Goal: Task Accomplishment & Management: Use online tool/utility

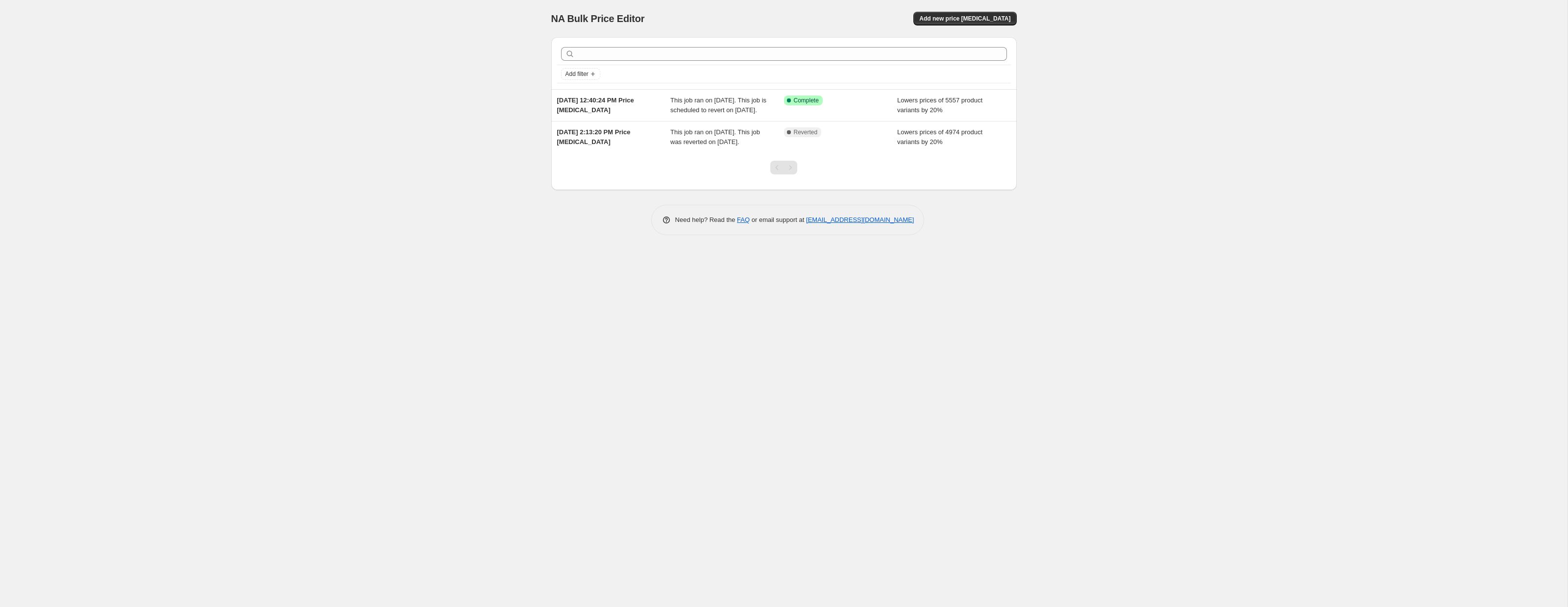
click at [1001, 177] on div at bounding box center [784, 171] width 466 height 37
click at [584, 99] on span "[DATE] 12:40:24 PM Price [MEDICAL_DATA]" at bounding box center [595, 105] width 77 height 17
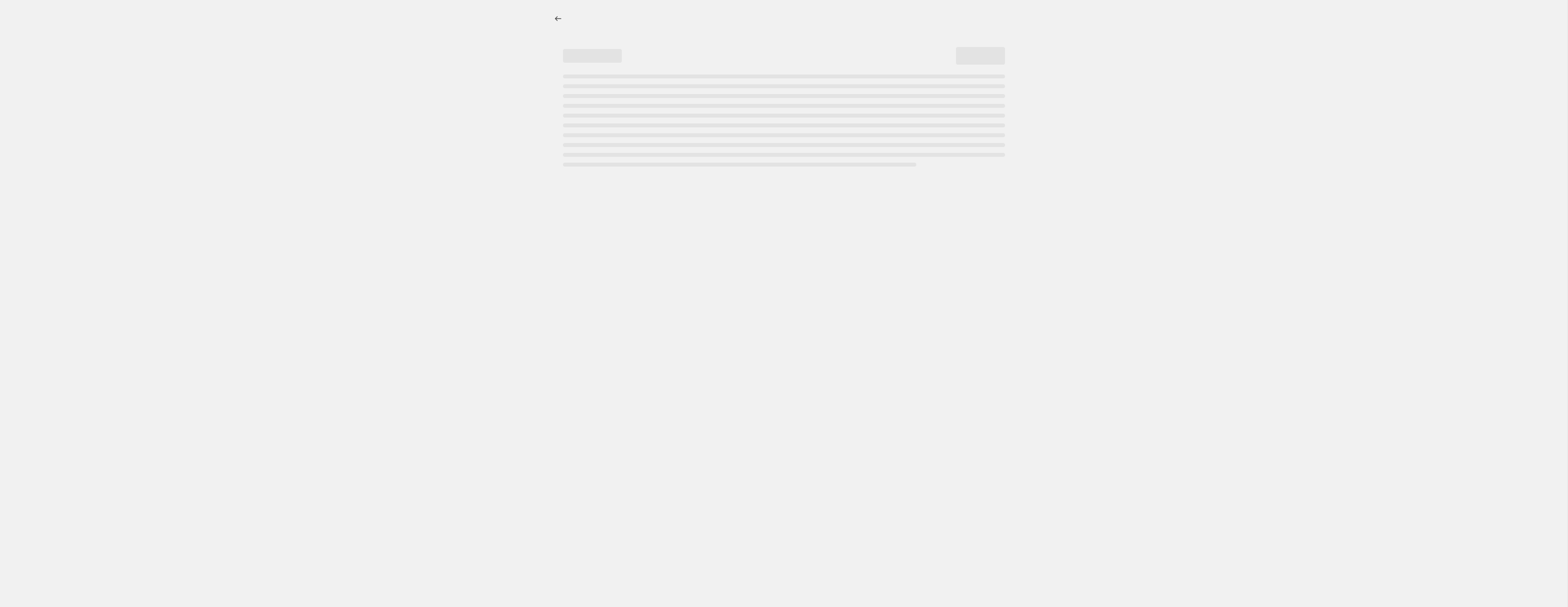
select select "percentage"
select select "collection"
select select "not_equal"
select select "collection"
select select "not_equal"
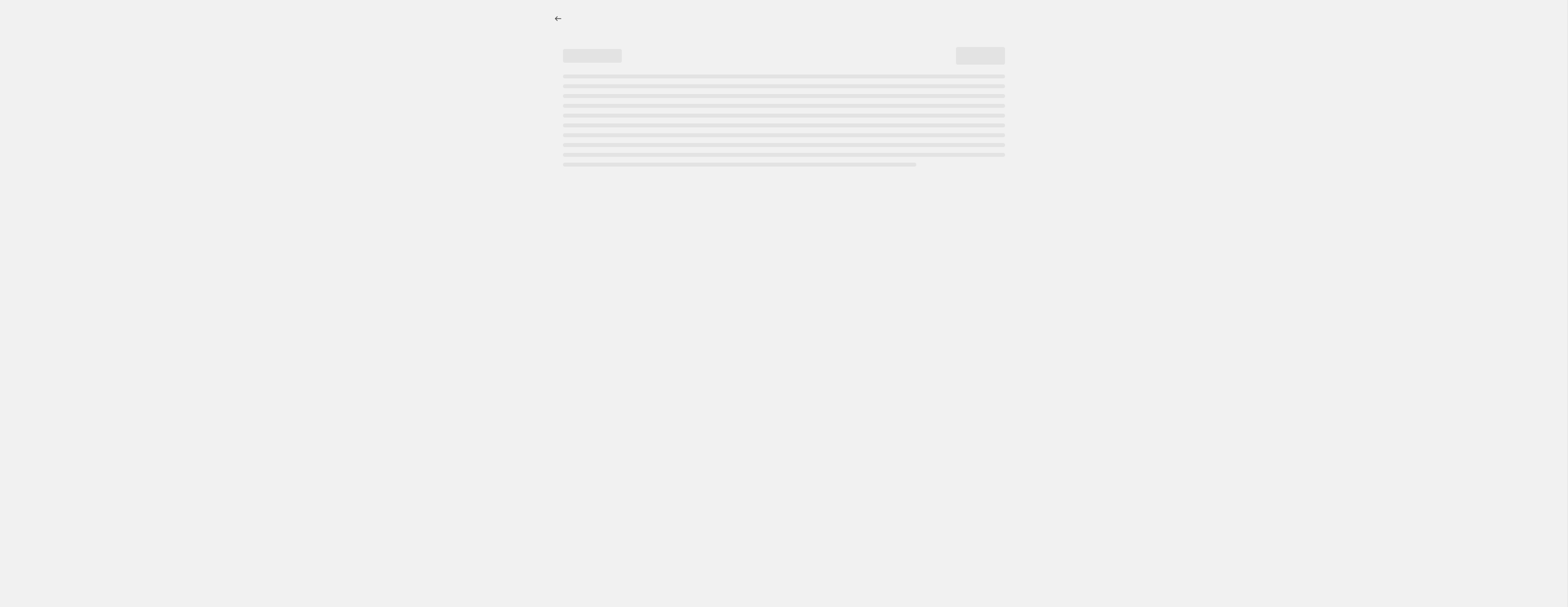
select select "collection"
select select "not_equal"
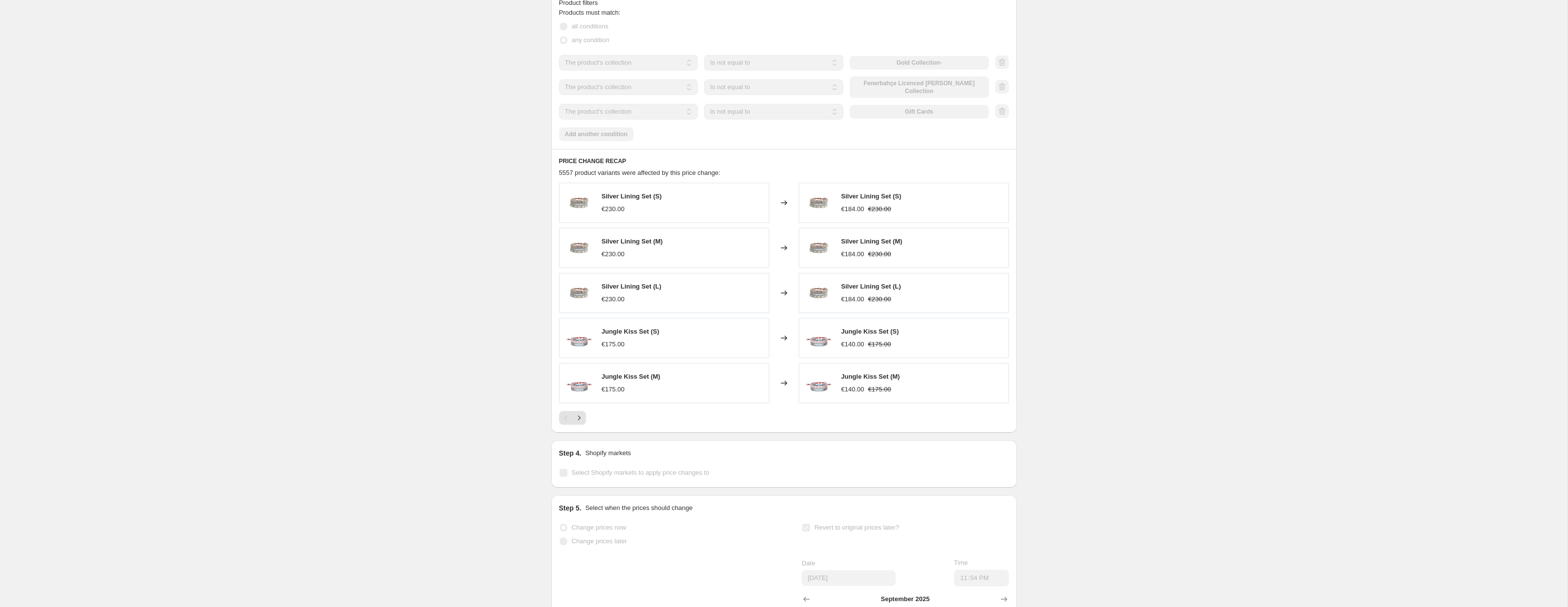
scroll to position [672, 0]
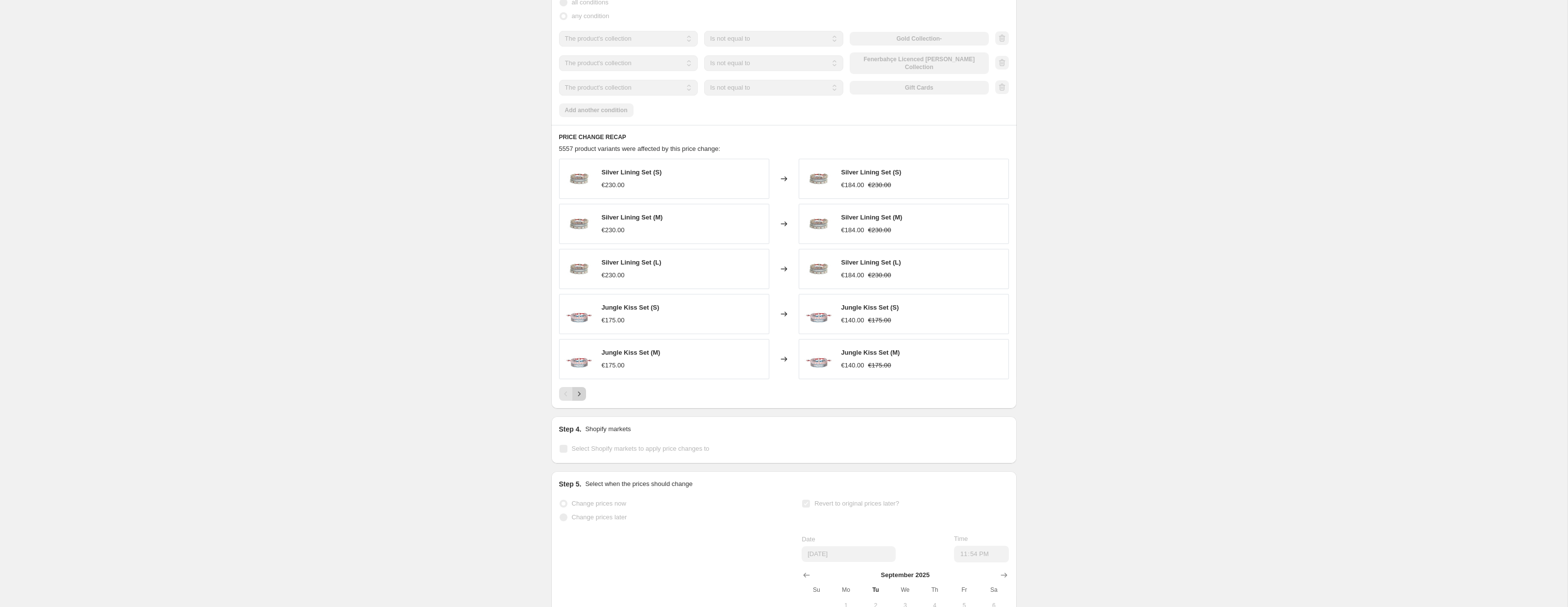
click at [576, 399] on icon "Next" at bounding box center [579, 394] width 10 height 10
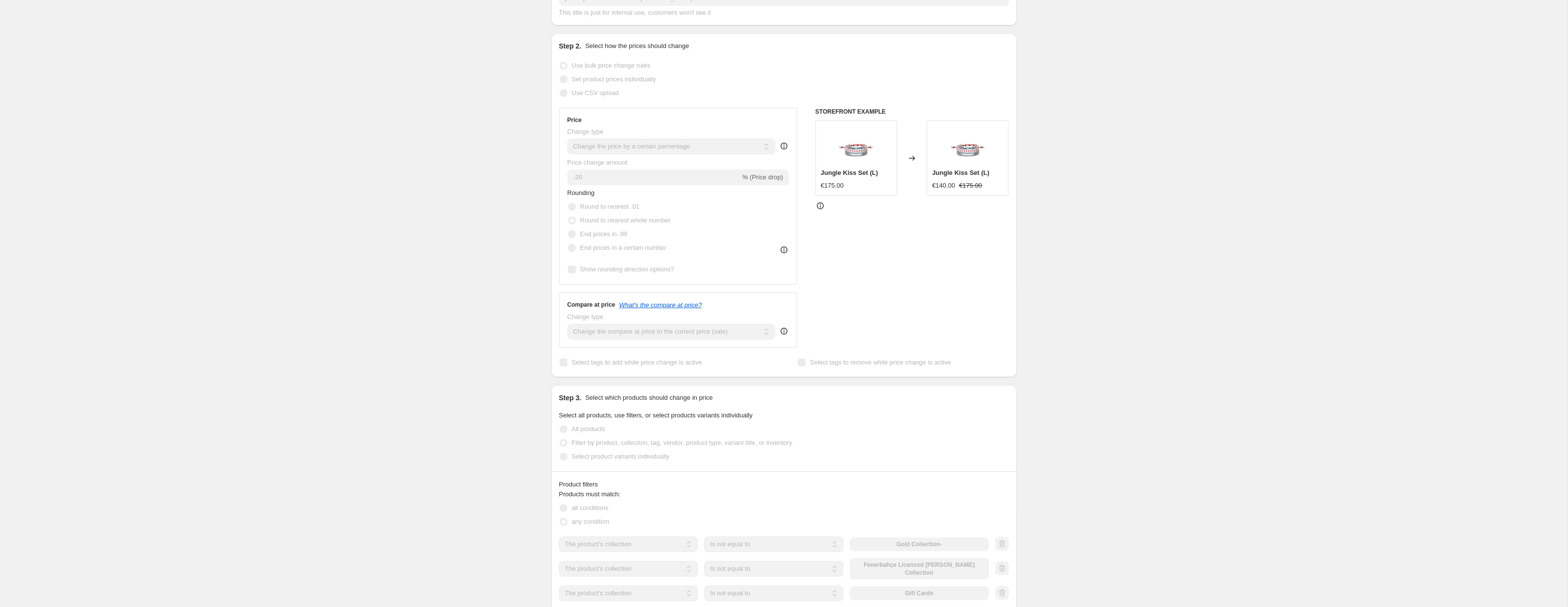
scroll to position [0, 0]
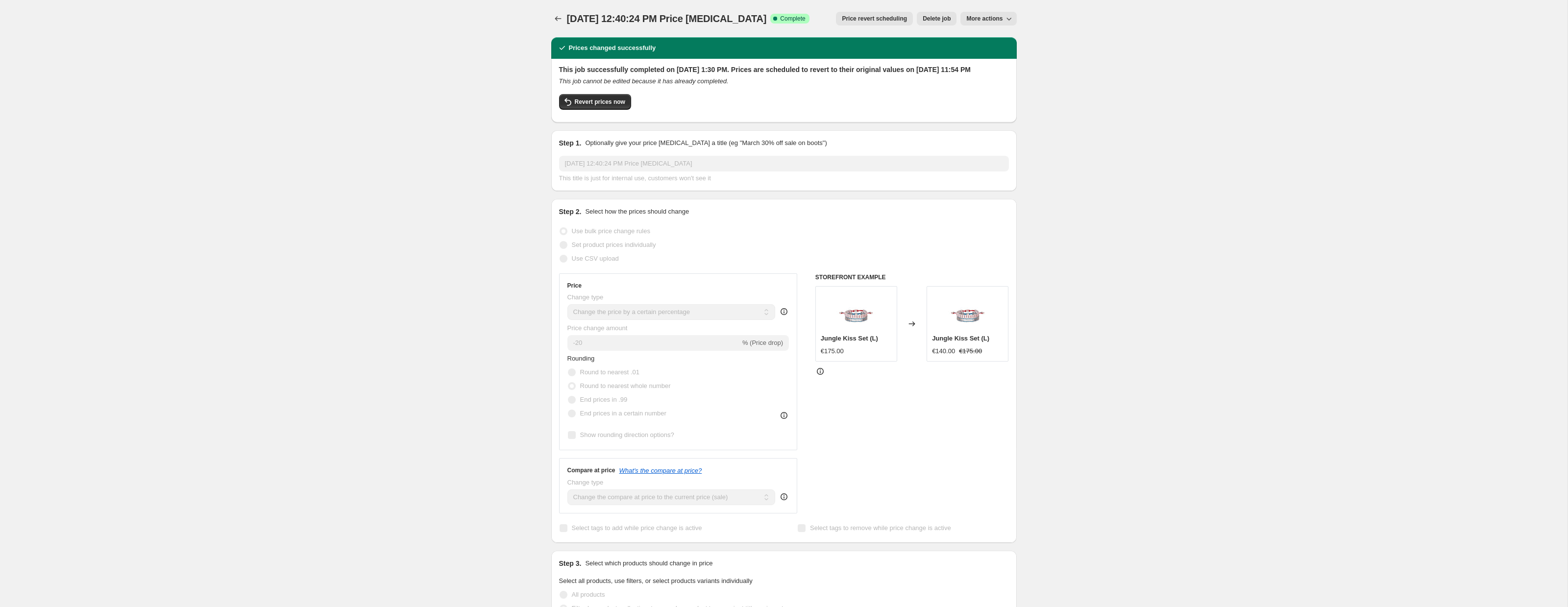
click at [992, 19] on span "More actions" at bounding box center [984, 18] width 37 height 8
click at [996, 16] on span "More actions" at bounding box center [984, 18] width 37 height 8
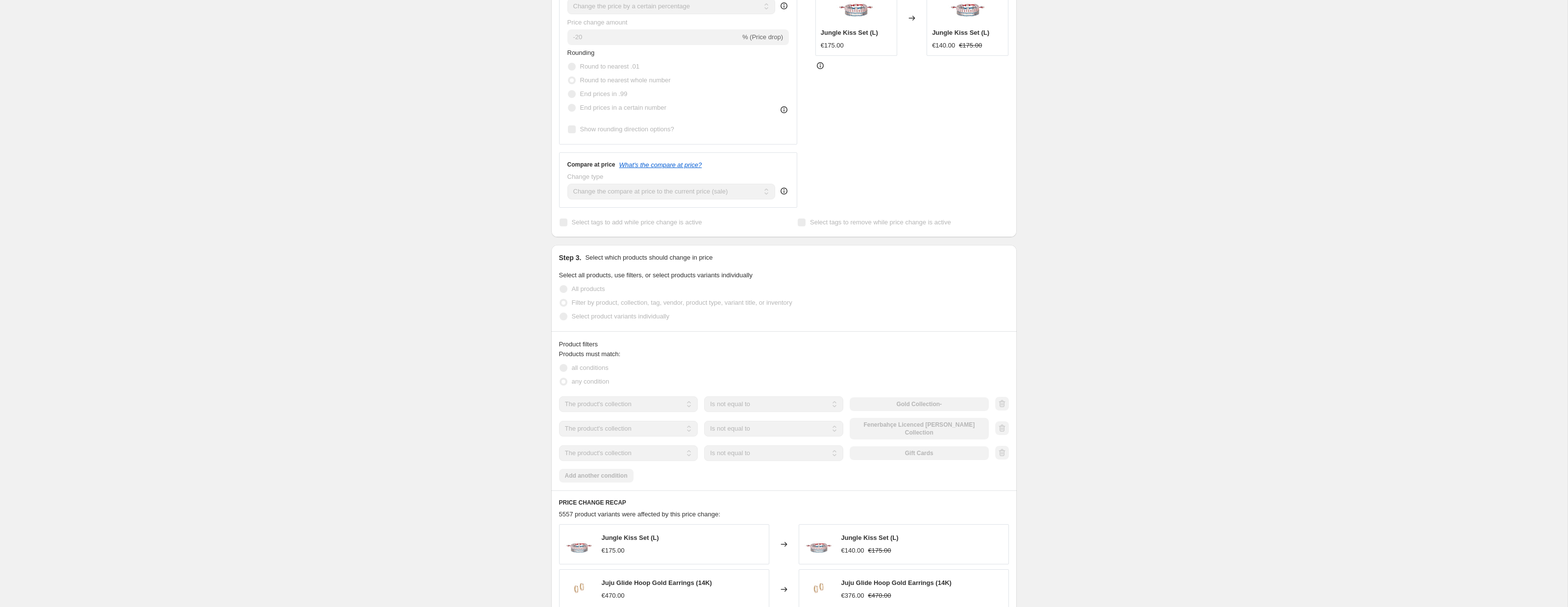
scroll to position [408, 0]
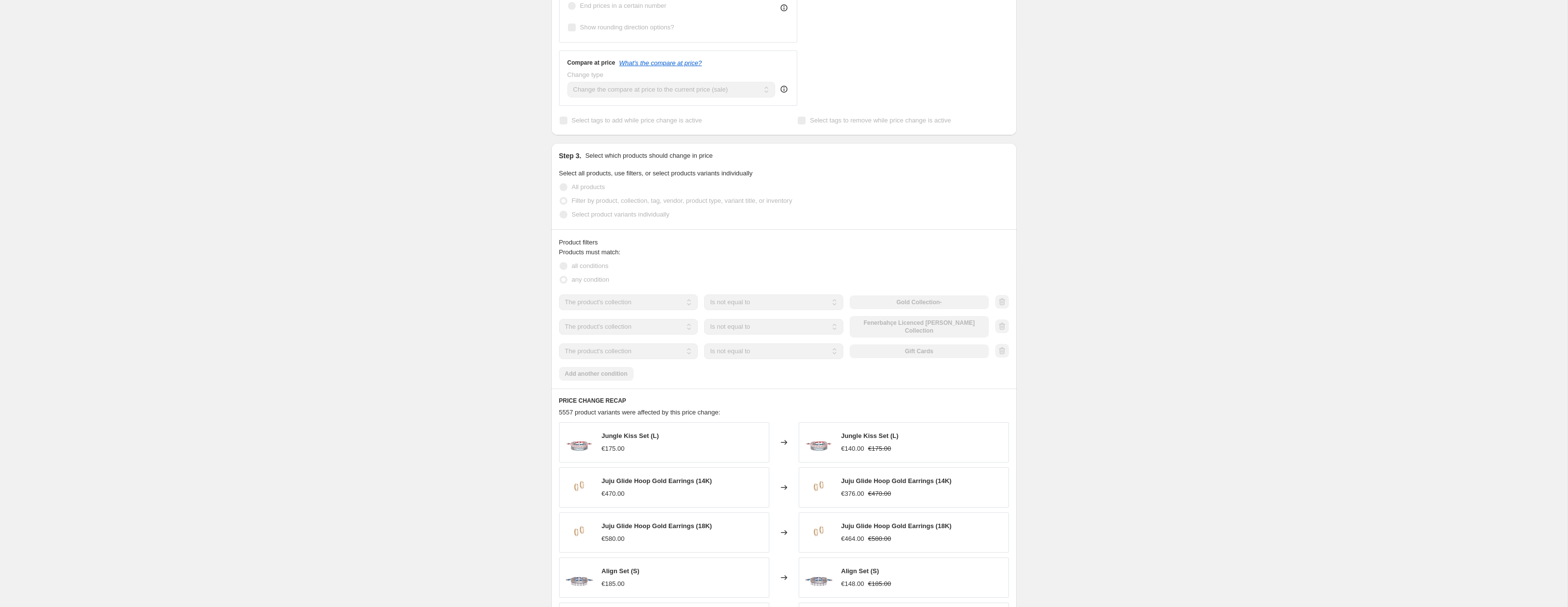
click at [394, 97] on div "Sep 29, 2025, 12:40:24 PM Price change job. This page is ready Sep 29, 2025, 12…" at bounding box center [783, 309] width 1567 height 1433
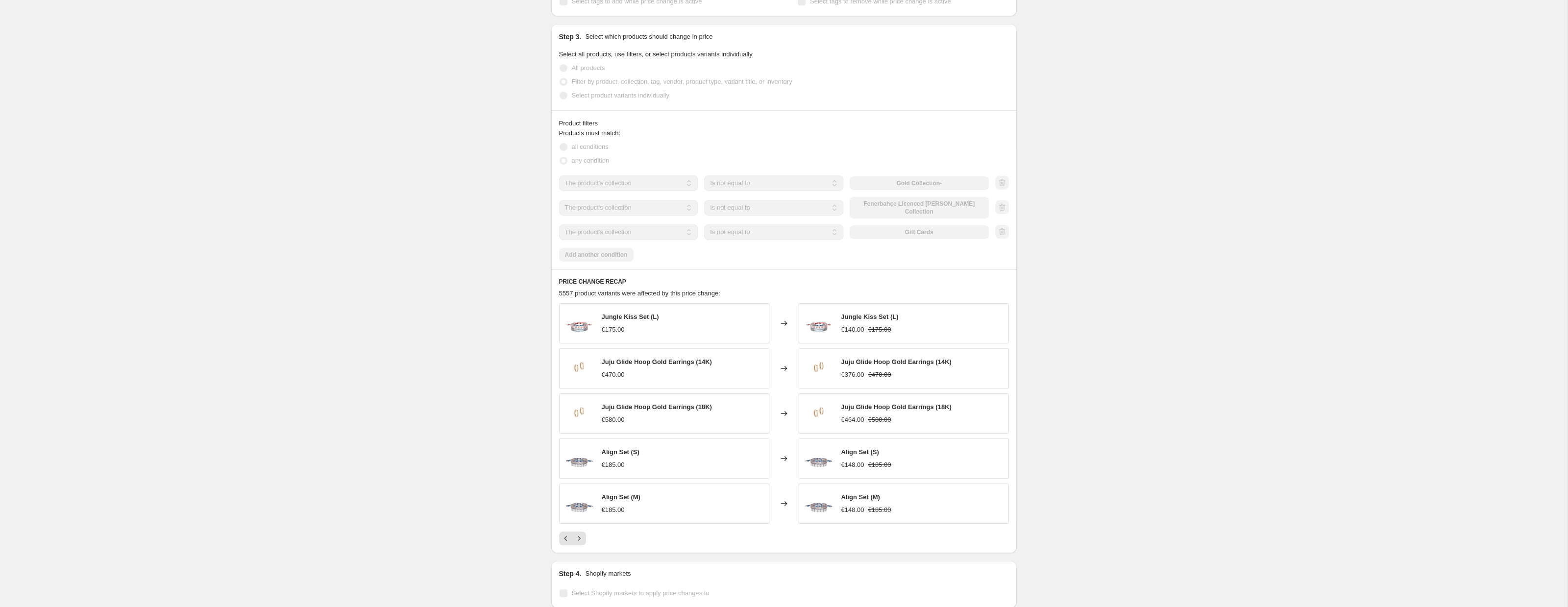
scroll to position [472, 0]
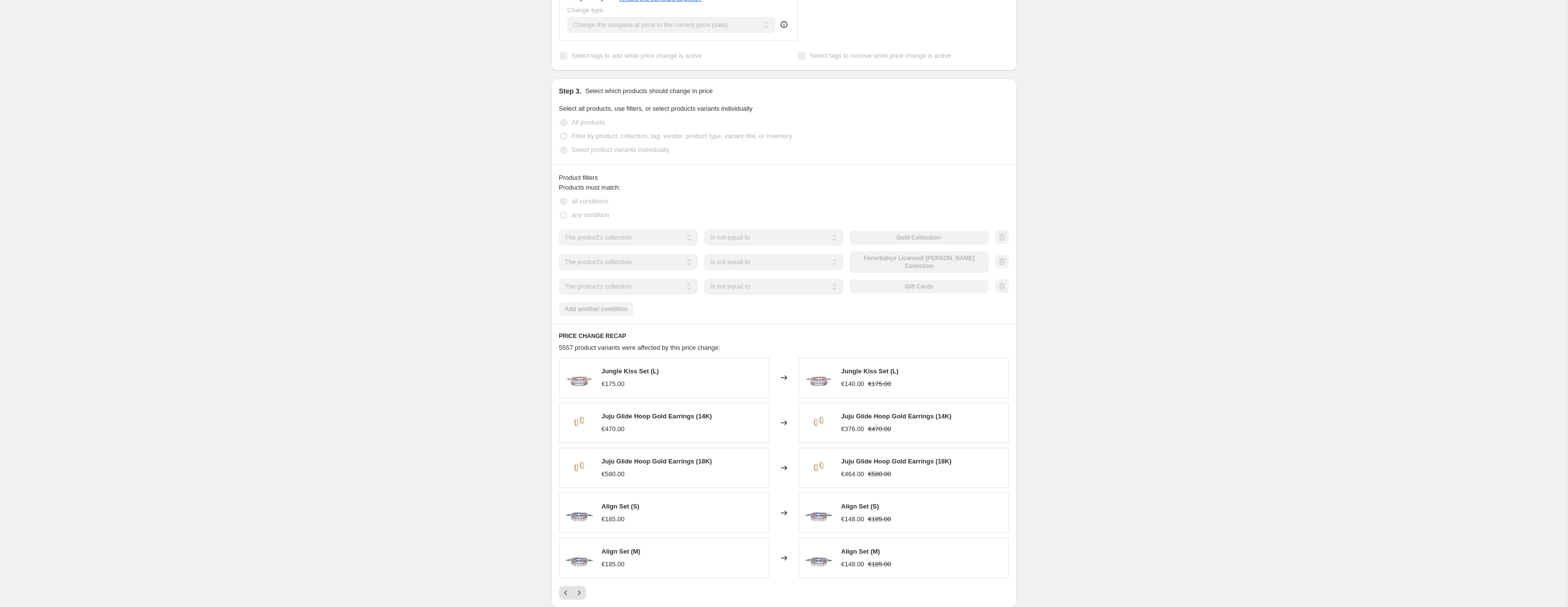
click at [1276, 226] on div "Sep 29, 2025, 12:40:24 PM Price change job. This page is ready Sep 29, 2025, 12…" at bounding box center [783, 244] width 1567 height 1433
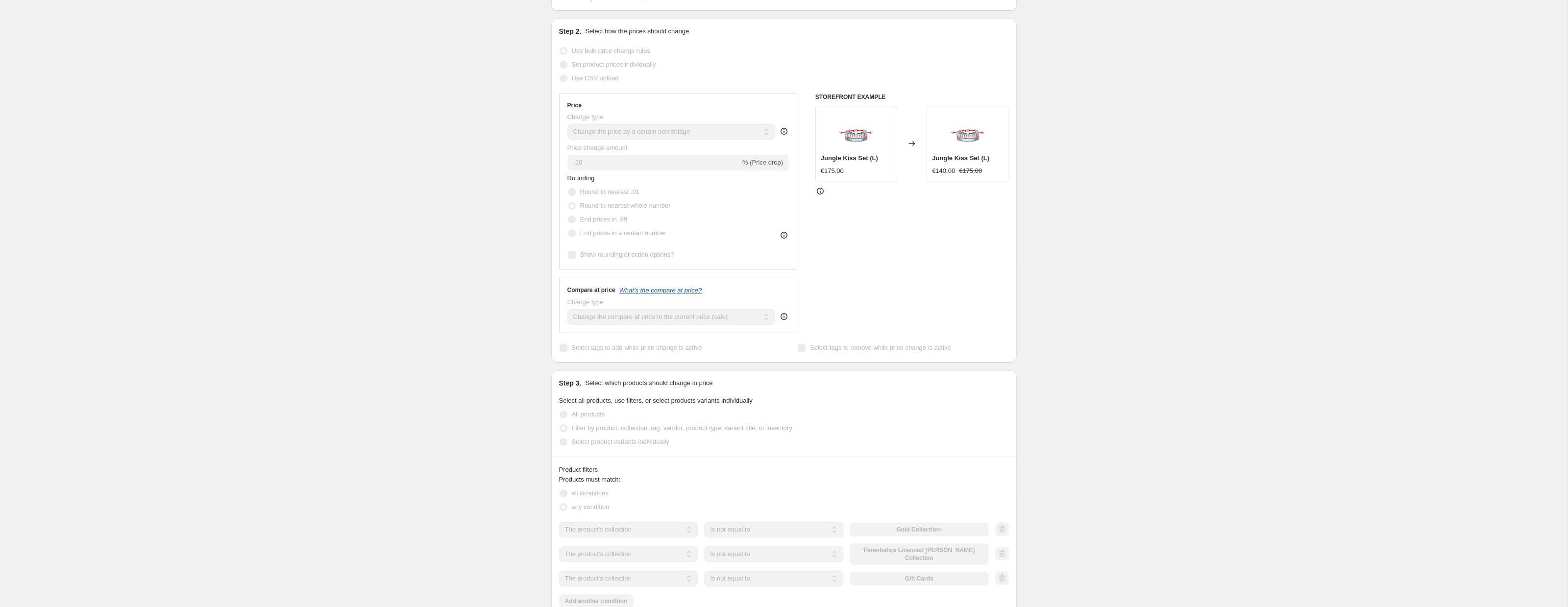
scroll to position [0, 0]
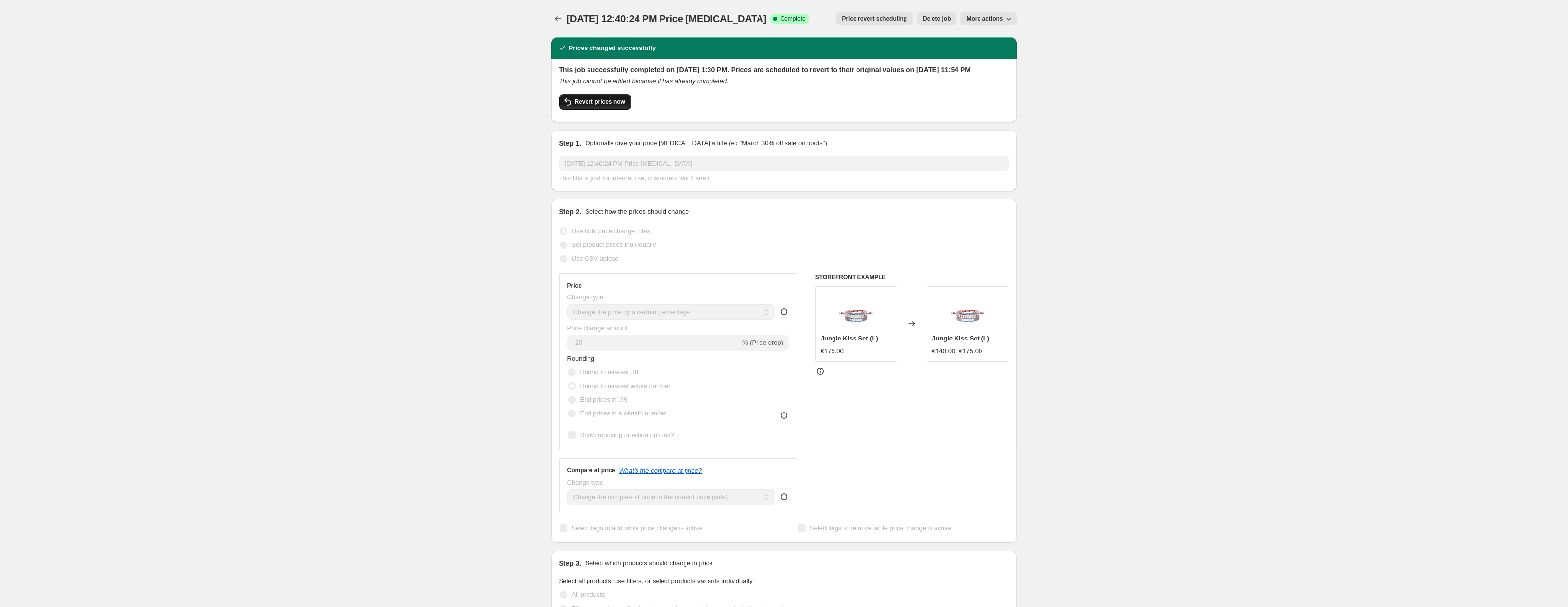
click at [599, 110] on button "Revert prices now" at bounding box center [595, 102] width 72 height 16
checkbox input "false"
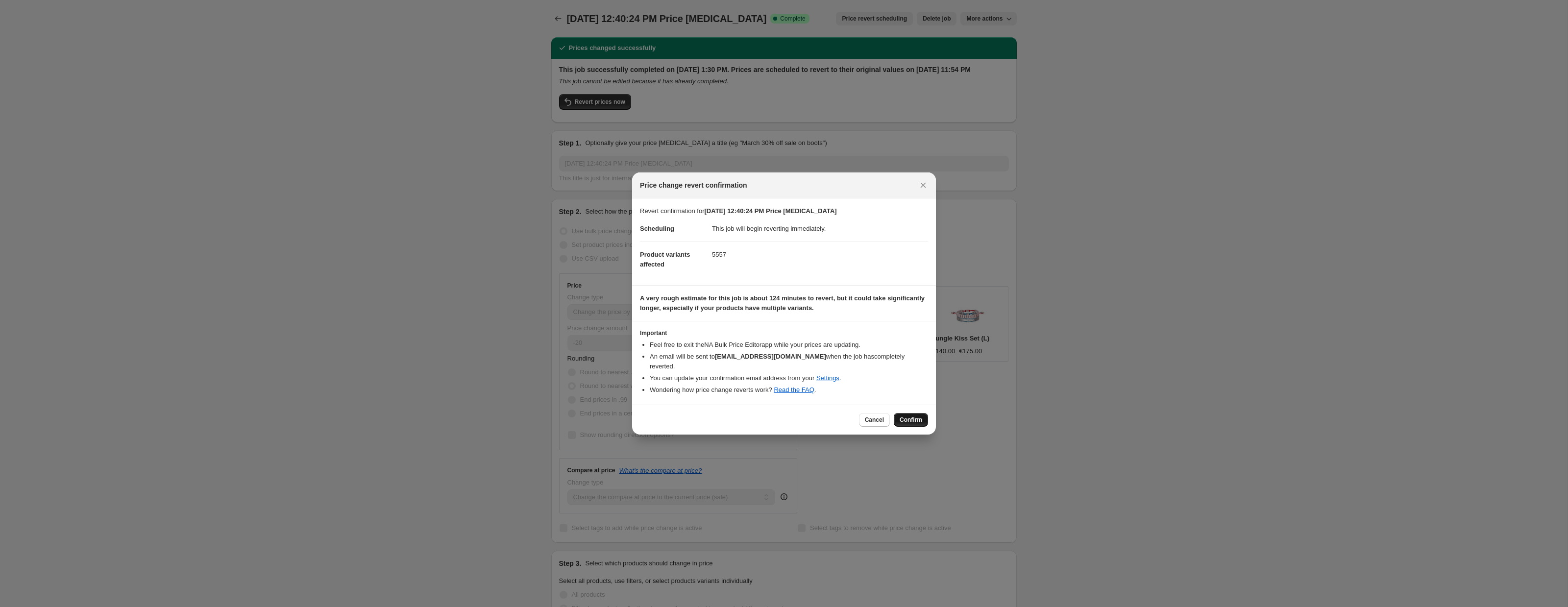
click at [906, 416] on span "Confirm" at bounding box center [911, 419] width 23 height 8
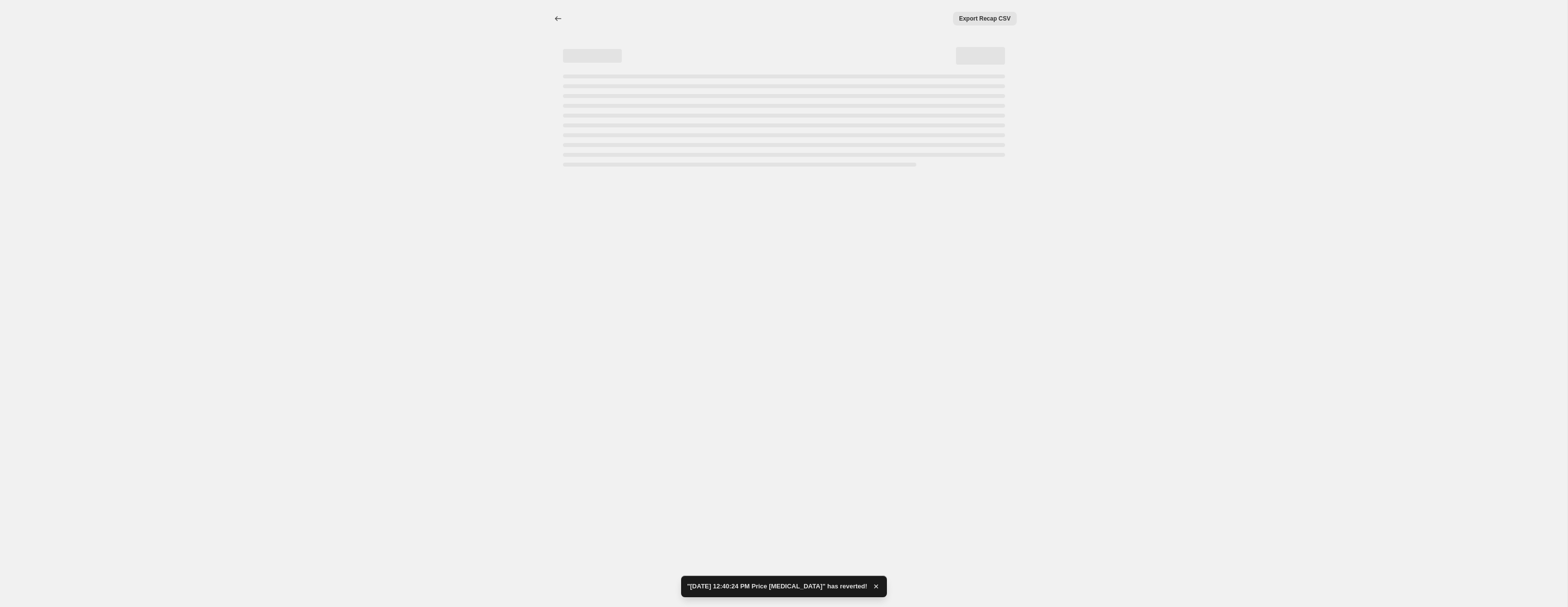
select select "percentage"
select select "collection"
select select "not_equal"
select select "collection"
select select "not_equal"
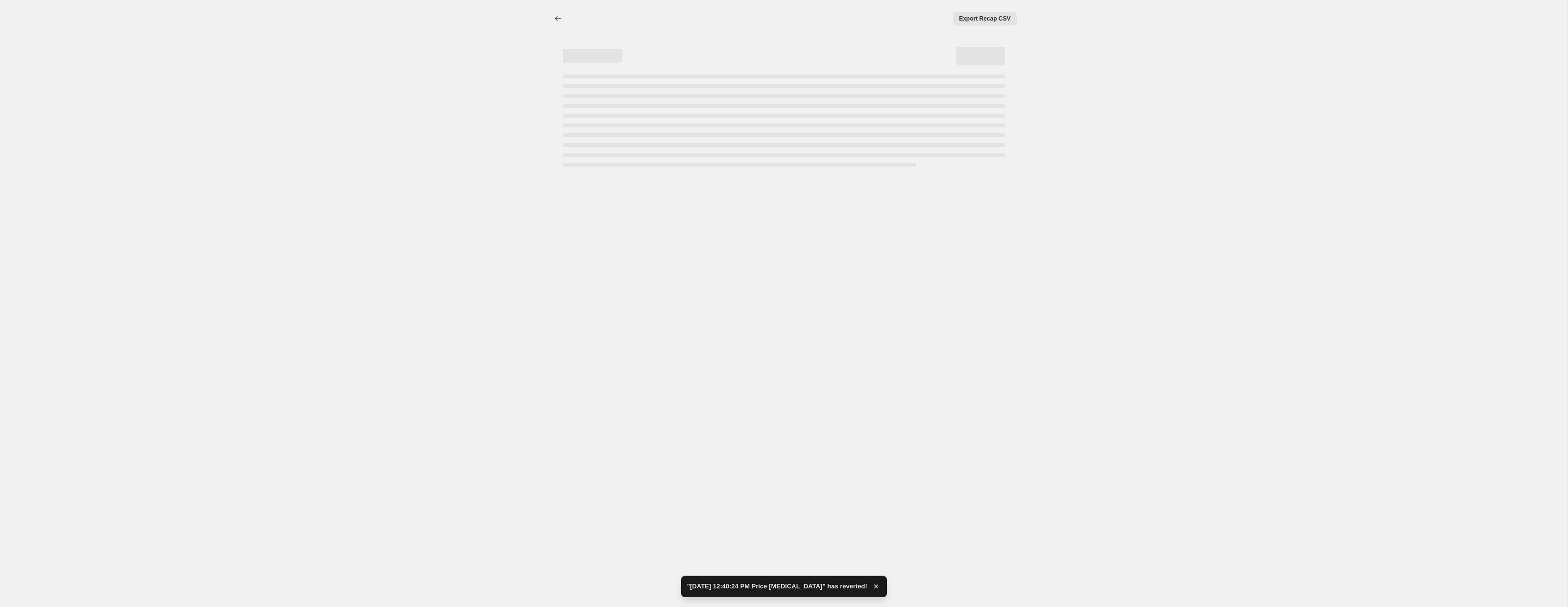
select select "collection"
select select "not_equal"
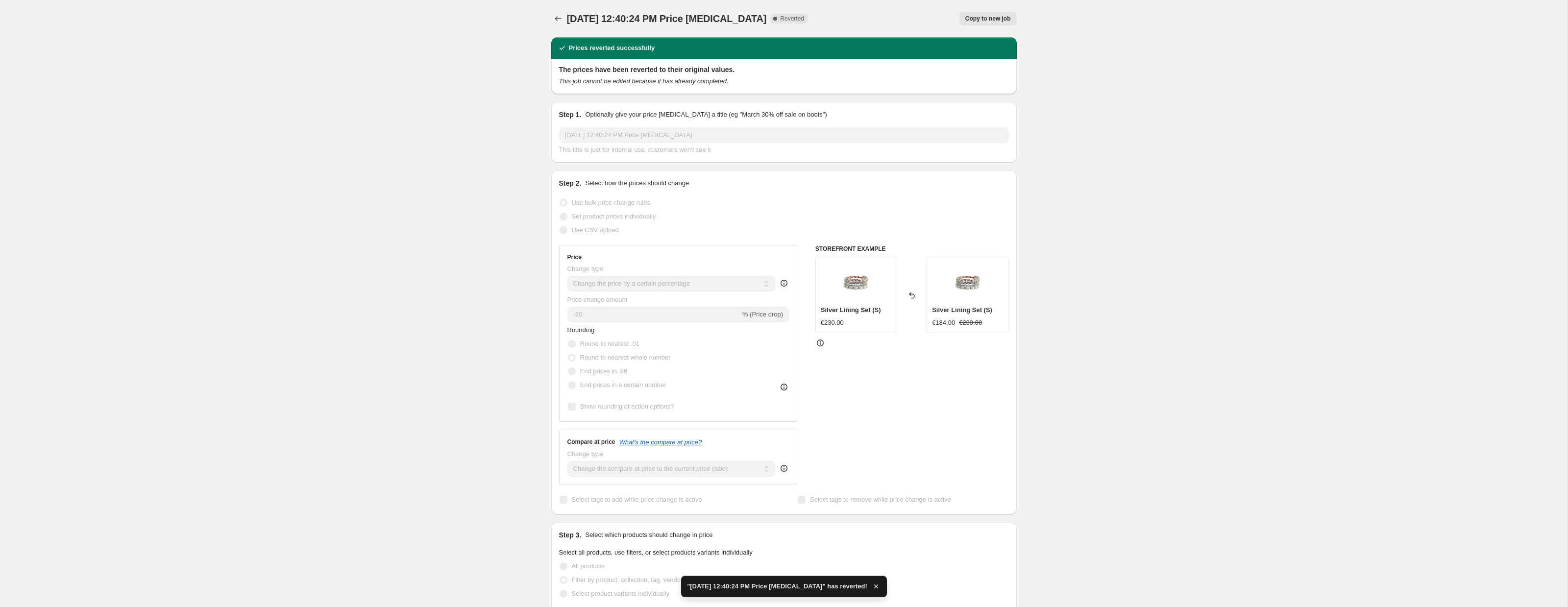
checkbox input "true"
click at [557, 21] on icon "Price change jobs" at bounding box center [558, 19] width 10 height 10
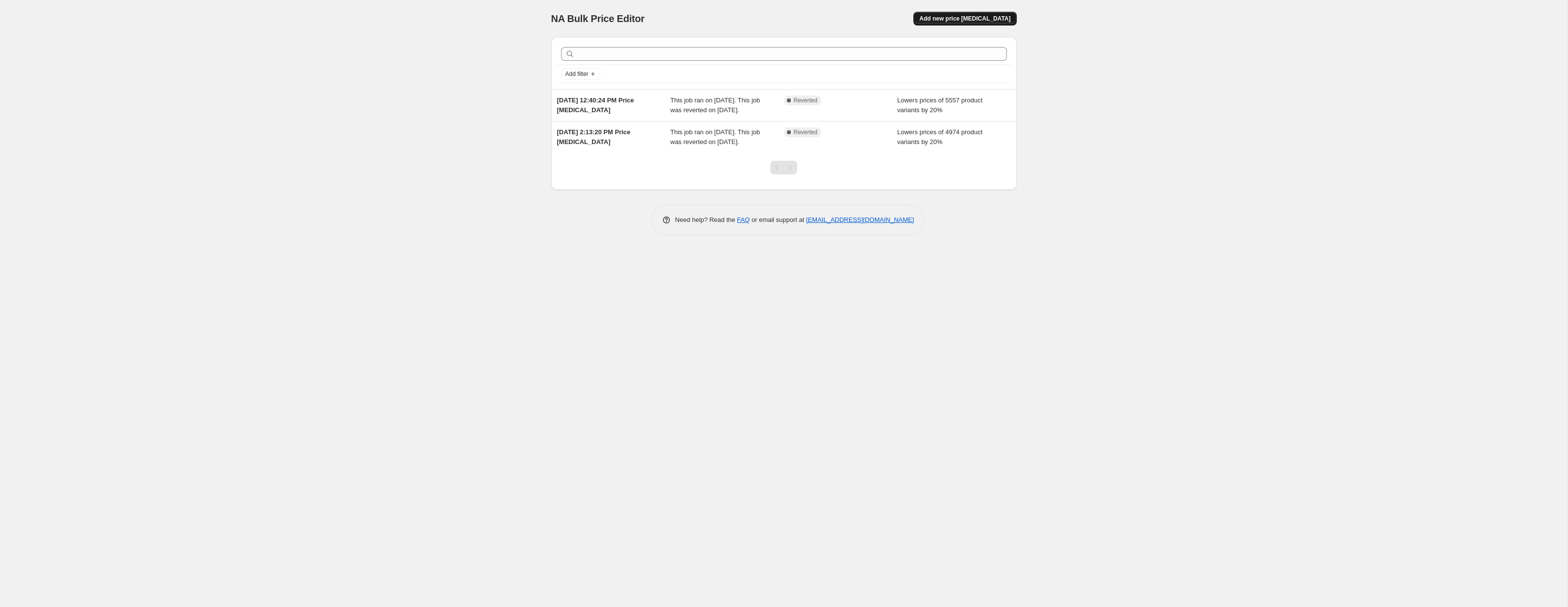
click at [964, 17] on span "Add new price change job" at bounding box center [965, 18] width 91 height 8
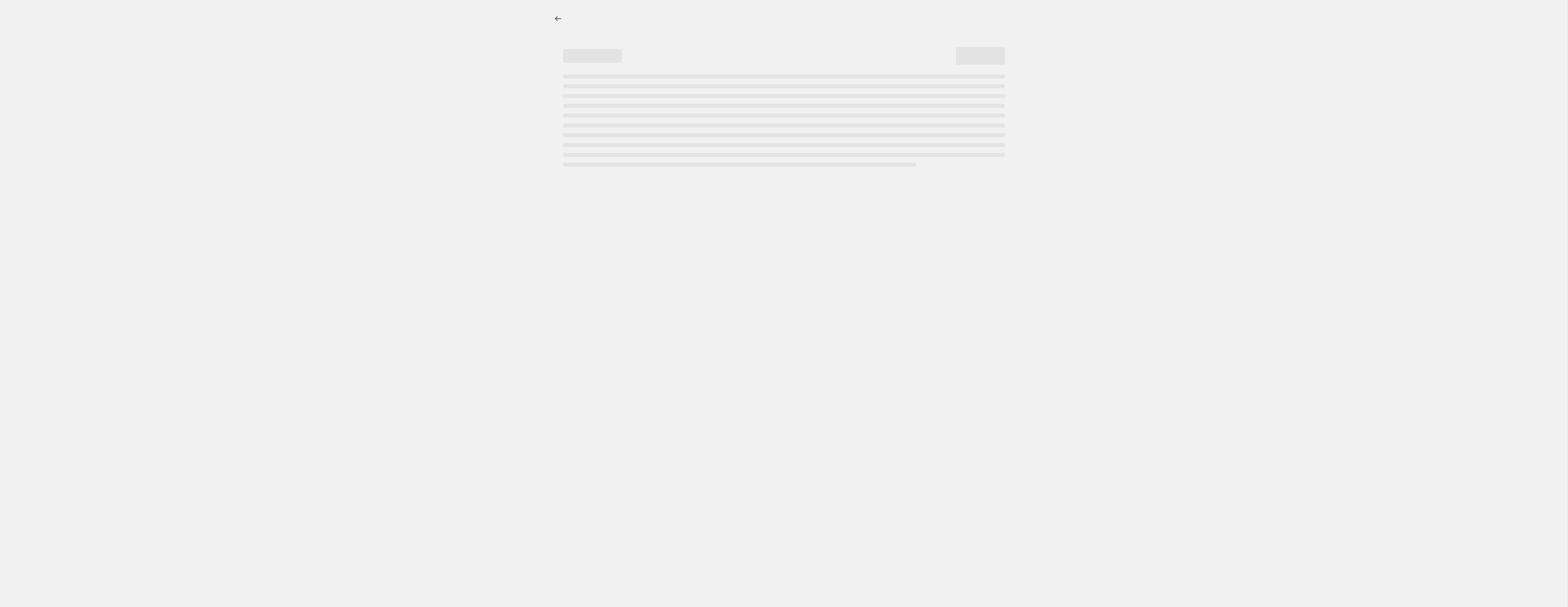
select select "percentage"
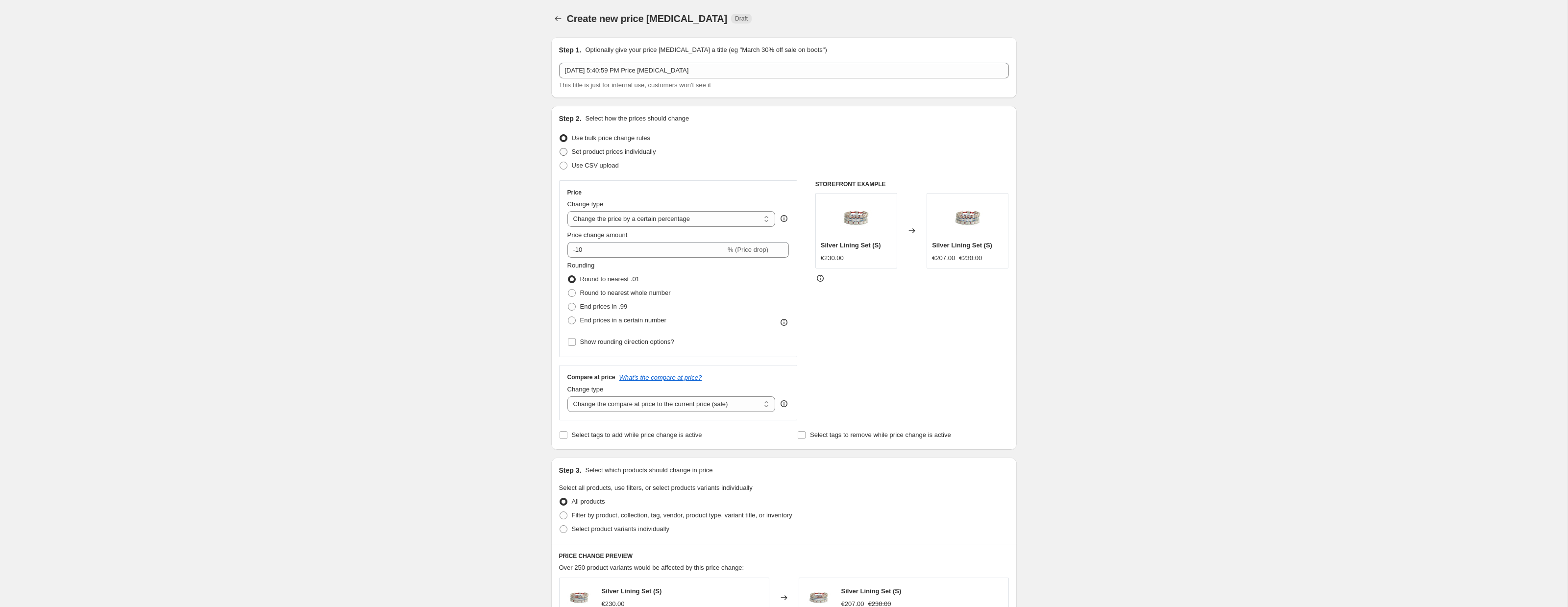
click at [607, 152] on span "Set product prices individually" at bounding box center [614, 152] width 84 height 7
click at [560, 149] on input "Set product prices individually" at bounding box center [559, 148] width 1 height 1
radio input "true"
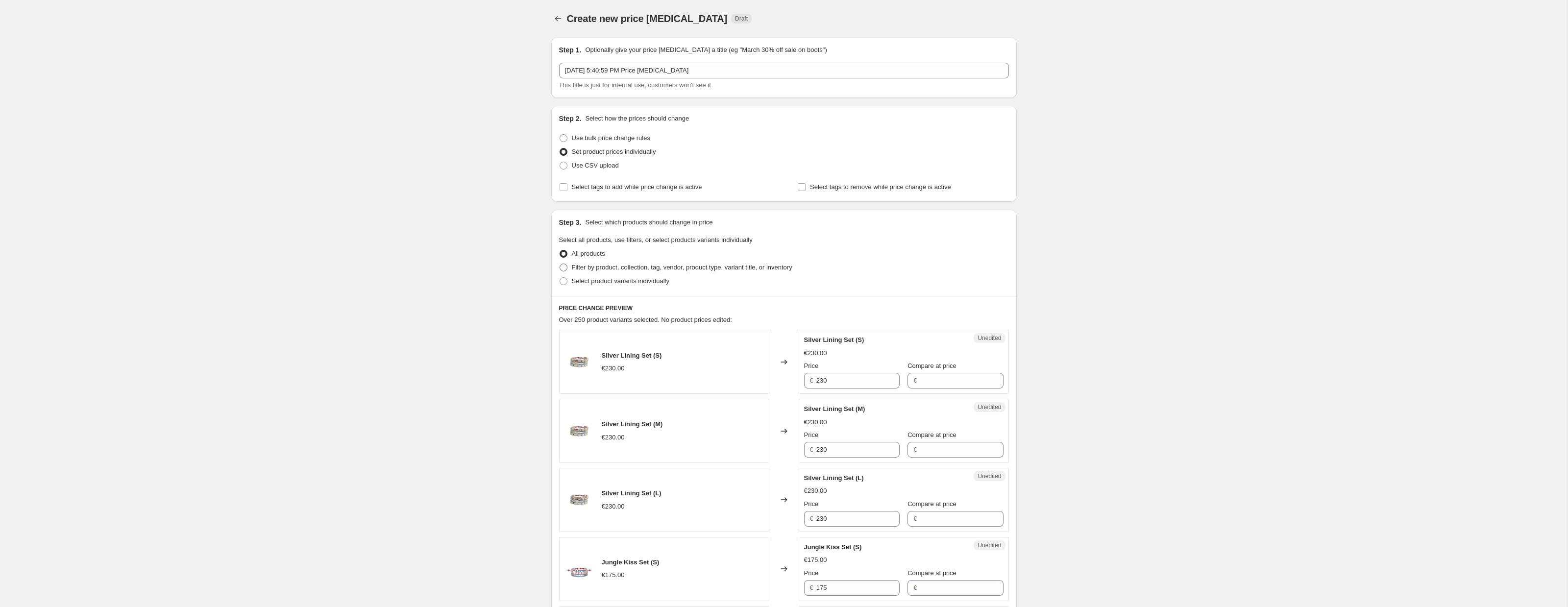
click at [587, 270] on span "Filter by product, collection, tag, vendor, product type, variant title, or inv…" at bounding box center [682, 267] width 220 height 7
click at [560, 264] on input "Filter by product, collection, tag, vendor, product type, variant title, or inv…" at bounding box center [559, 264] width 1 height 1
radio input "true"
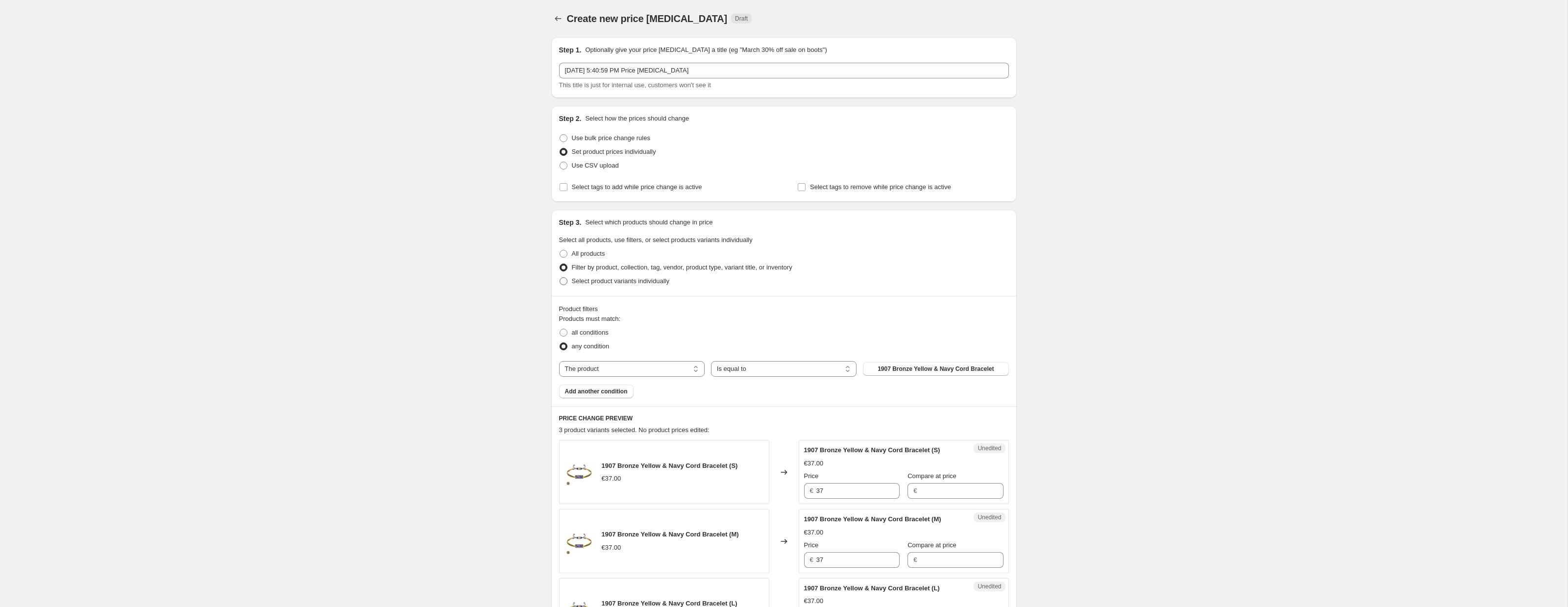
scroll to position [57, 0]
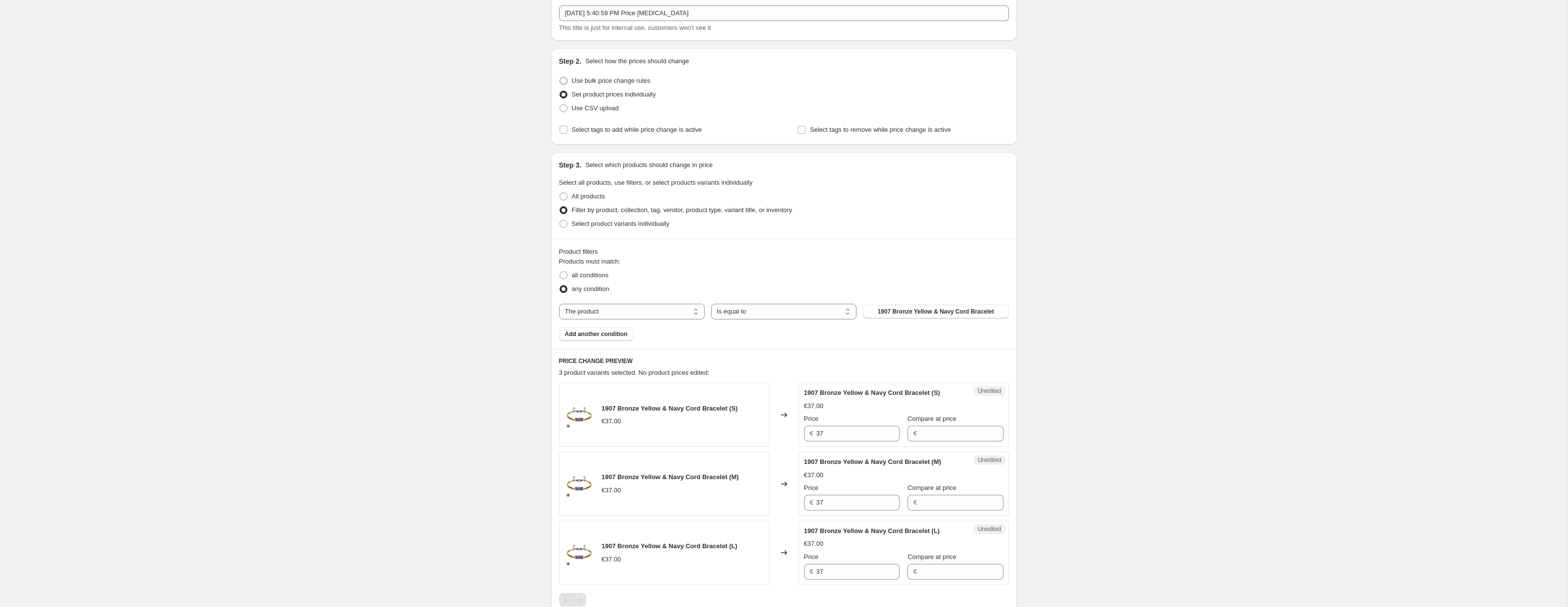
click at [592, 81] on span "Use bulk price change rules" at bounding box center [611, 80] width 79 height 7
click at [560, 77] on input "Use bulk price change rules" at bounding box center [559, 77] width 1 height 1
radio input "true"
select select "percentage"
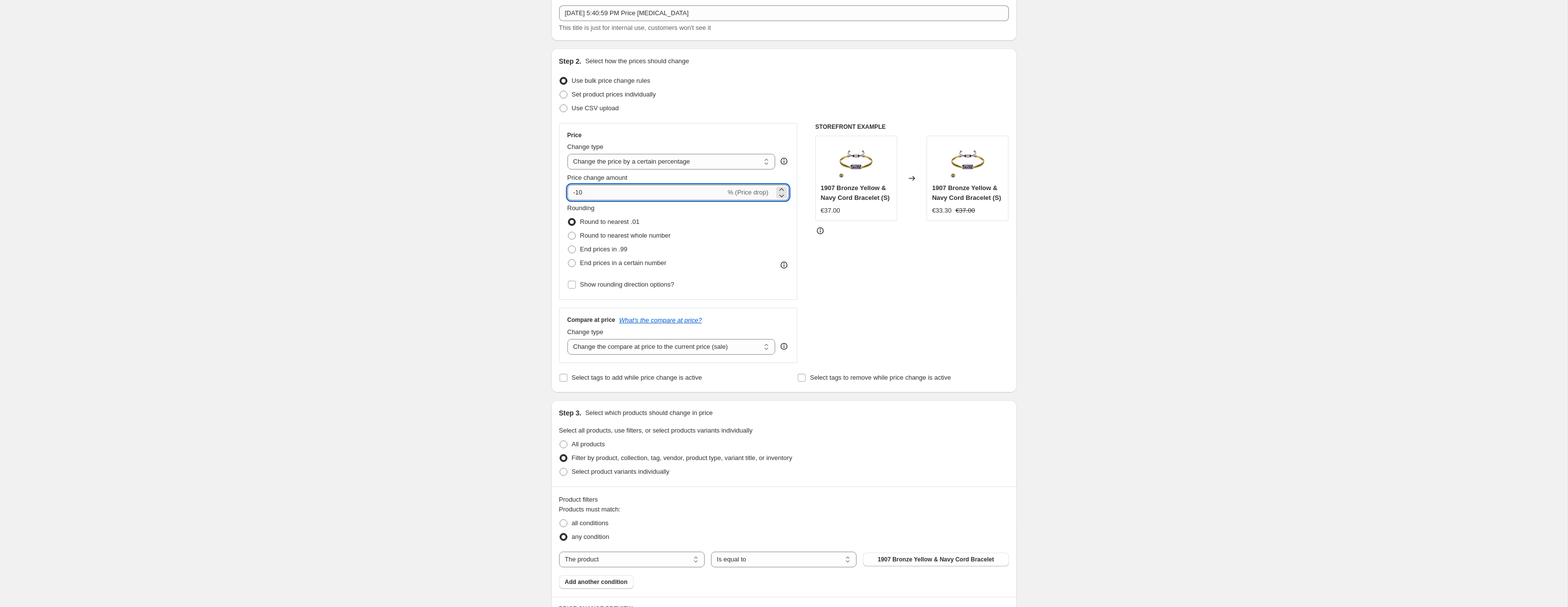
click at [600, 196] on input "-10" at bounding box center [646, 192] width 158 height 16
type input "-1"
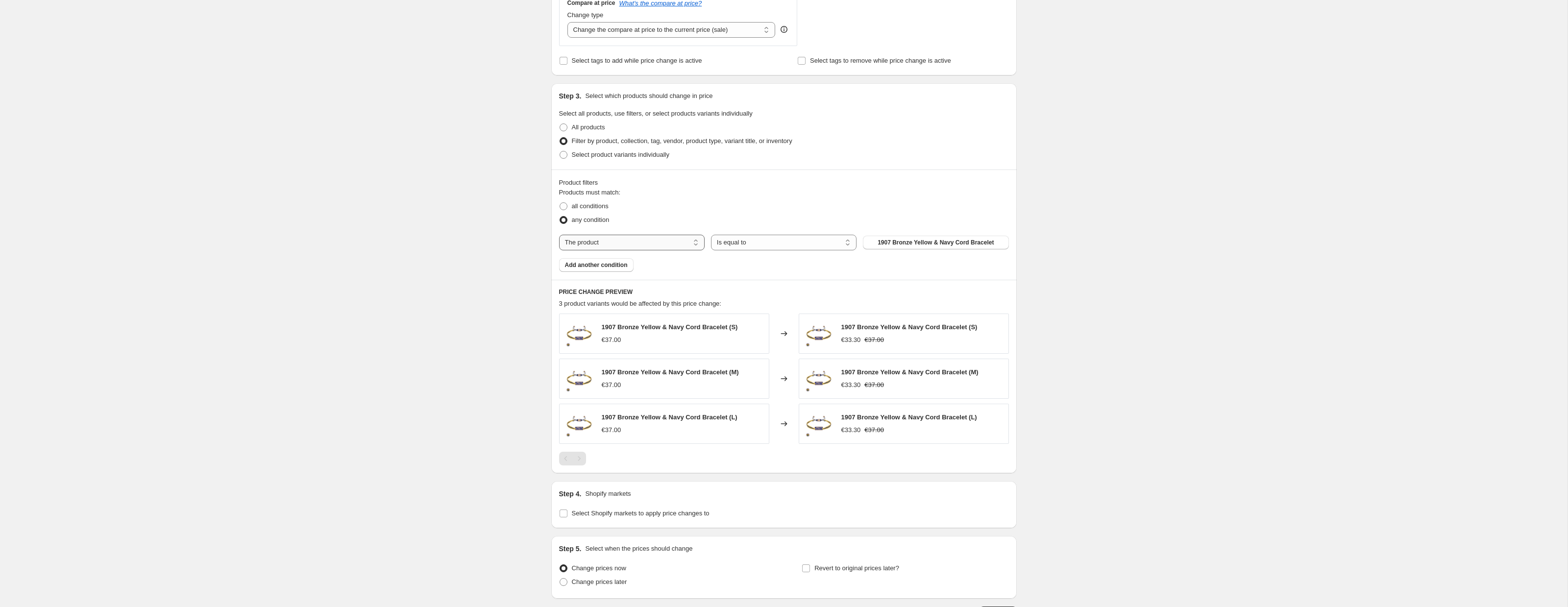
scroll to position [403, 0]
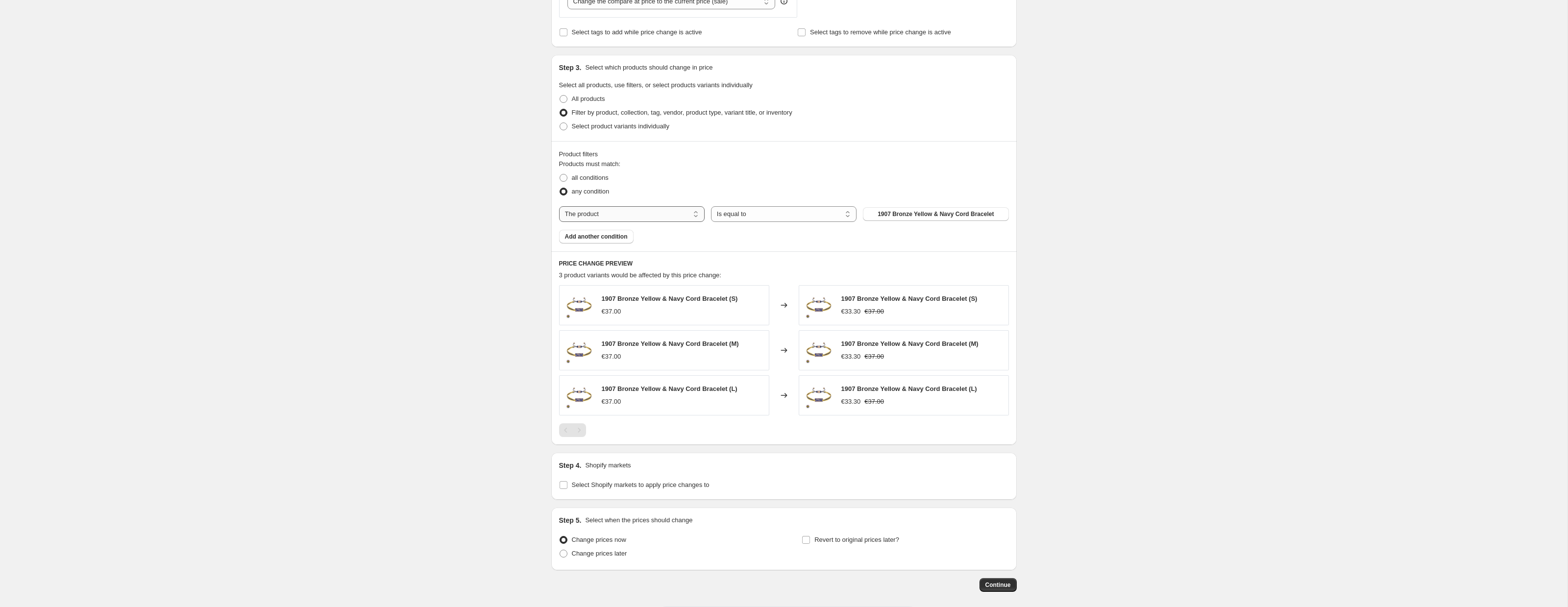
type input "-20"
click at [626, 214] on select "The product The product's collection The product's tag The product's vendor The…" at bounding box center [632, 214] width 145 height 16
select select "collection"
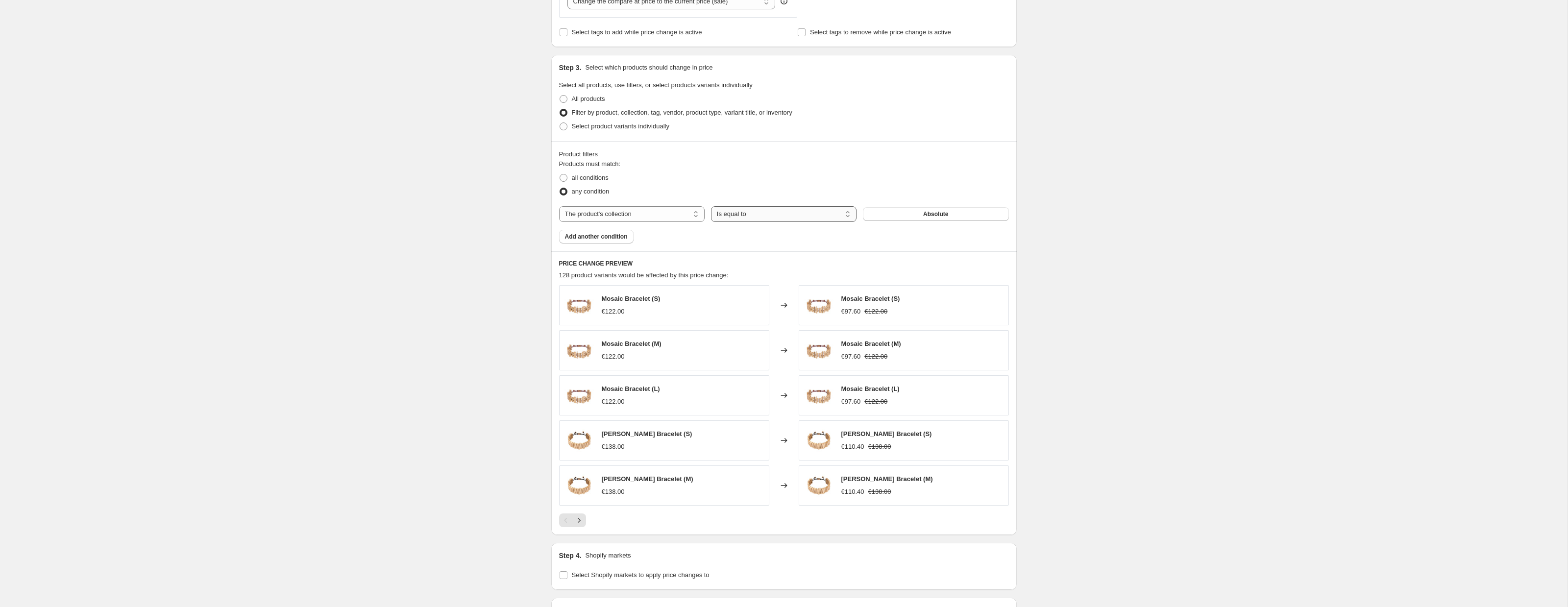
click at [778, 218] on select "Is equal to Is not equal to" at bounding box center [783, 214] width 145 height 16
select select "not_equal"
click at [925, 216] on span "Absolute" at bounding box center [936, 214] width 25 height 8
click at [589, 235] on span "Add another condition" at bounding box center [596, 236] width 63 height 8
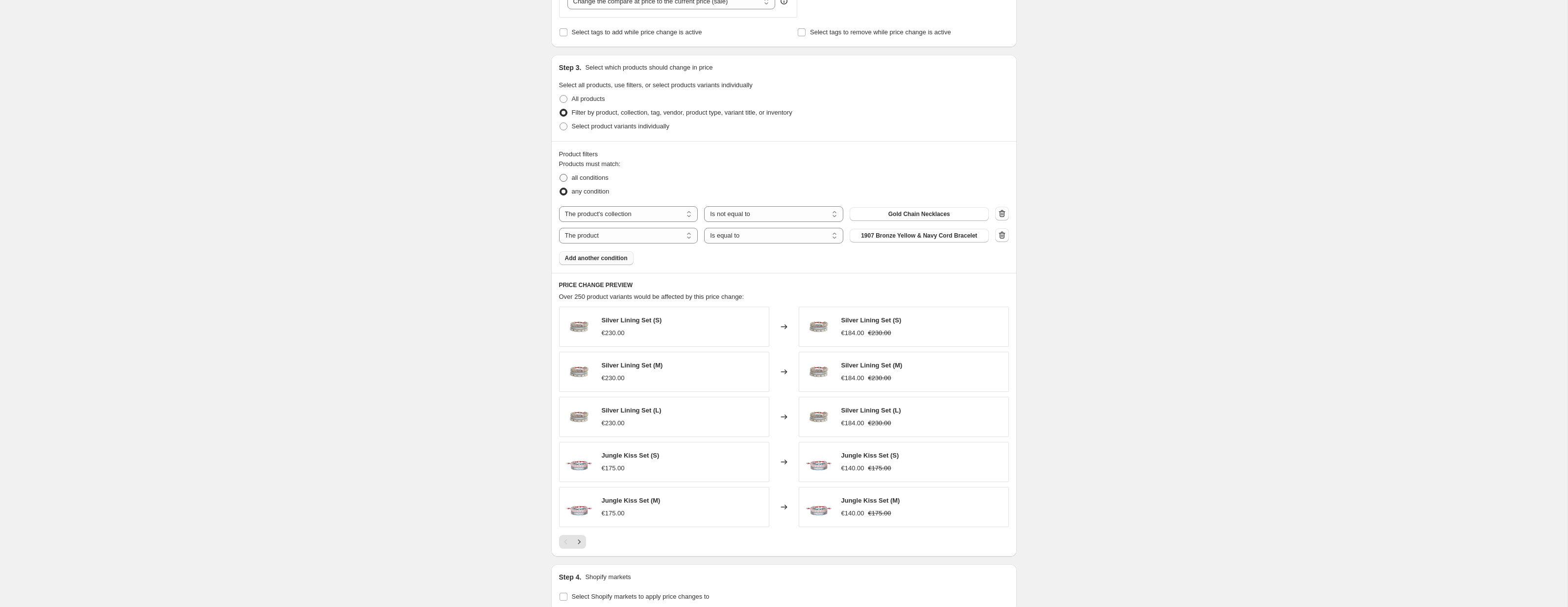
click at [567, 177] on span at bounding box center [563, 178] width 8 height 8
click at [560, 175] on input "all conditions" at bounding box center [559, 174] width 1 height 1
radio input "true"
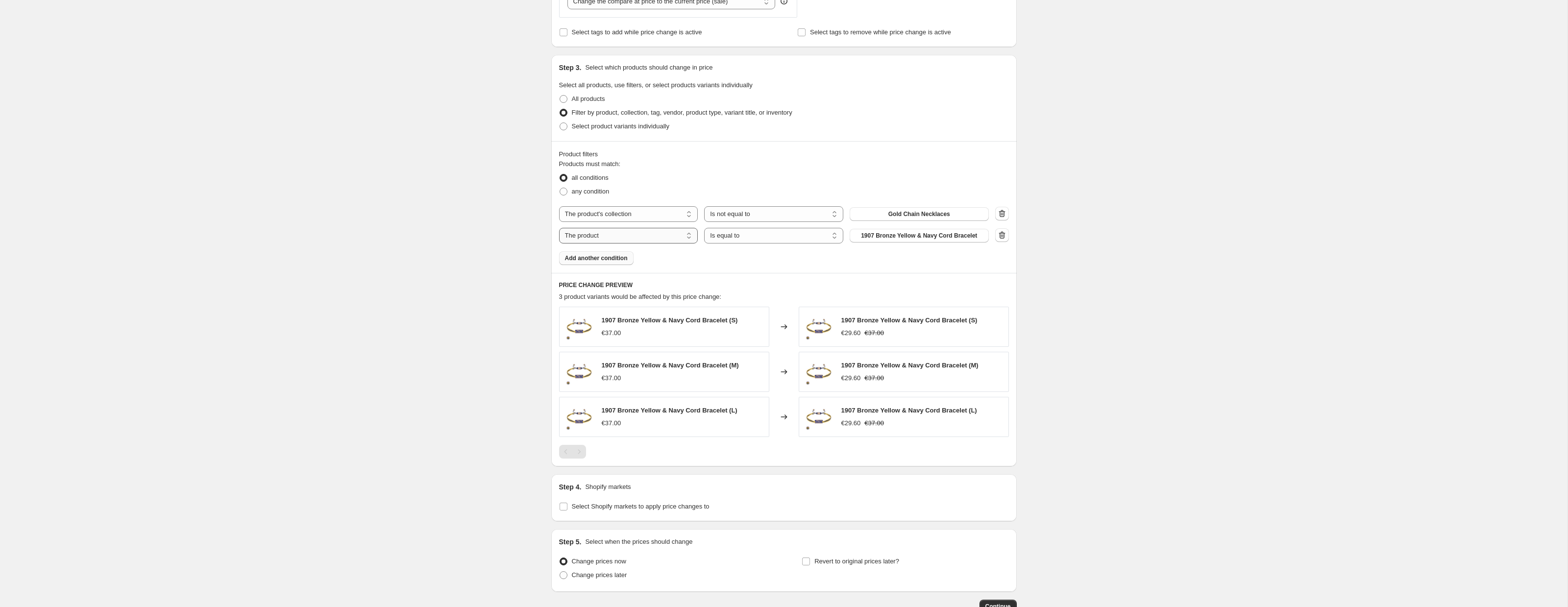
click at [599, 237] on select "The product The product's collection The product's tag The product's vendor The…" at bounding box center [629, 236] width 139 height 16
select select "collection"
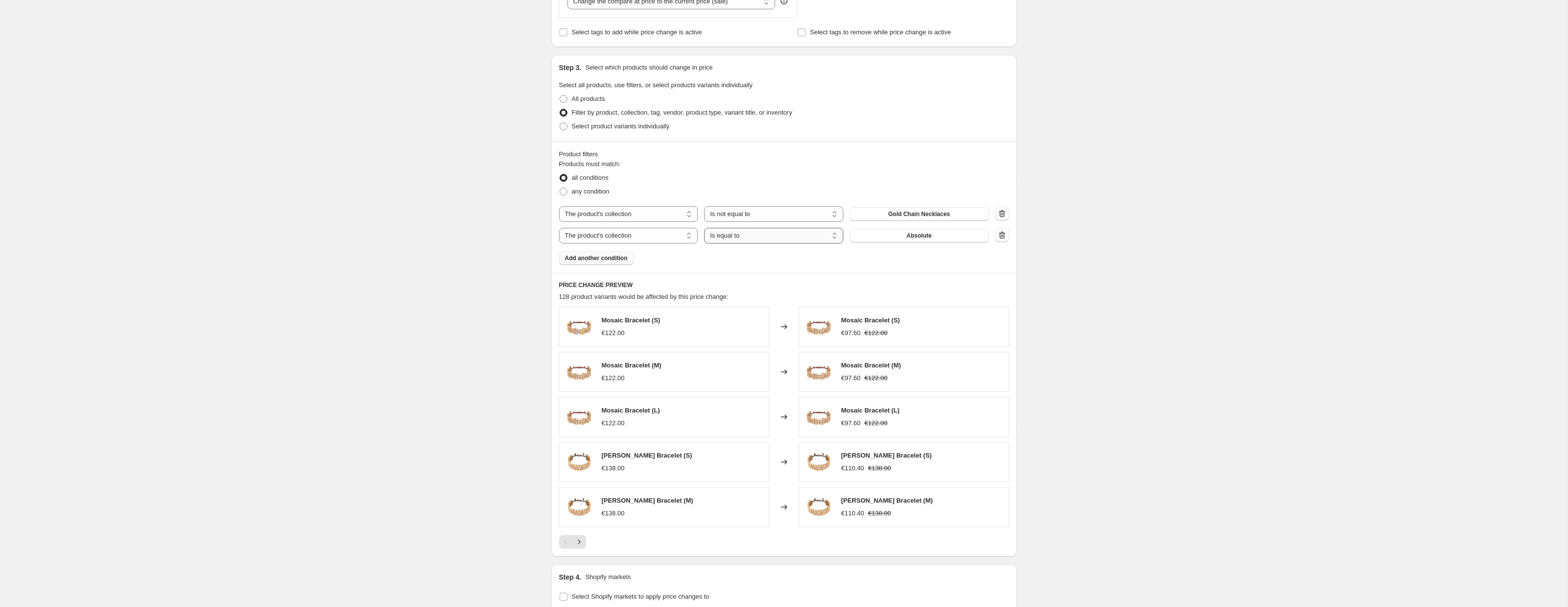
click at [753, 237] on select "Is equal to Is not equal to" at bounding box center [774, 236] width 139 height 16
select select "not_equal"
click at [887, 237] on button "Absolute" at bounding box center [919, 236] width 139 height 14
click at [615, 236] on select "The product The product's collection The product's tag The product's vendor The…" at bounding box center [629, 236] width 139 height 16
click at [559, 228] on select "The product The product's collection The product's tag The product's vendor The…" at bounding box center [629, 236] width 139 height 16
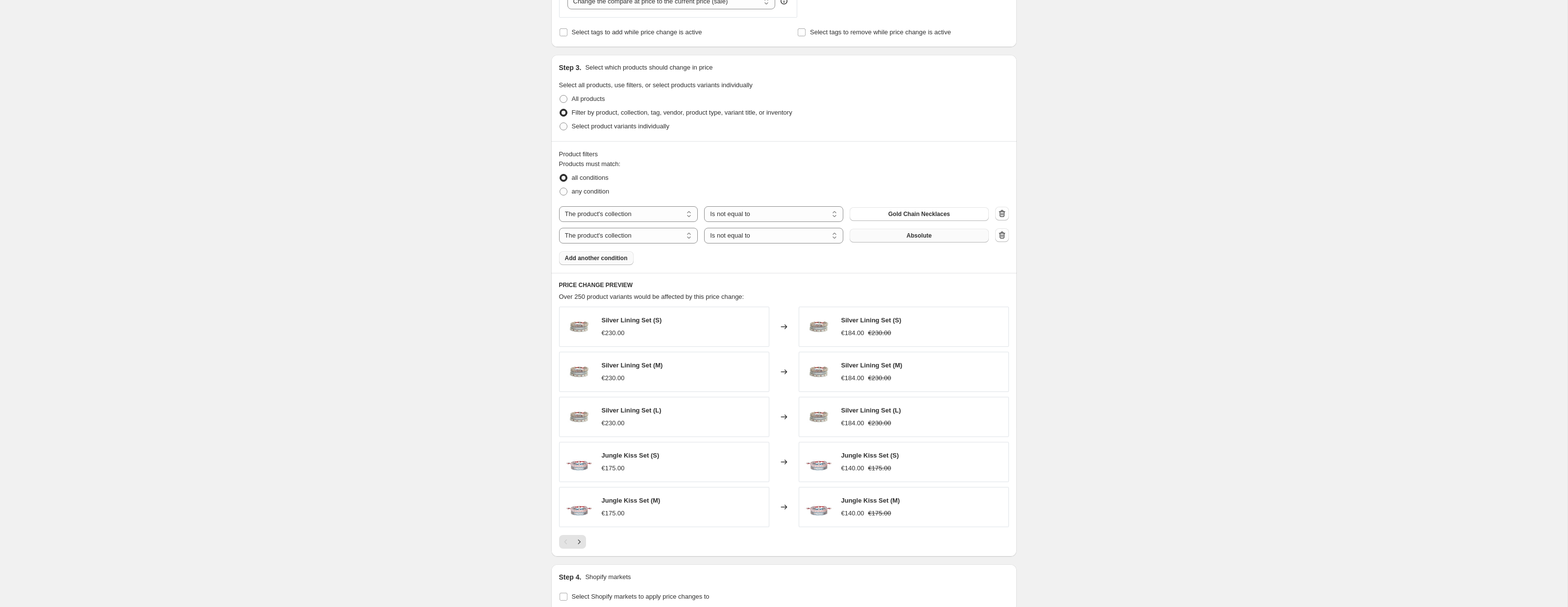
click at [946, 235] on button "Absolute" at bounding box center [919, 236] width 139 height 14
click at [624, 263] on button "Add another condition" at bounding box center [597, 258] width 74 height 14
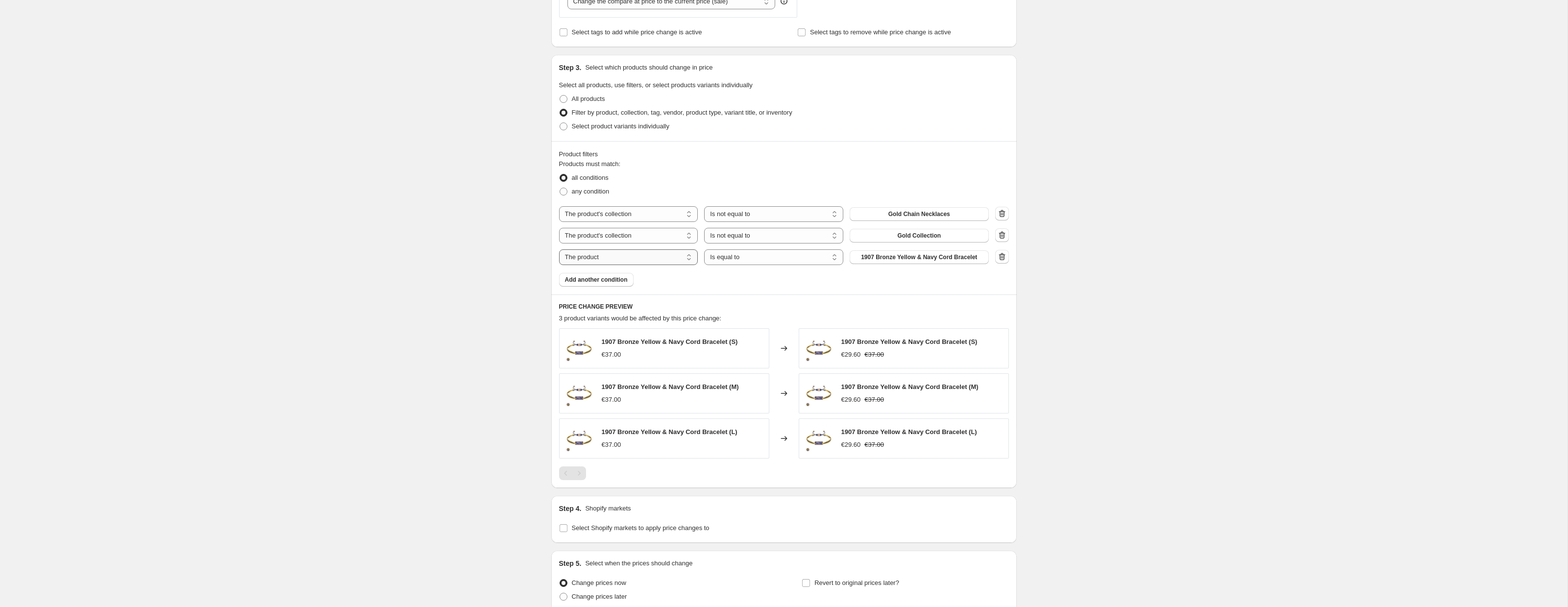
click at [629, 264] on select "The product The product's collection The product's tag The product's vendor The…" at bounding box center [629, 258] width 139 height 16
select select "collection"
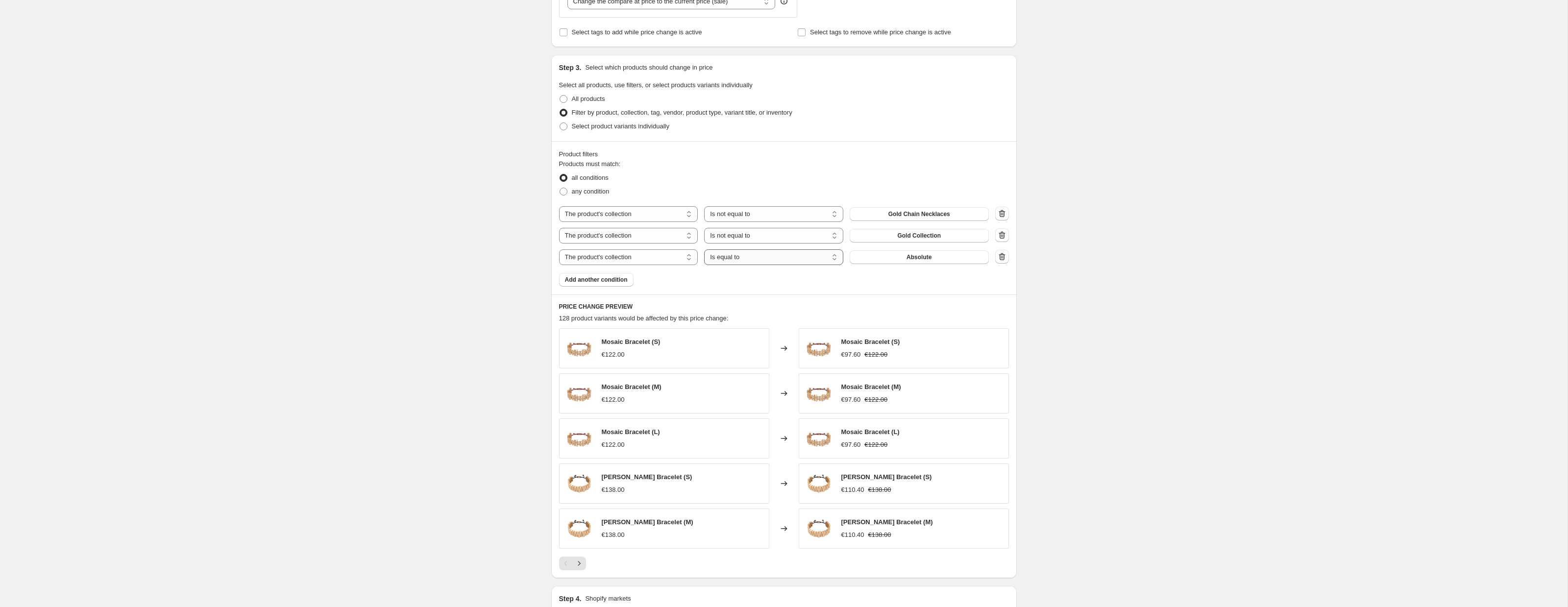
click at [735, 256] on select "Is equal to Is not equal to" at bounding box center [774, 258] width 139 height 16
click at [736, 256] on select "Is equal to Is not equal to" at bounding box center [774, 258] width 139 height 16
select select "not_equal"
click at [898, 262] on button "Absolute" at bounding box center [919, 257] width 139 height 14
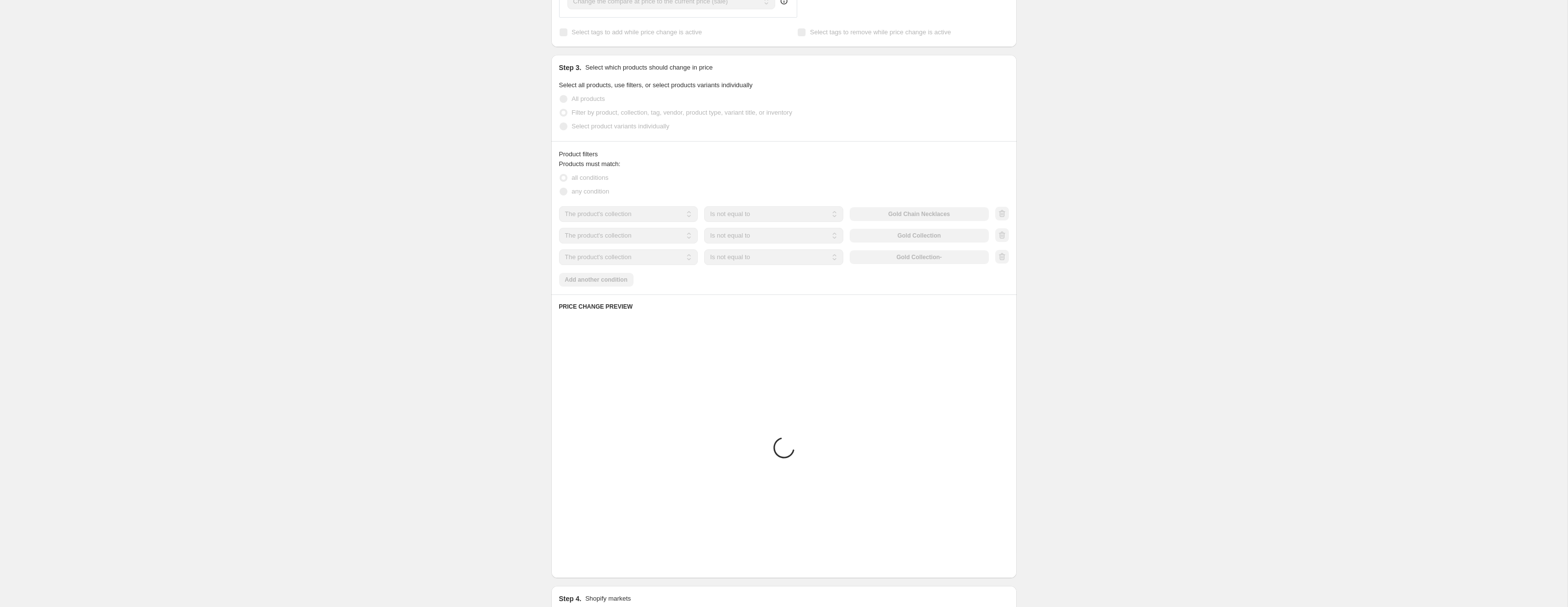
scroll to position [334, 0]
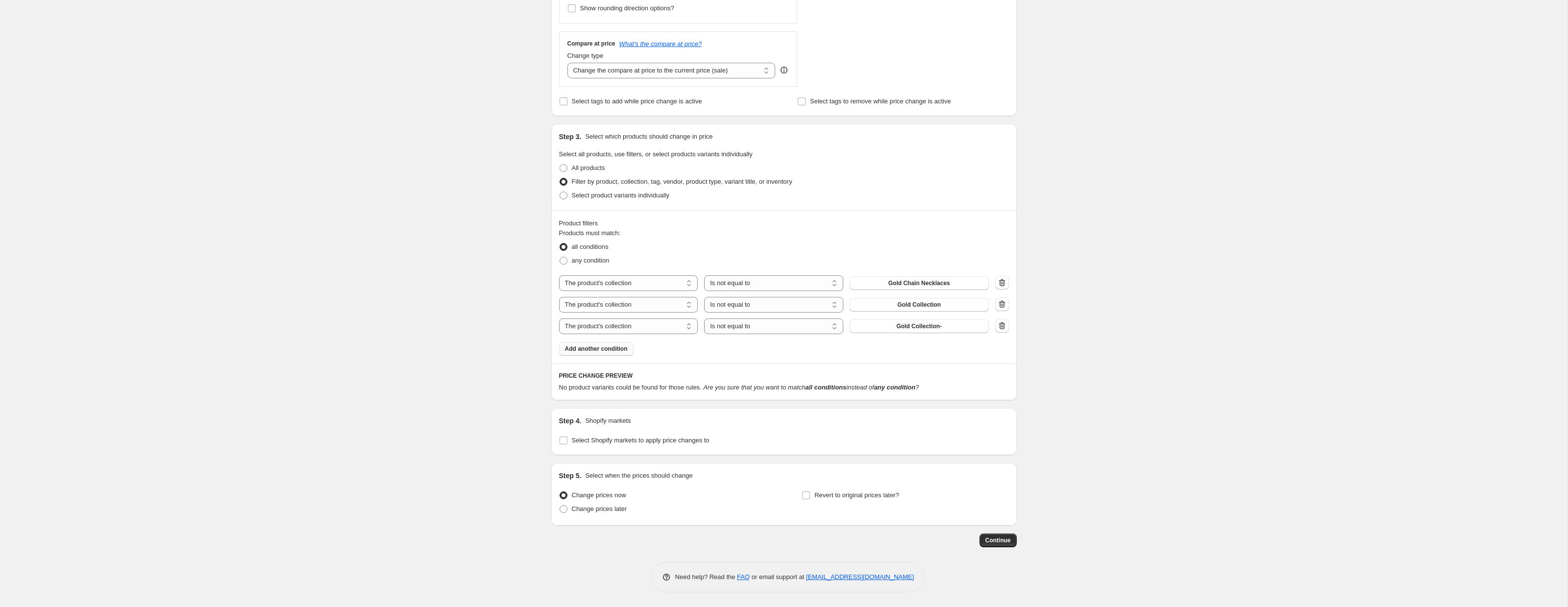
click at [586, 346] on span "Add another condition" at bounding box center [596, 349] width 63 height 8
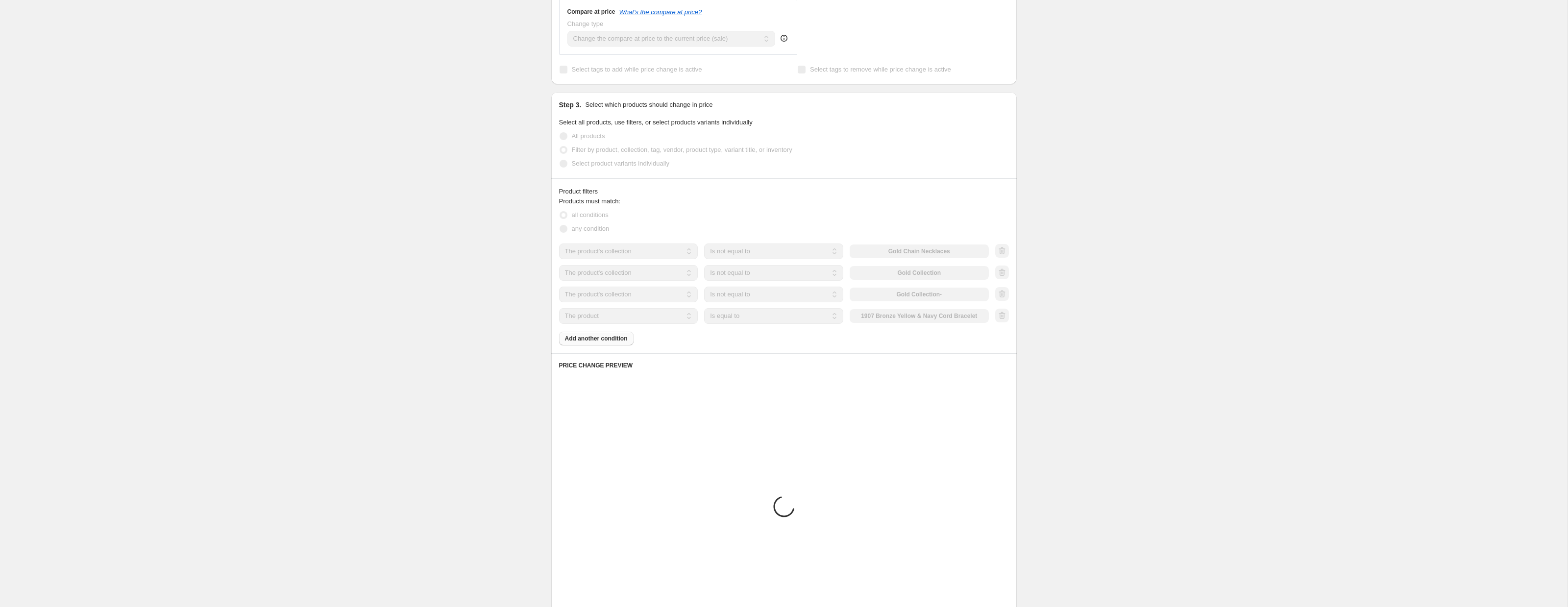
scroll to position [395, 0]
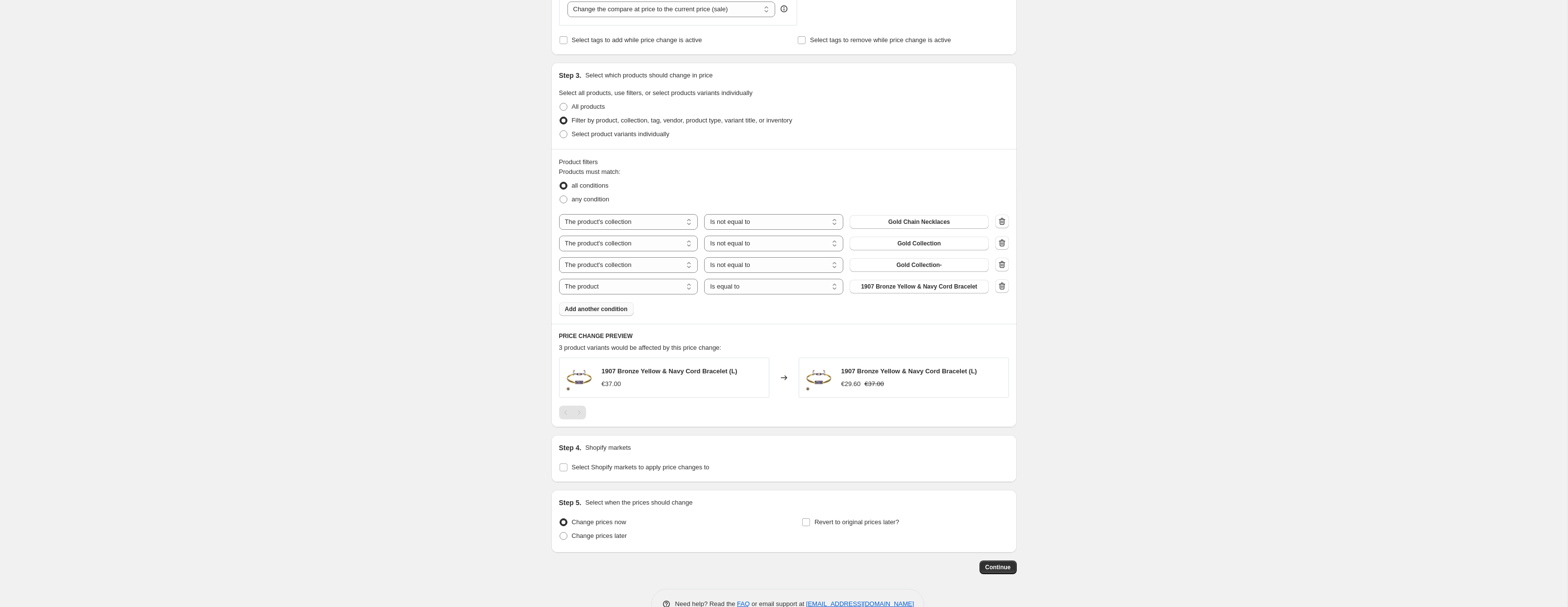
click at [592, 299] on div "Products must match: all conditions any condition The product The product's col…" at bounding box center [784, 242] width 450 height 149
click at [590, 290] on select "The product The product's collection The product's tag The product's vendor The…" at bounding box center [629, 287] width 139 height 16
select select "collection"
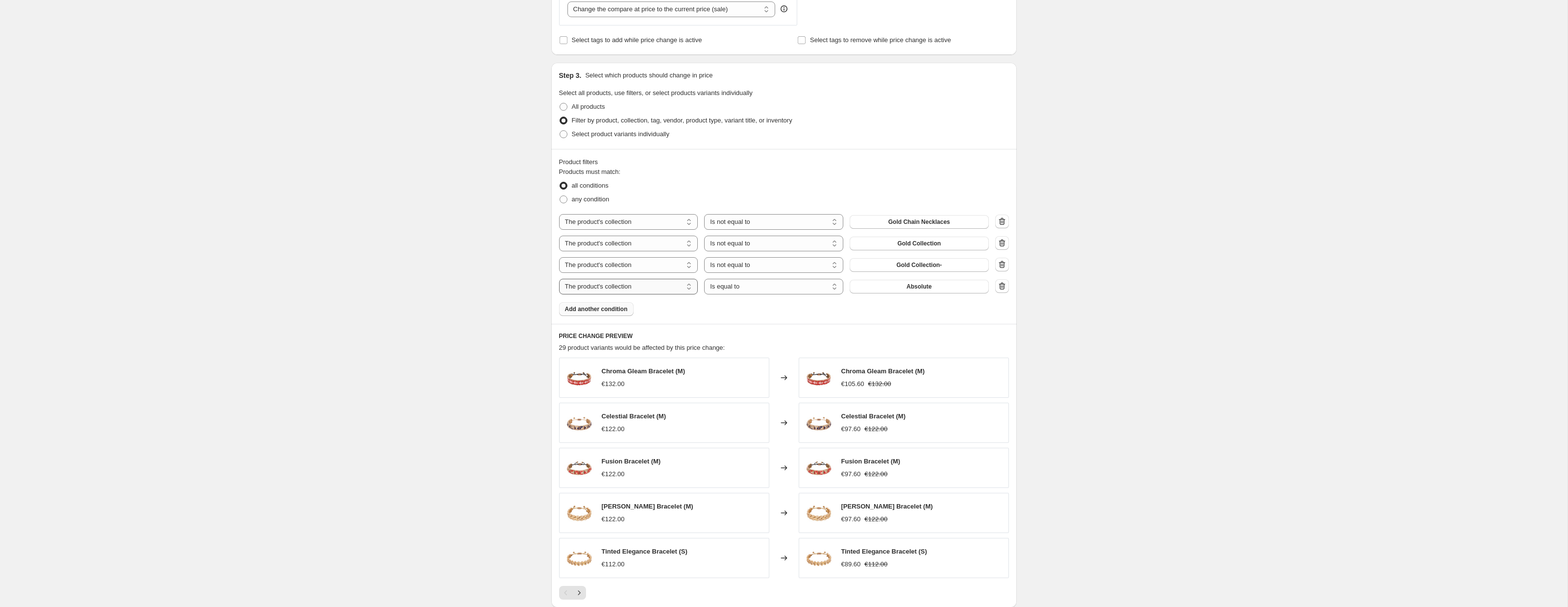
click at [643, 282] on select "The product The product's collection The product's tag The product's vendor The…" at bounding box center [629, 287] width 139 height 16
click at [729, 287] on select "Is equal to Is not equal to" at bounding box center [774, 287] width 139 height 16
select select "not_equal"
click at [912, 286] on span "Absolute" at bounding box center [919, 286] width 25 height 8
click at [906, 289] on span "Absolute" at bounding box center [919, 286] width 25 height 8
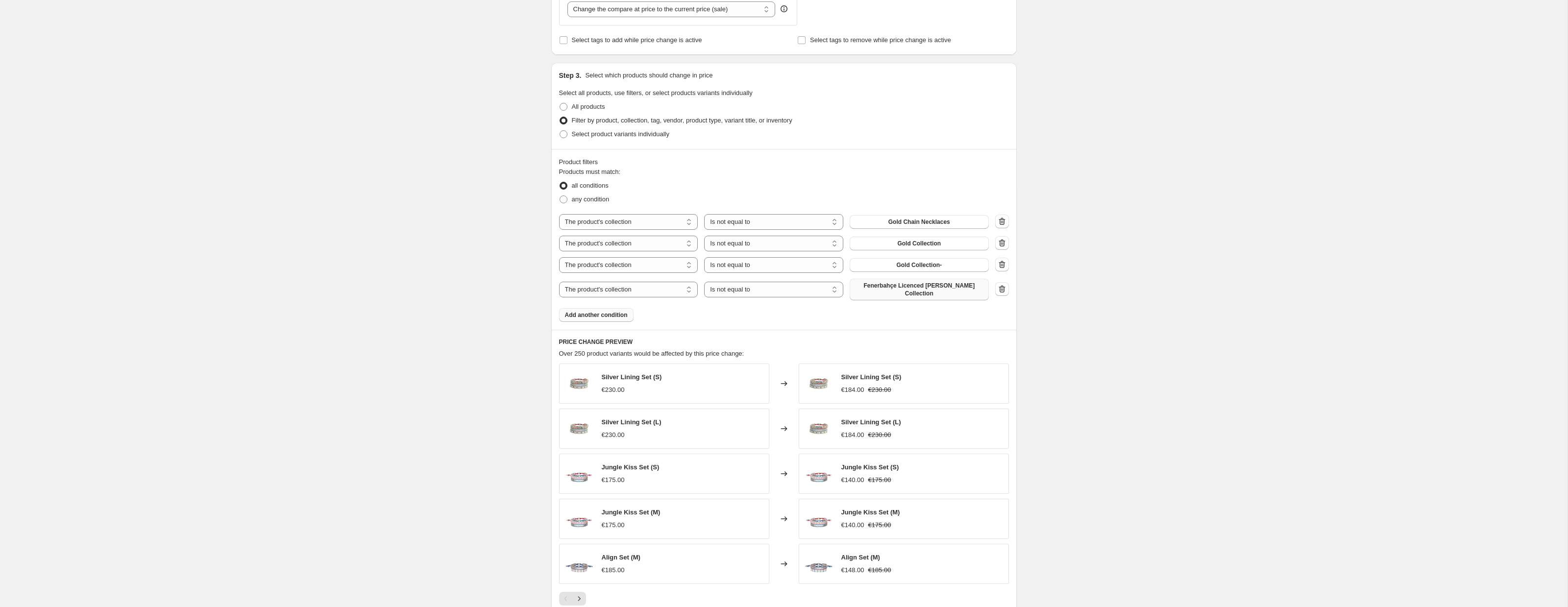
click at [589, 314] on span "Add another condition" at bounding box center [596, 315] width 63 height 8
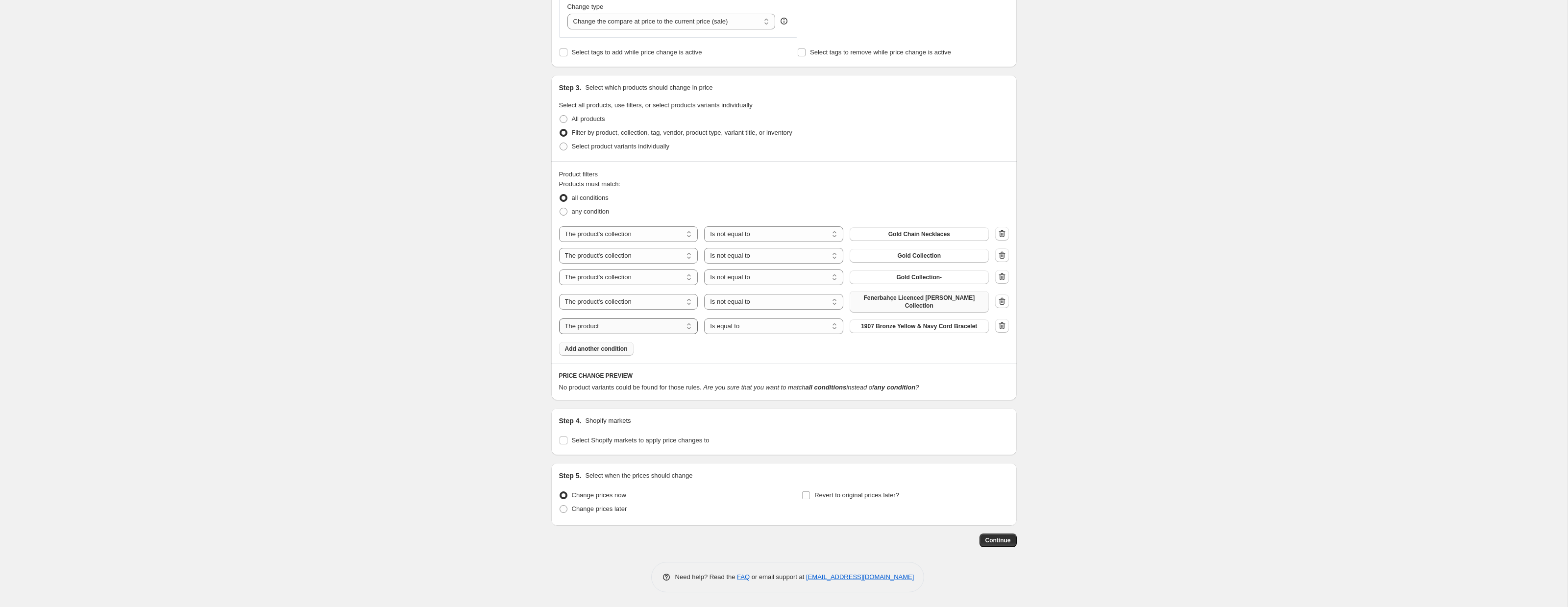
scroll to position [383, 0]
click at [607, 315] on div "The product The product's collection The product's tag The product's vendor The…" at bounding box center [784, 280] width 450 height 108
click at [604, 326] on select "The product The product's collection The product's tag The product's vendor The…" at bounding box center [629, 326] width 139 height 16
select select "collection"
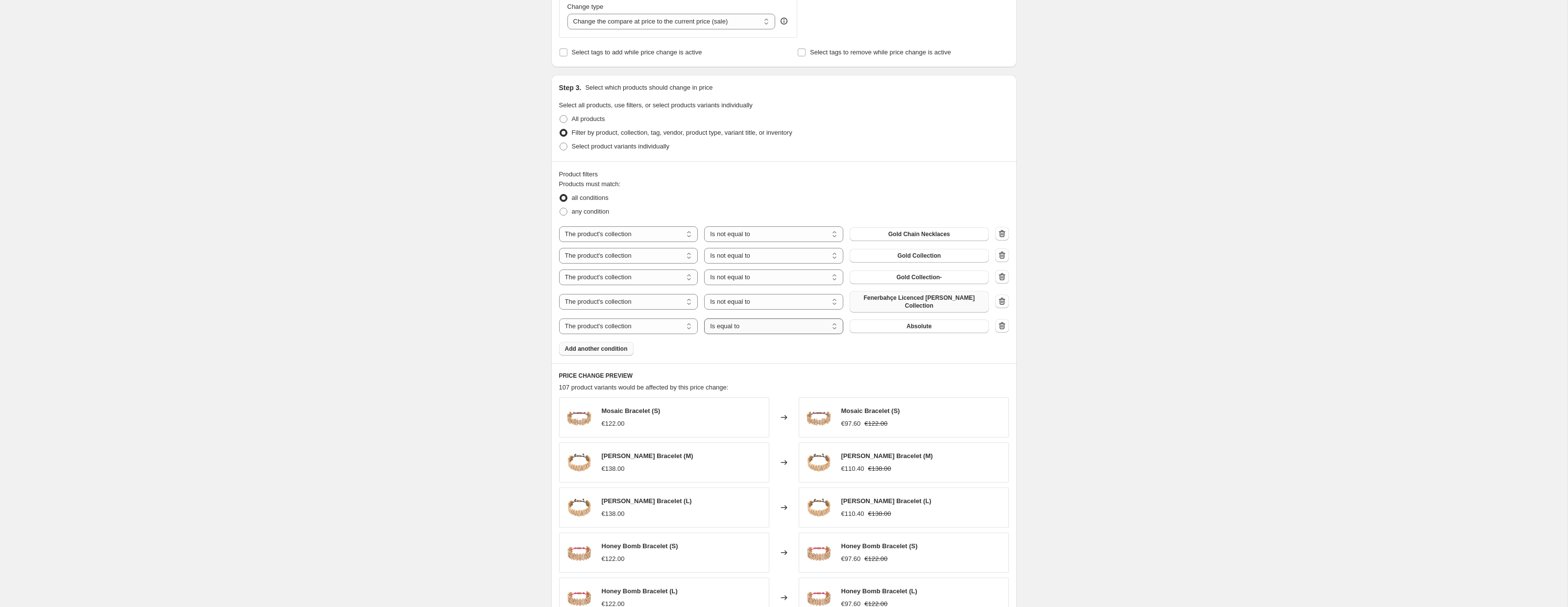
click at [751, 328] on select "Is equal to Is not equal to" at bounding box center [774, 326] width 139 height 16
select select "not_equal"
click at [901, 328] on button "Absolute" at bounding box center [919, 326] width 139 height 14
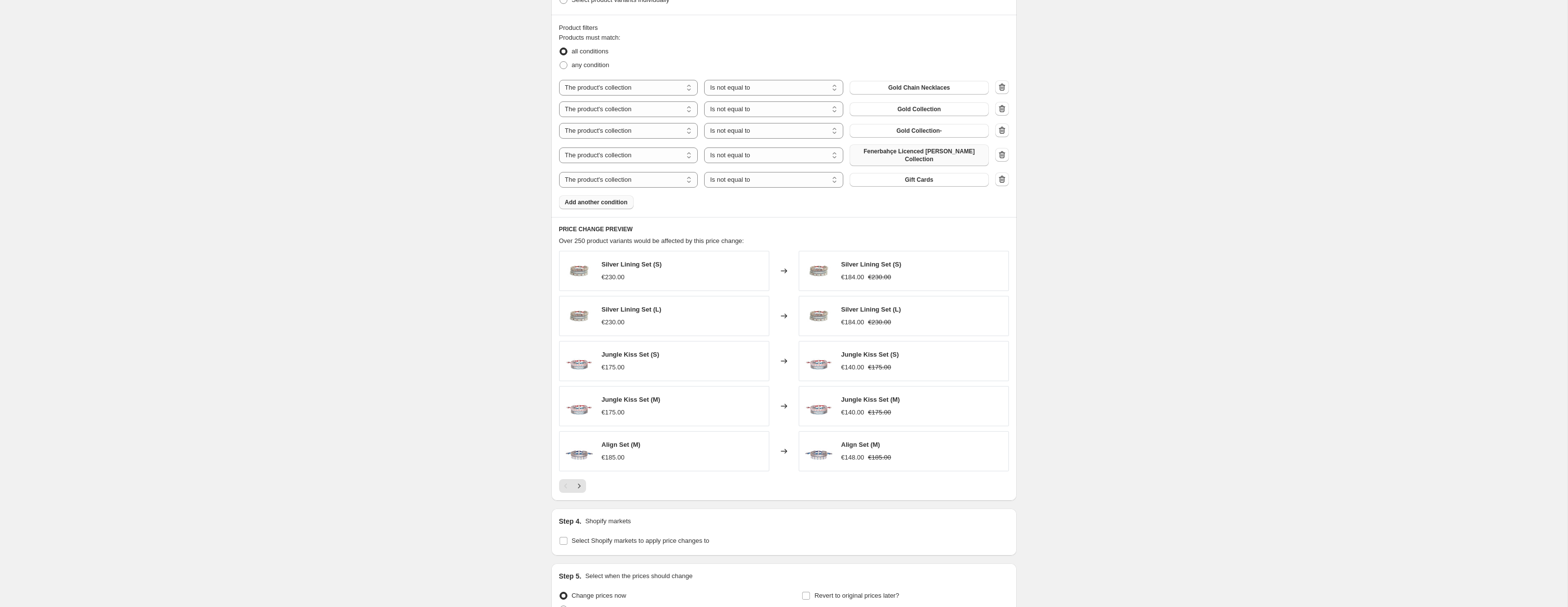
scroll to position [535, 0]
click at [584, 480] on button "Next" at bounding box center [579, 480] width 14 height 14
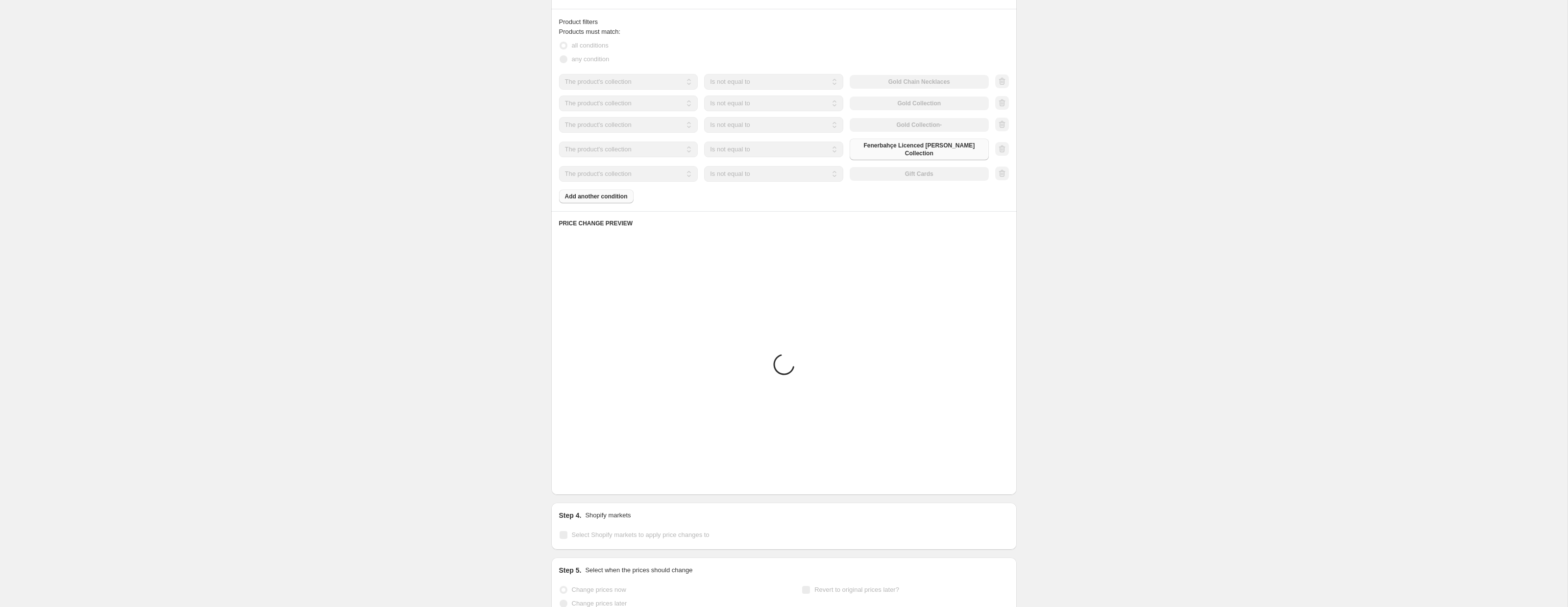
scroll to position [630, 0]
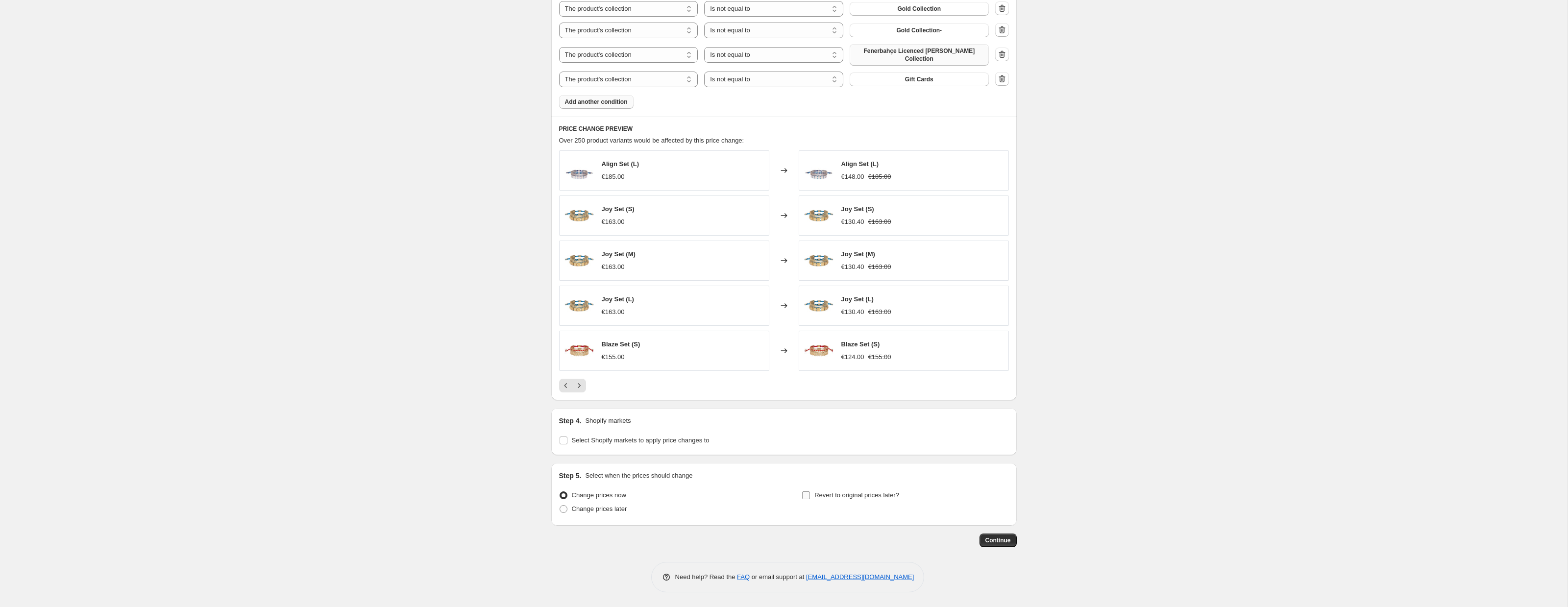
click at [813, 494] on label "Revert to original prices later?" at bounding box center [850, 496] width 97 height 14
click at [810, 494] on input "Revert to original prices later?" at bounding box center [806, 495] width 8 height 8
checkbox input "true"
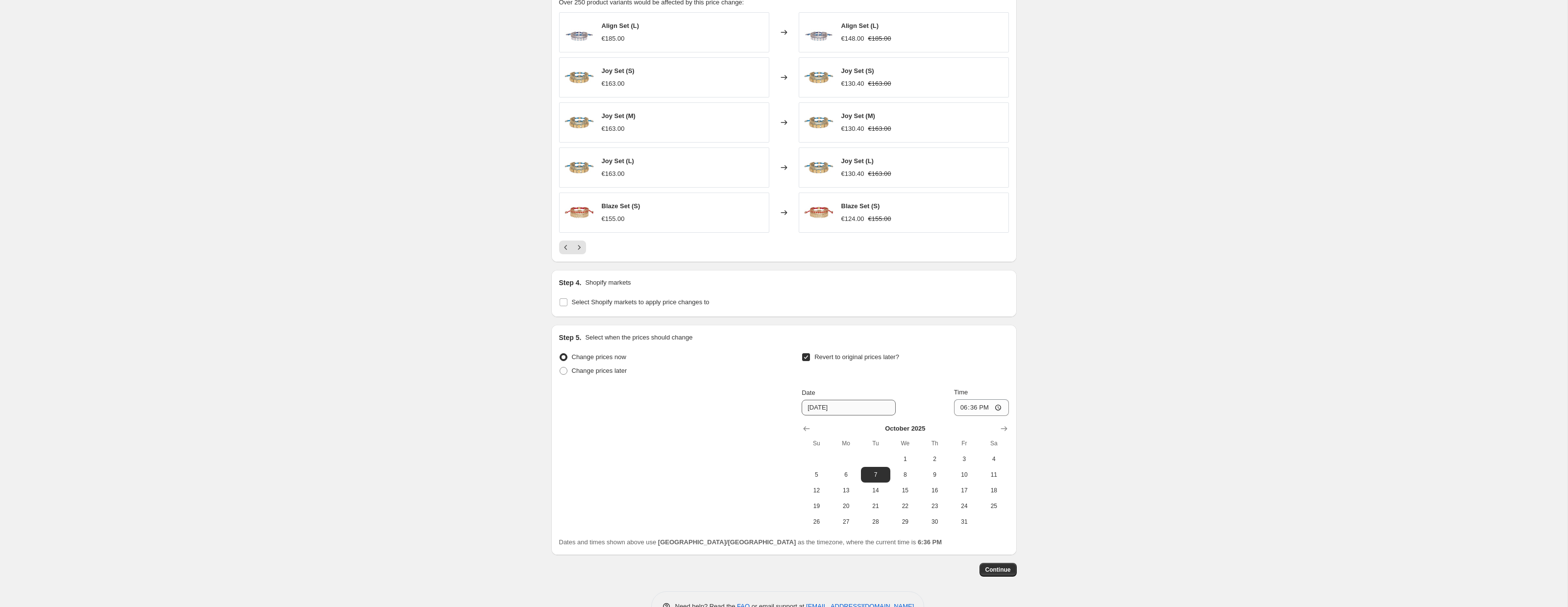
scroll to position [798, 0]
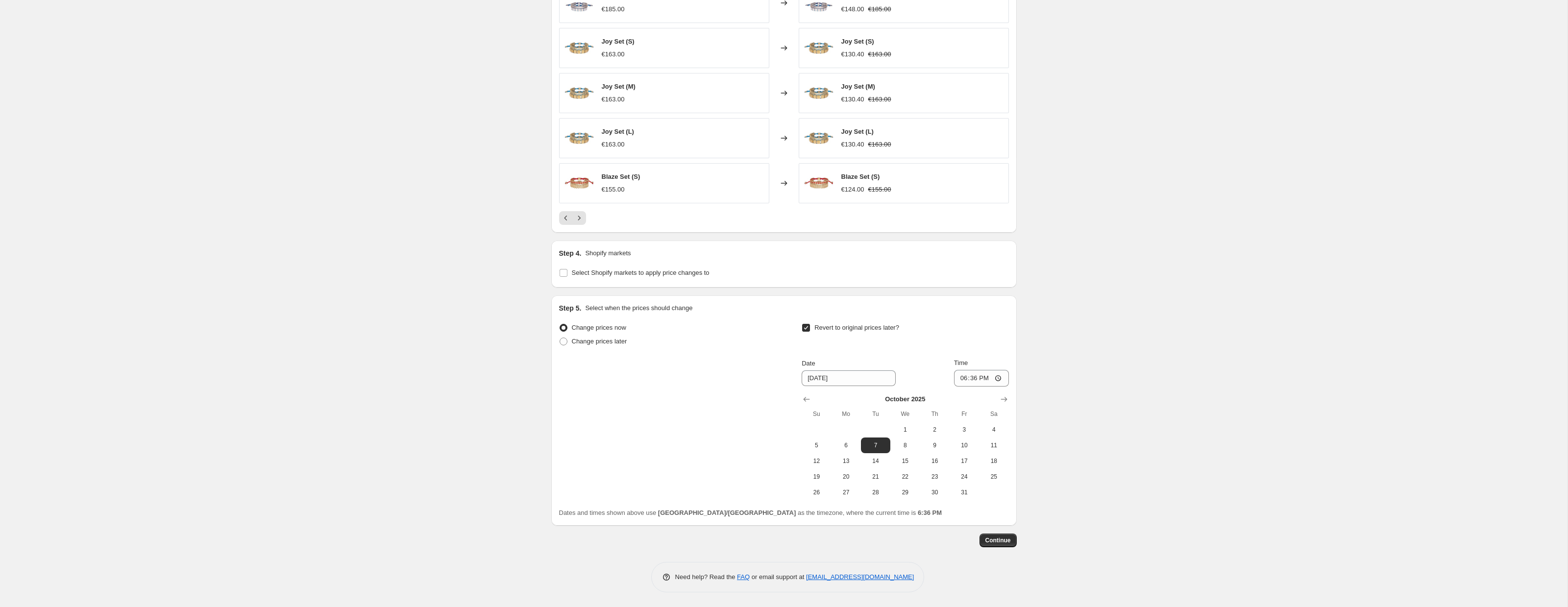
click at [799, 393] on div "October 2025 Su Mo Tu We Th Fr Sa 1 2 3 4 5 6 7 8 9 10 11 12 13 14 15 16 17 18 …" at bounding box center [901, 443] width 215 height 114
click at [808, 396] on icon "Show previous month, September 2025" at bounding box center [807, 399] width 10 height 10
click at [1004, 401] on icon "Show next month, October 2025" at bounding box center [1004, 399] width 10 height 10
click at [905, 426] on span "1" at bounding box center [905, 430] width 21 height 8
type input "10/1/2025"
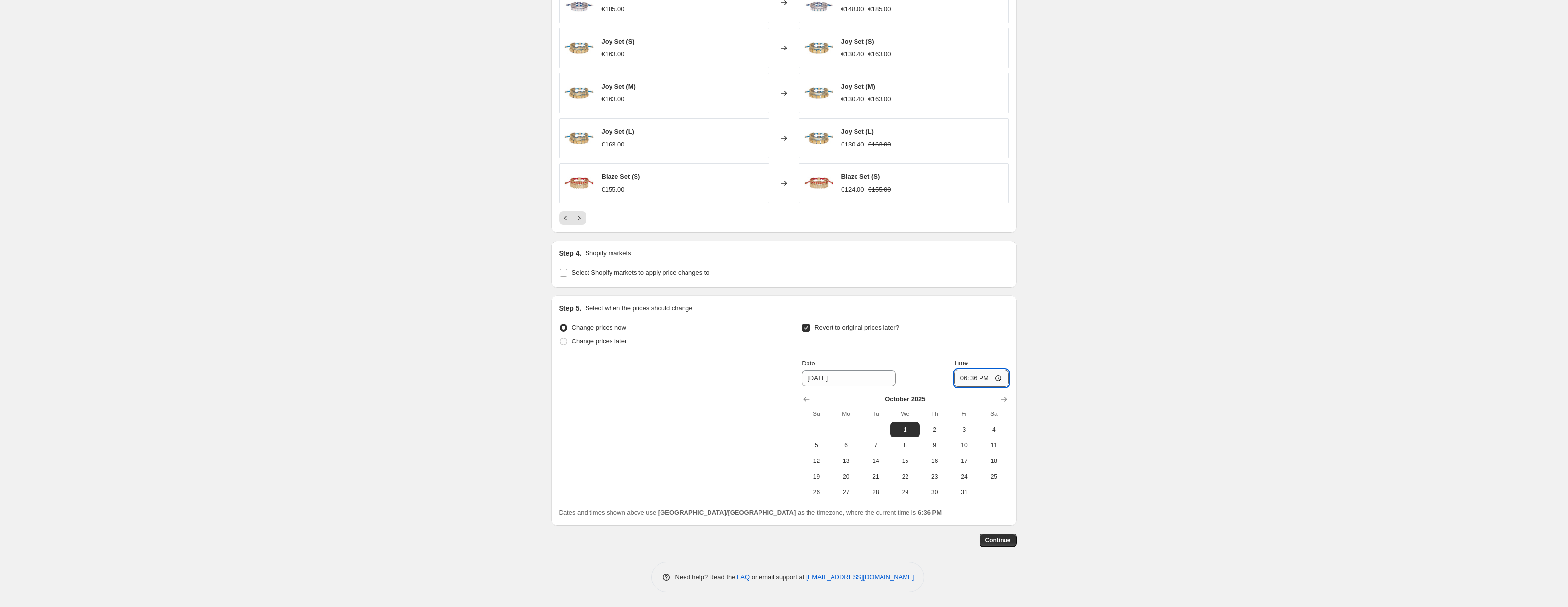
click at [1000, 379] on input "18:36" at bounding box center [981, 378] width 55 height 16
type input "23:58"
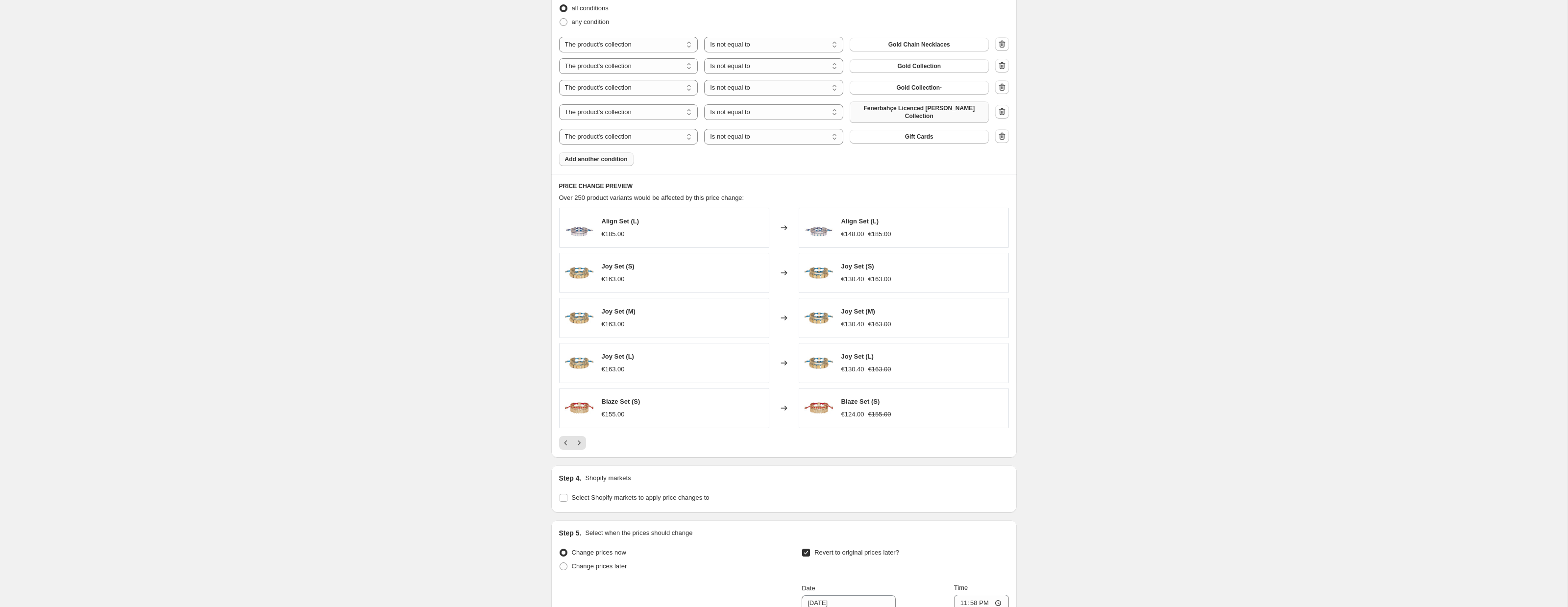
scroll to position [510, 0]
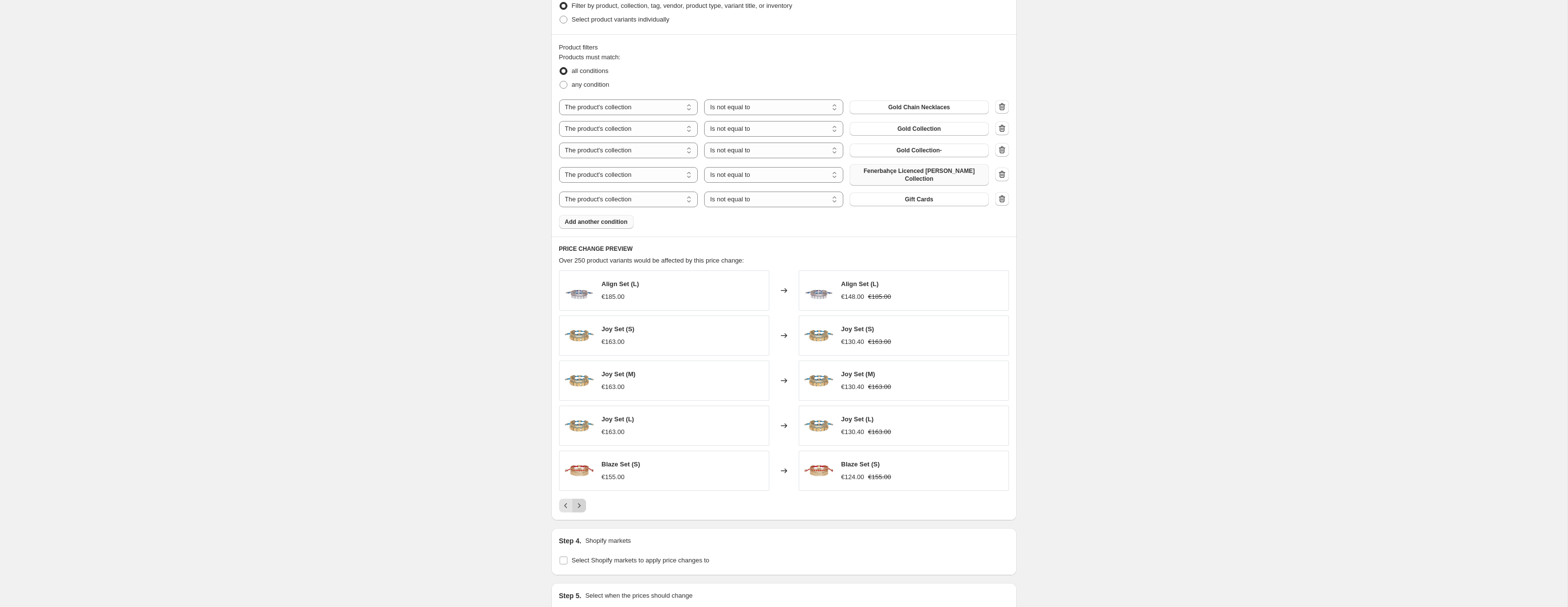
click at [582, 505] on icon "Next" at bounding box center [579, 506] width 10 height 10
click at [583, 505] on icon "Next" at bounding box center [579, 506] width 10 height 10
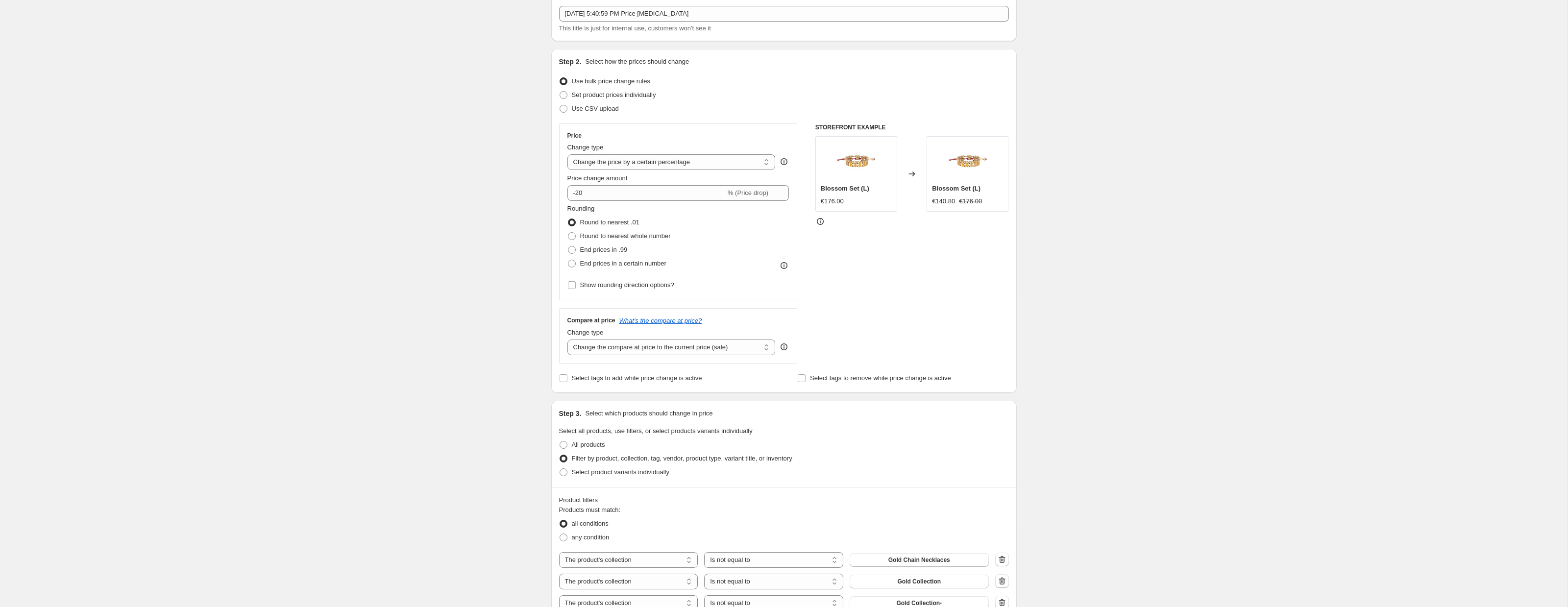
scroll to position [0, 0]
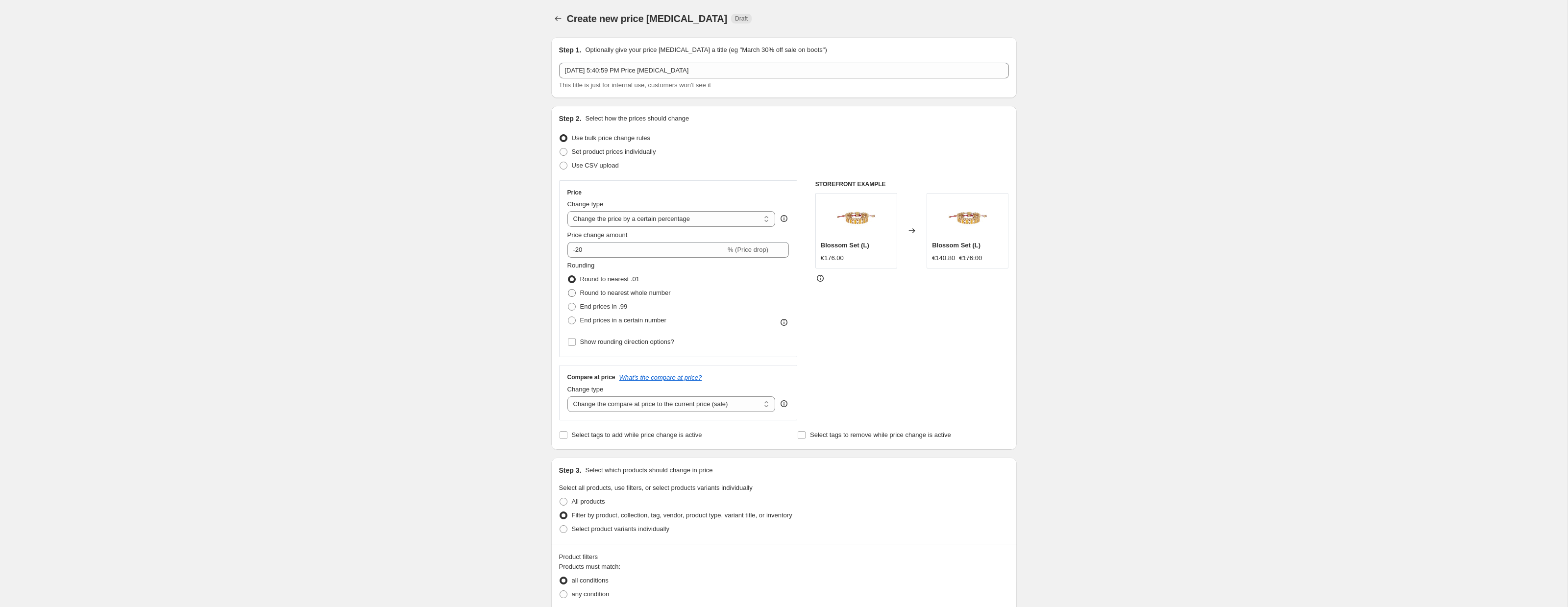
click at [574, 296] on span at bounding box center [572, 293] width 8 height 8
click at [569, 290] on input "Round to nearest whole number" at bounding box center [568, 289] width 1 height 1
radio input "true"
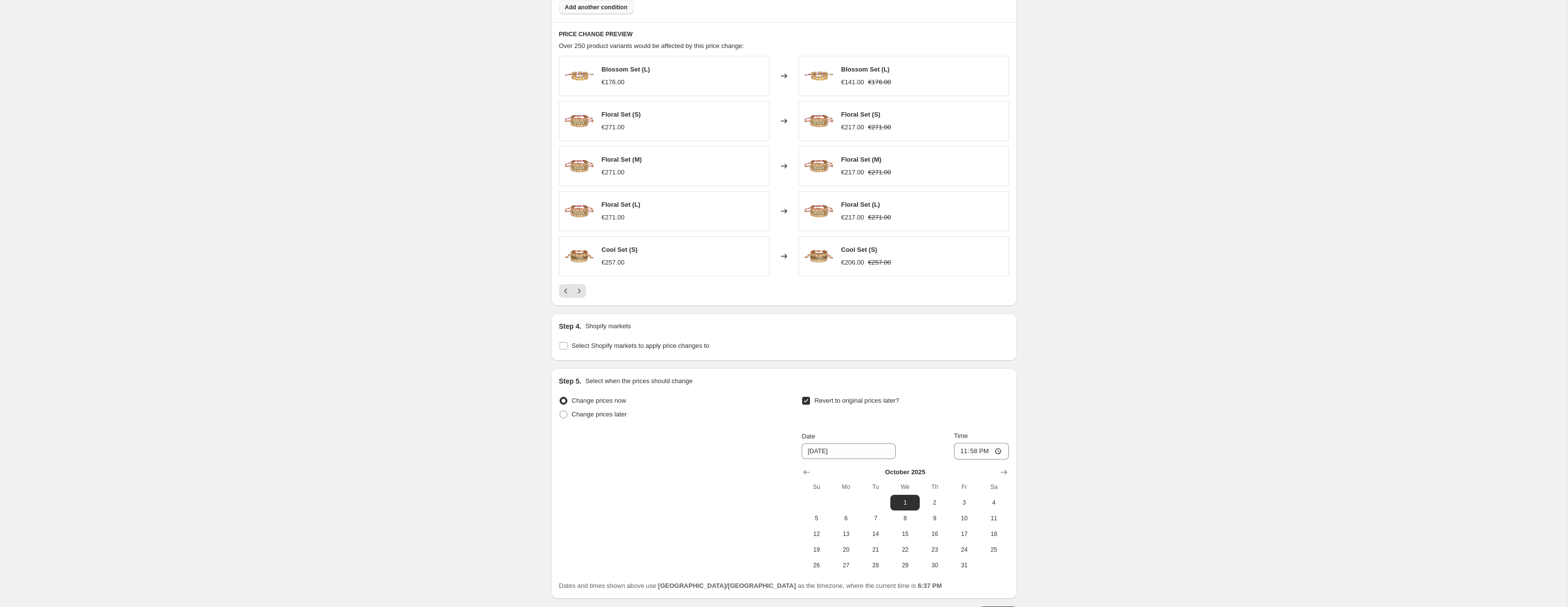
scroll to position [728, 0]
click at [579, 288] on icon "Next" at bounding box center [579, 288] width 10 height 10
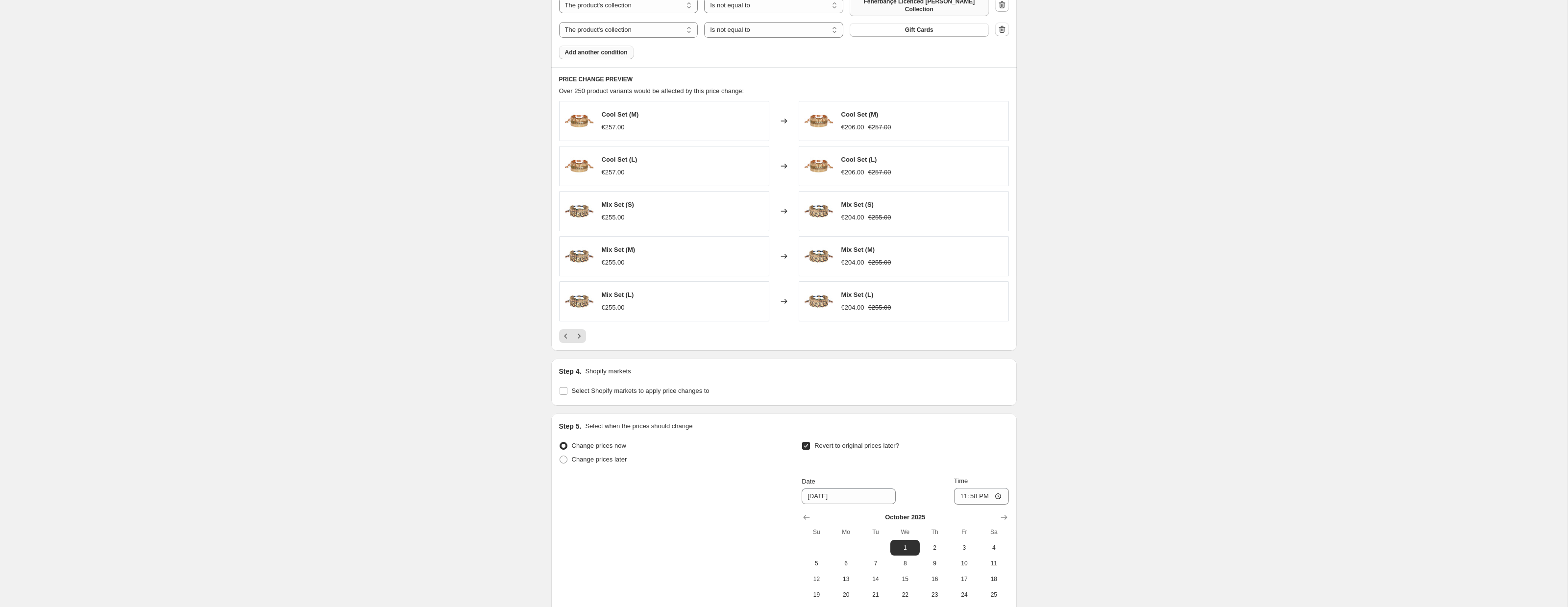
scroll to position [675, 0]
drag, startPoint x: 599, startPoint y: 340, endPoint x: 581, endPoint y: 340, distance: 18.0
click at [599, 340] on div at bounding box center [784, 340] width 450 height 14
click at [579, 340] on icon "Next" at bounding box center [579, 340] width 10 height 10
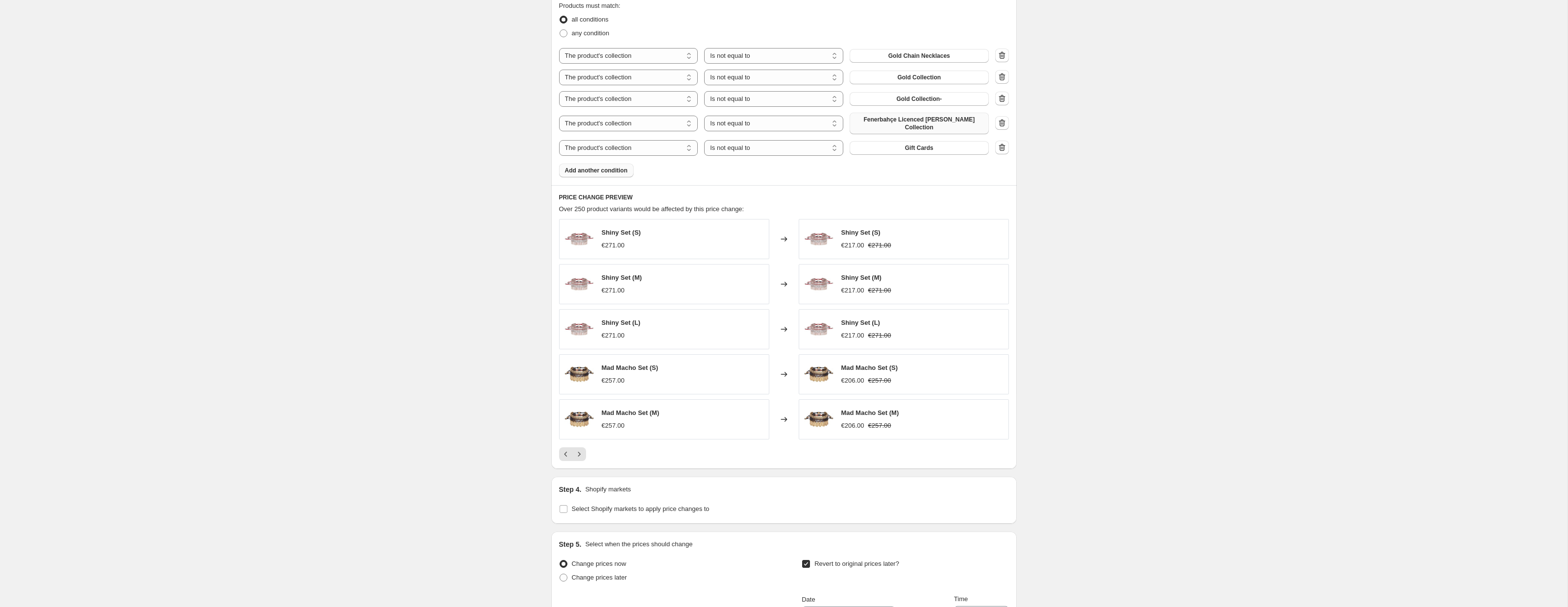
scroll to position [798, 0]
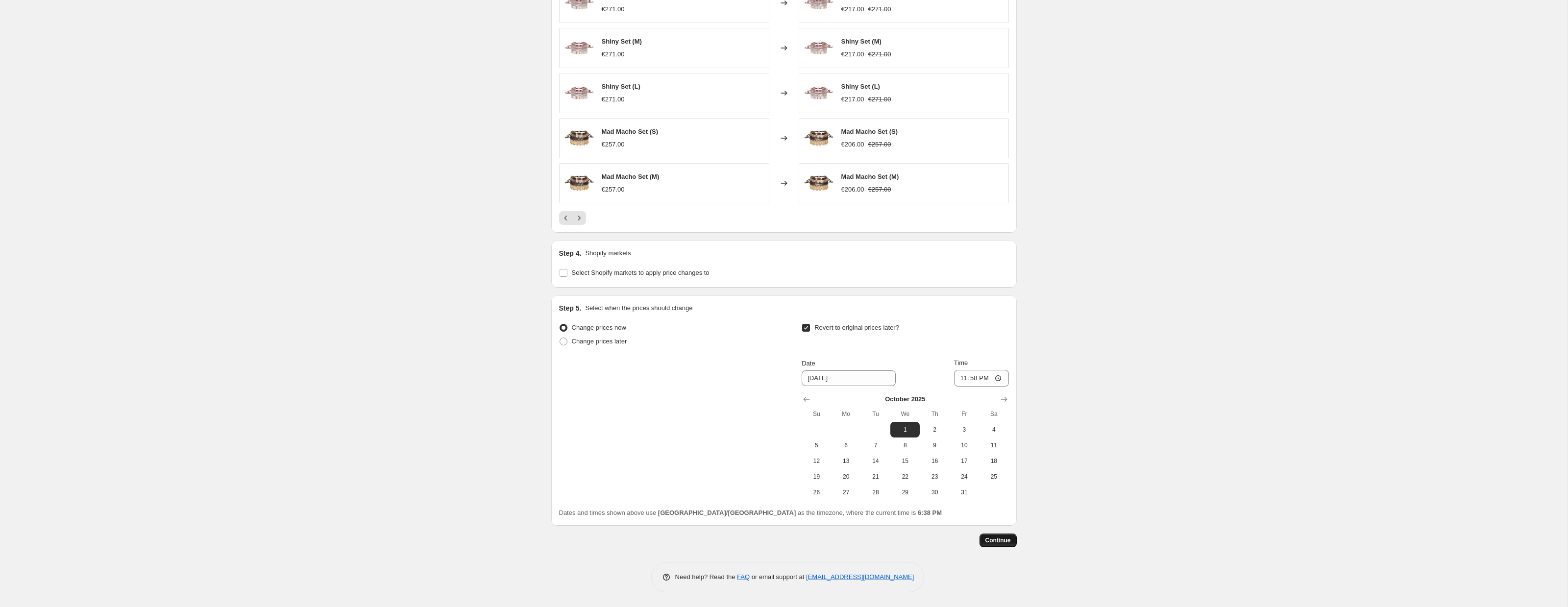
click at [998, 541] on span "Continue" at bounding box center [998, 540] width 26 height 8
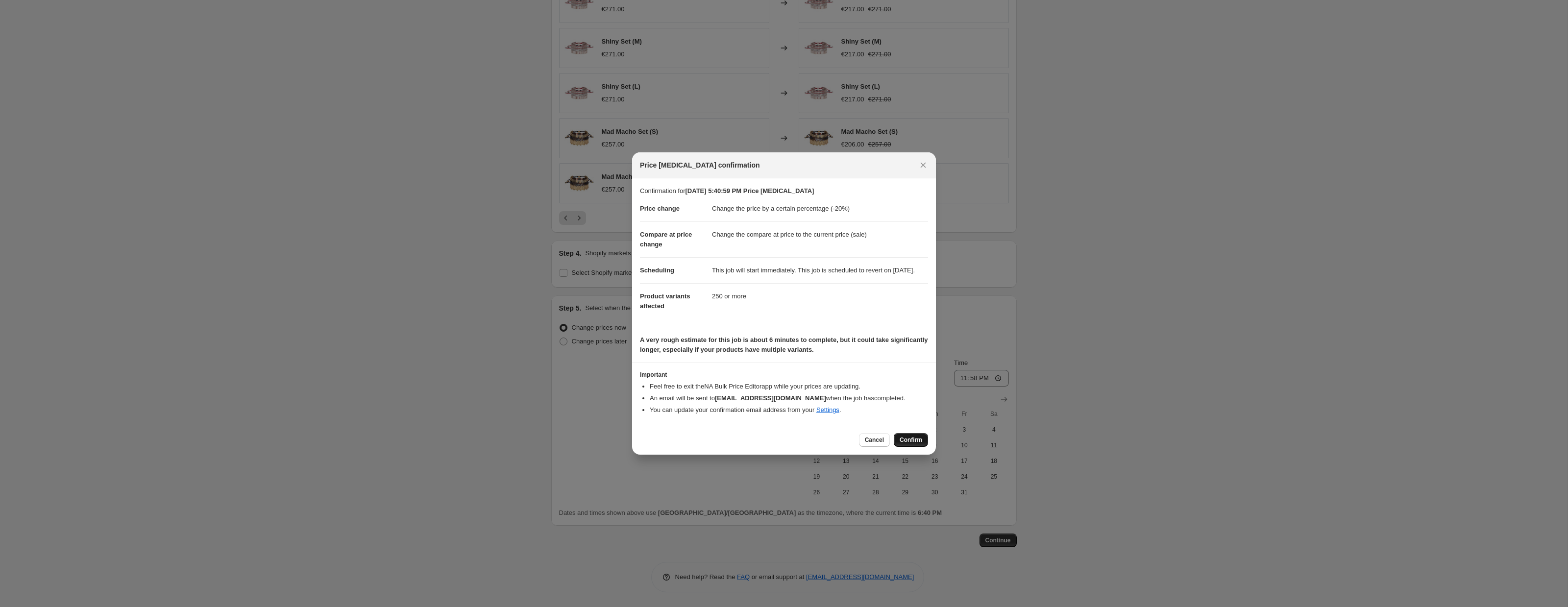
click at [915, 443] on span "Confirm" at bounding box center [911, 440] width 23 height 8
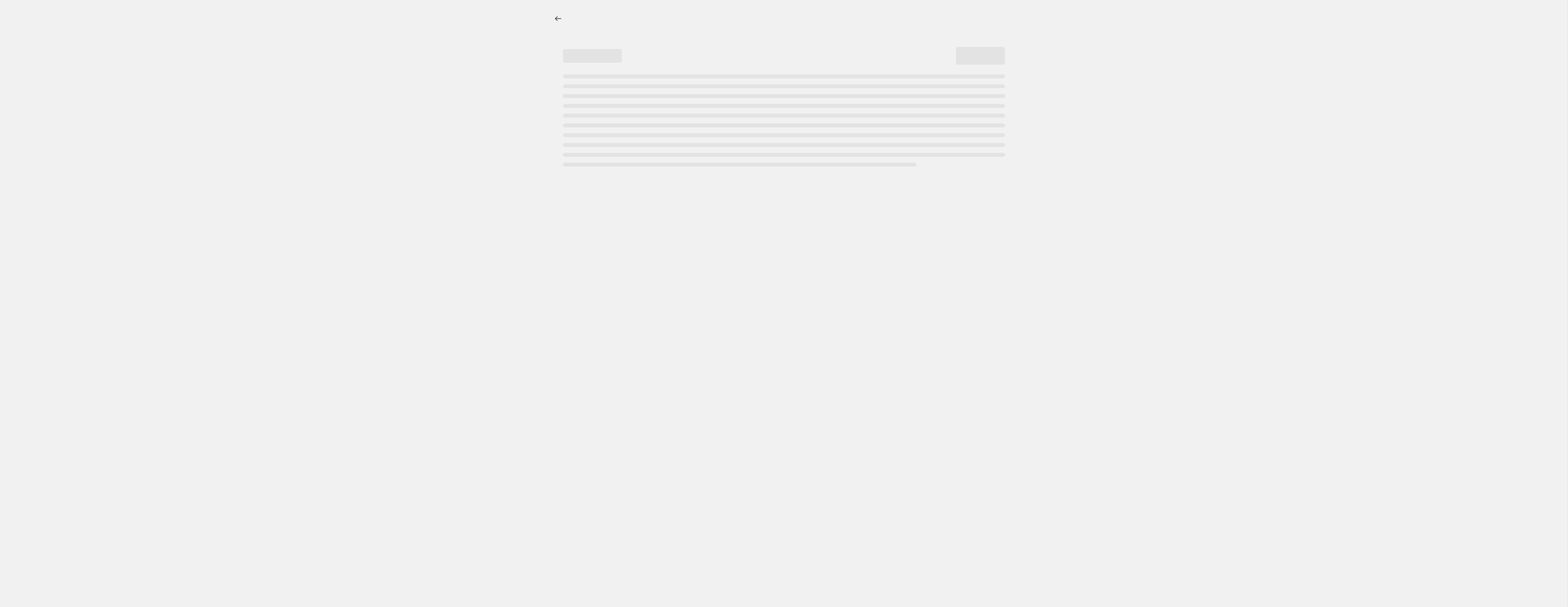
select select "percentage"
select select "collection"
select select "not_equal"
select select "collection"
select select "not_equal"
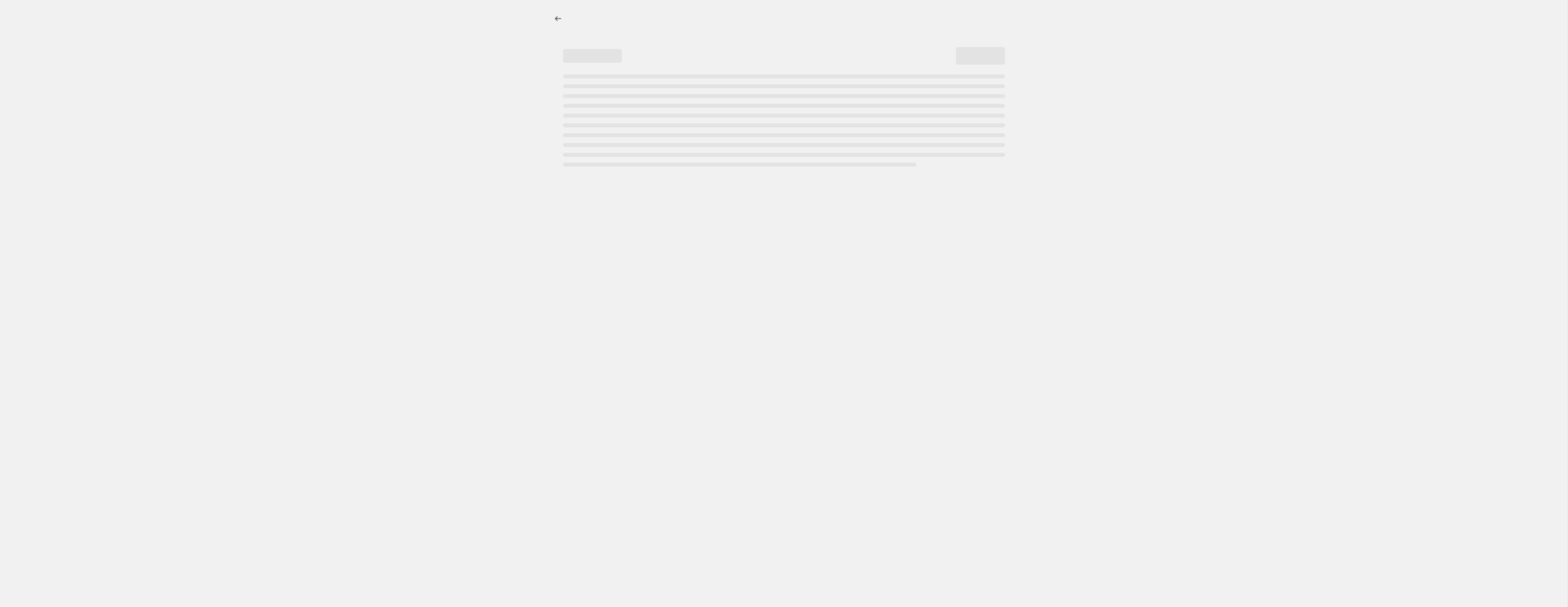
select select "collection"
select select "not_equal"
select select "collection"
select select "not_equal"
select select "collection"
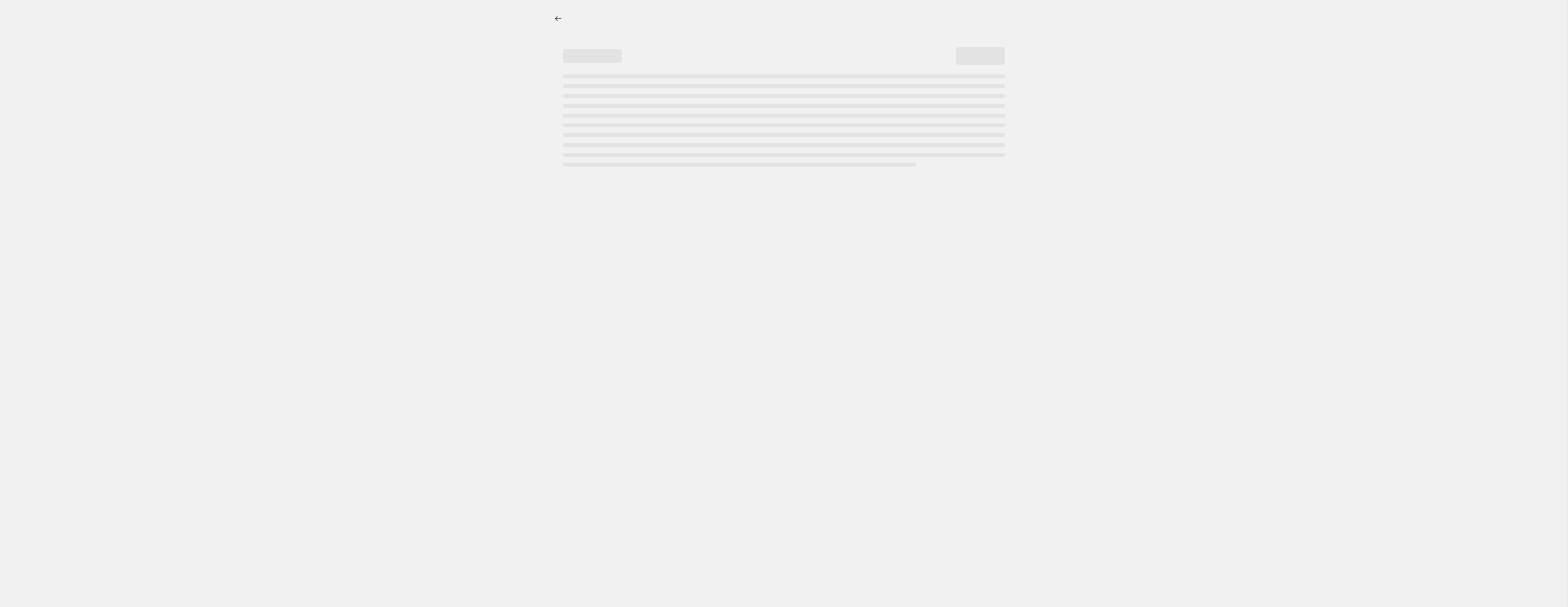
select select "not_equal"
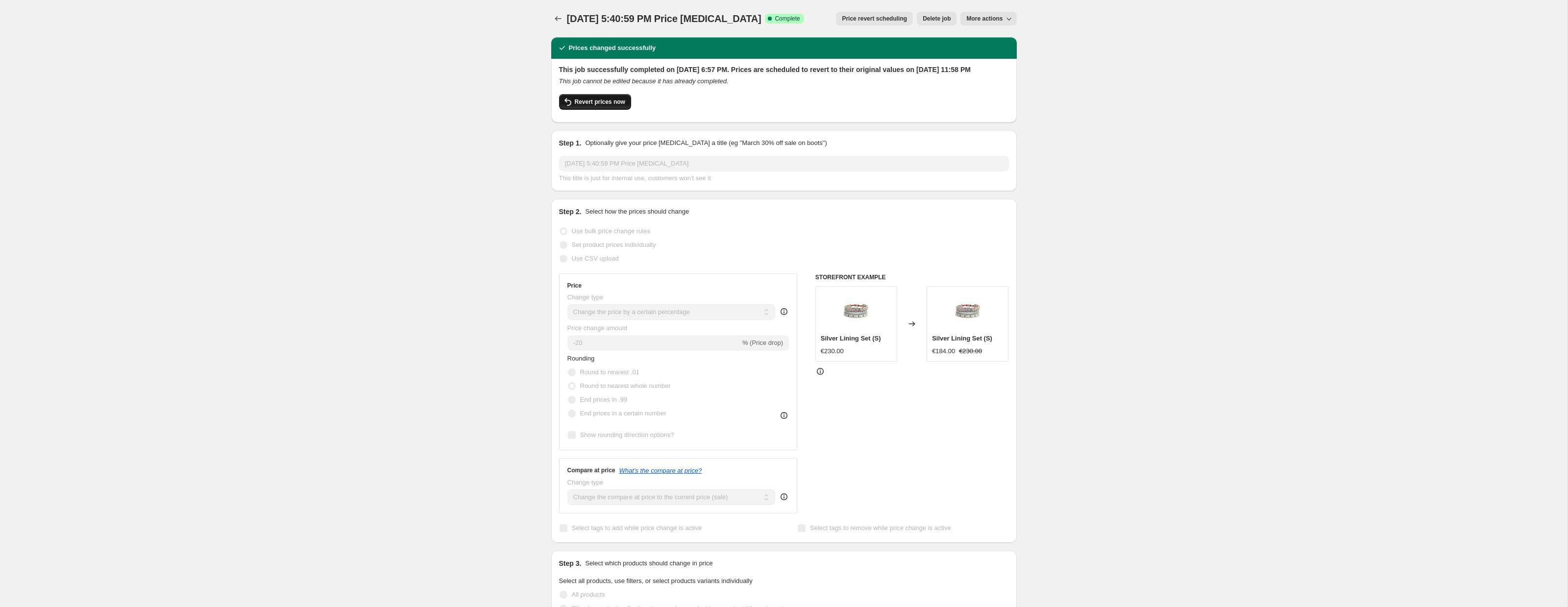
click at [589, 106] on span "Revert prices now" at bounding box center [600, 102] width 51 height 8
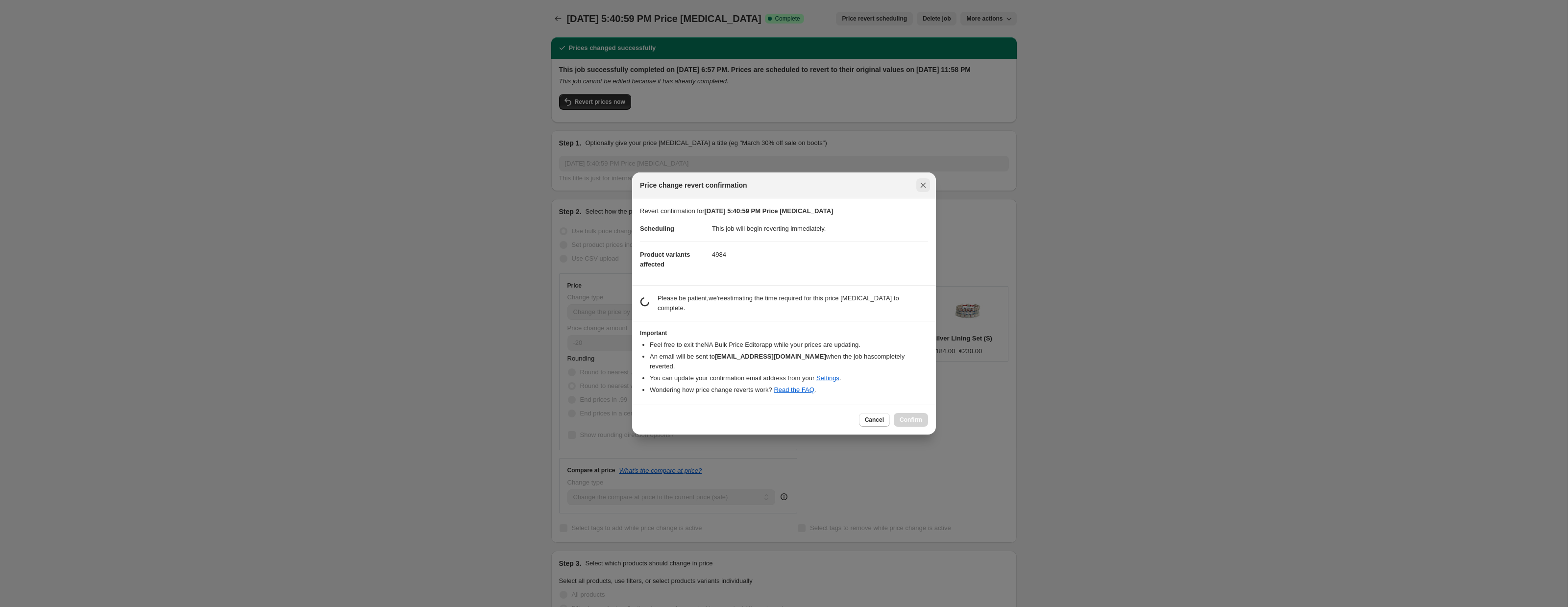
click at [926, 188] on icon "Close" at bounding box center [923, 185] width 10 height 10
checkbox input "true"
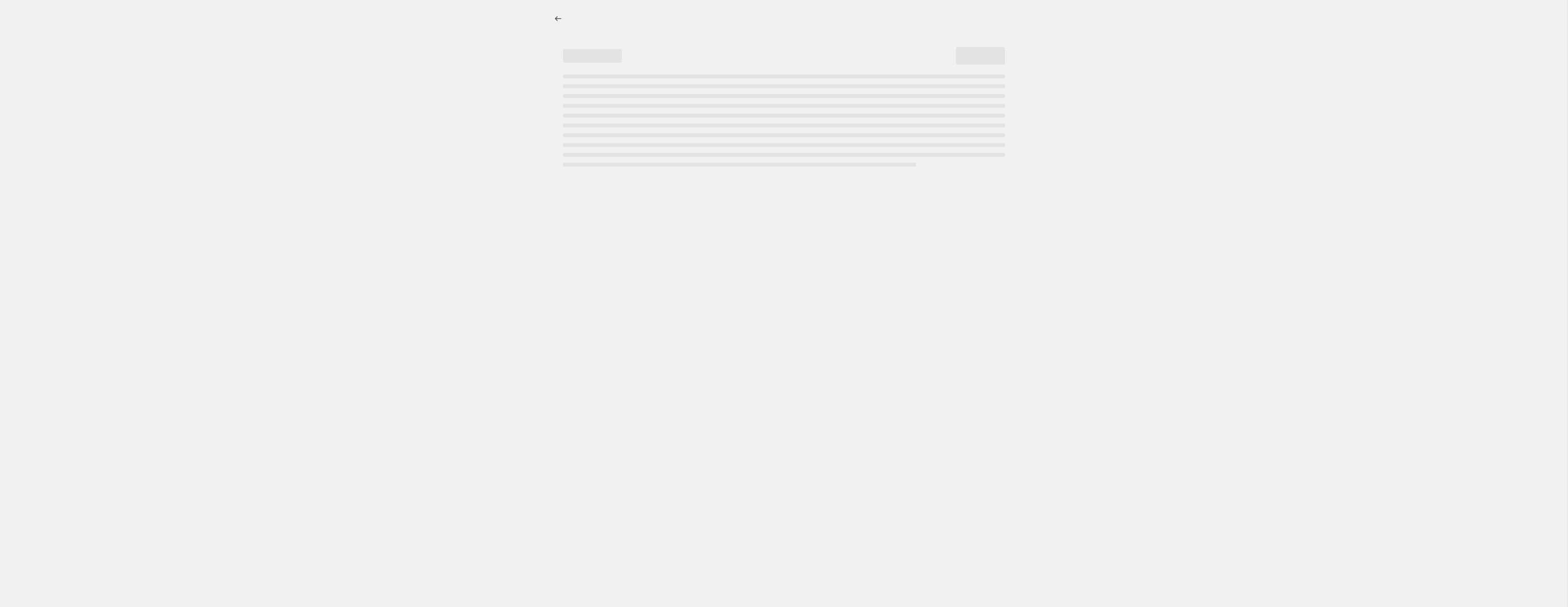
select select "percentage"
select select "collection"
select select "not_equal"
select select "collection"
select select "not_equal"
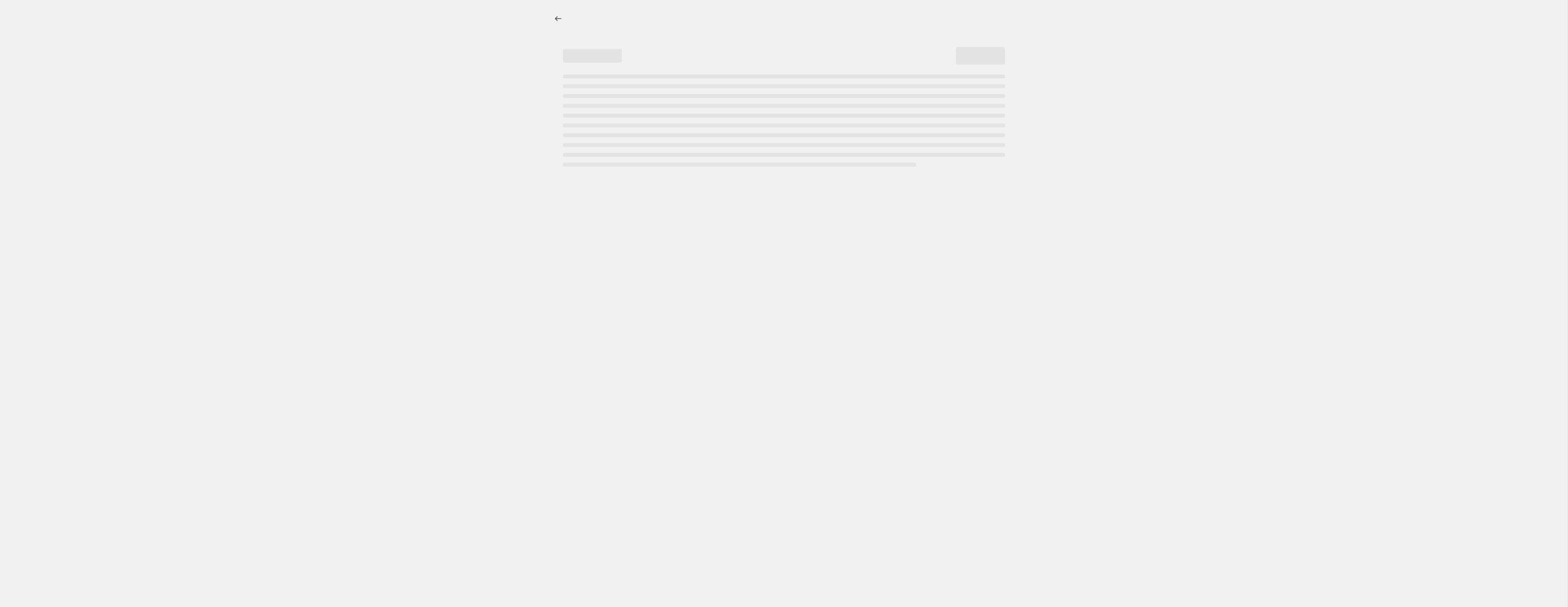
select select "collection"
select select "not_equal"
select select "collection"
select select "not_equal"
select select "collection"
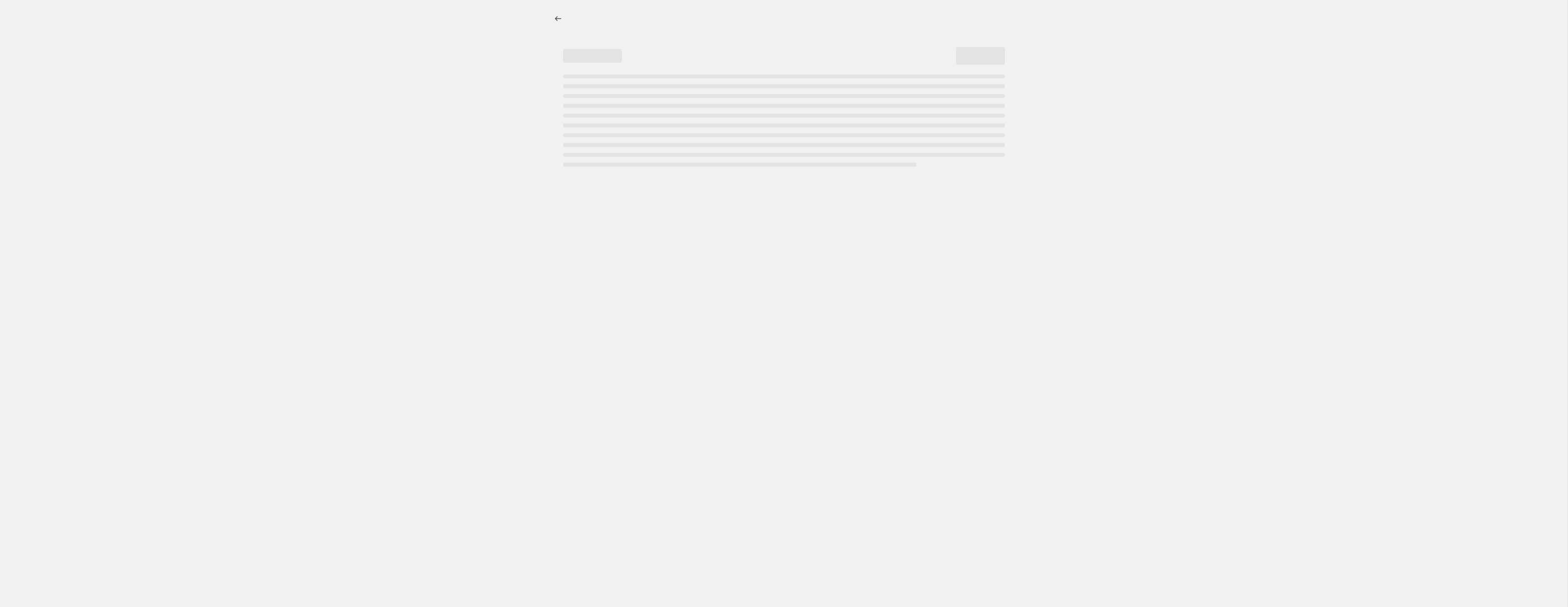
select select "not_equal"
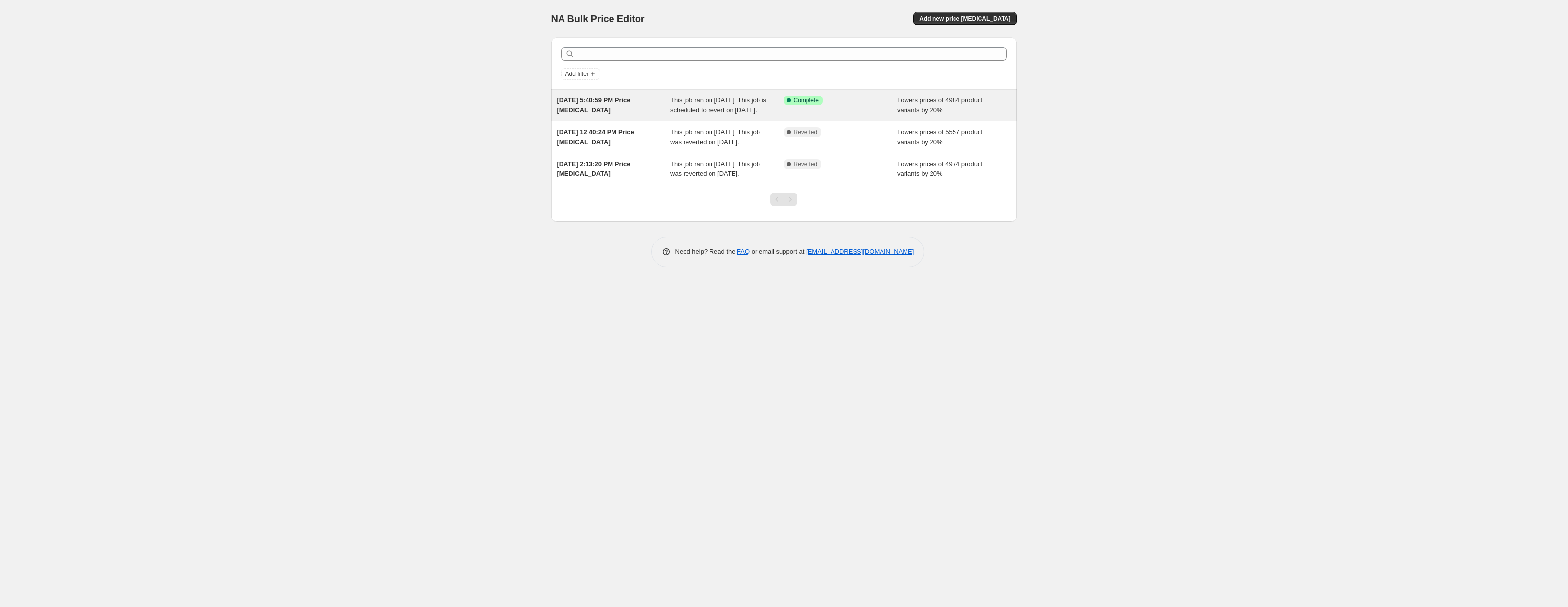
click at [631, 104] on span "Sep 30, 2025, 5:40:59 PM Price change job" at bounding box center [593, 105] width 74 height 17
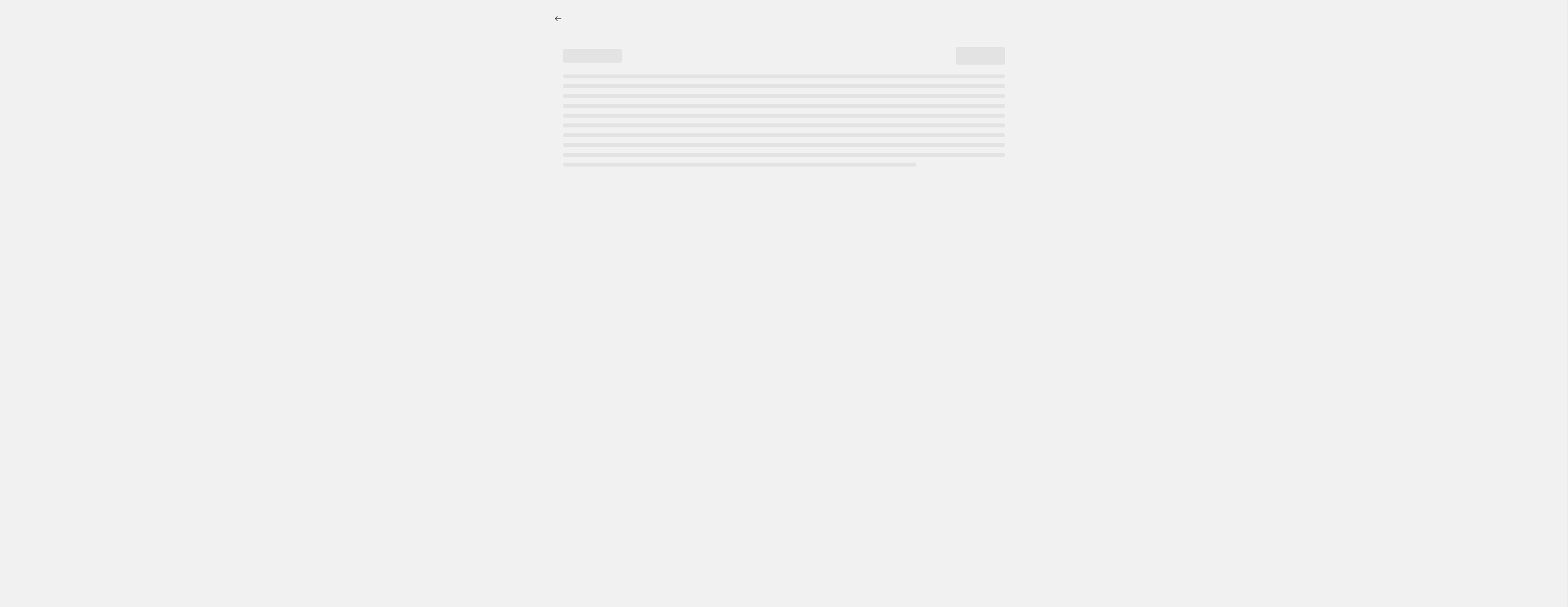
select select "percentage"
select select "collection"
select select "not_equal"
select select "collection"
select select "not_equal"
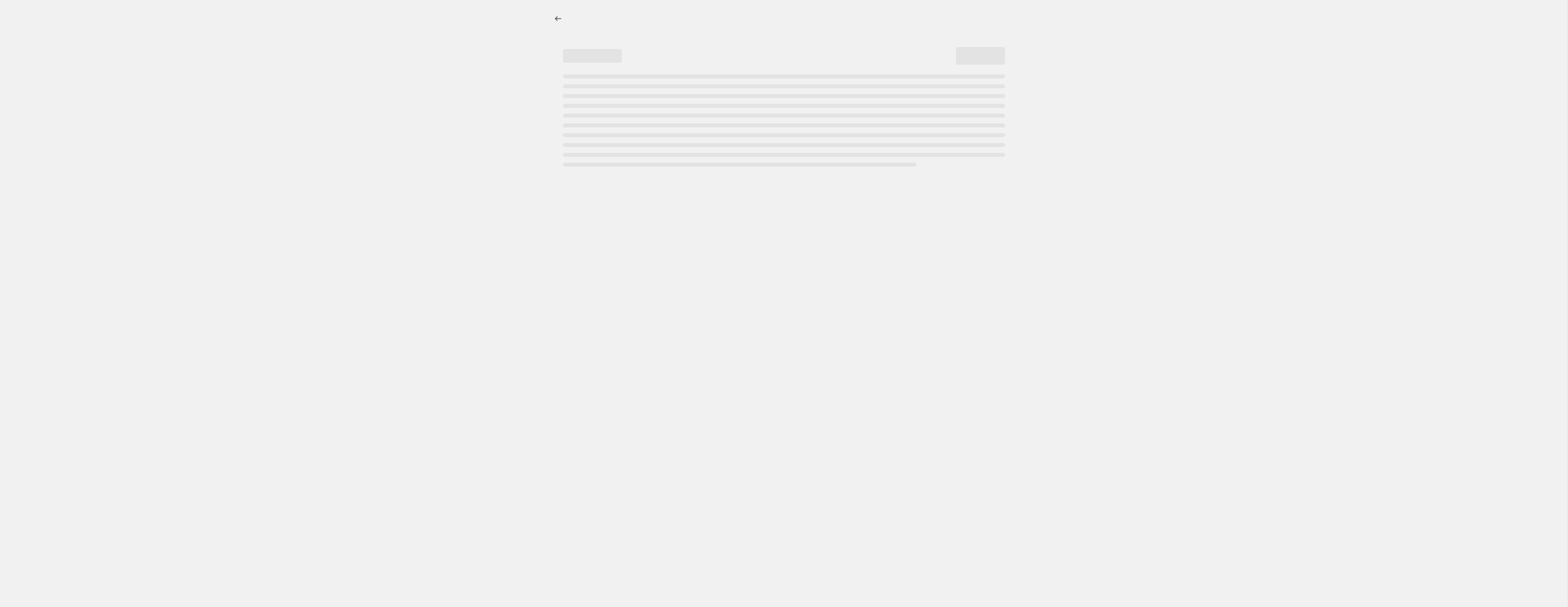
select select "collection"
select select "not_equal"
select select "collection"
select select "not_equal"
select select "collection"
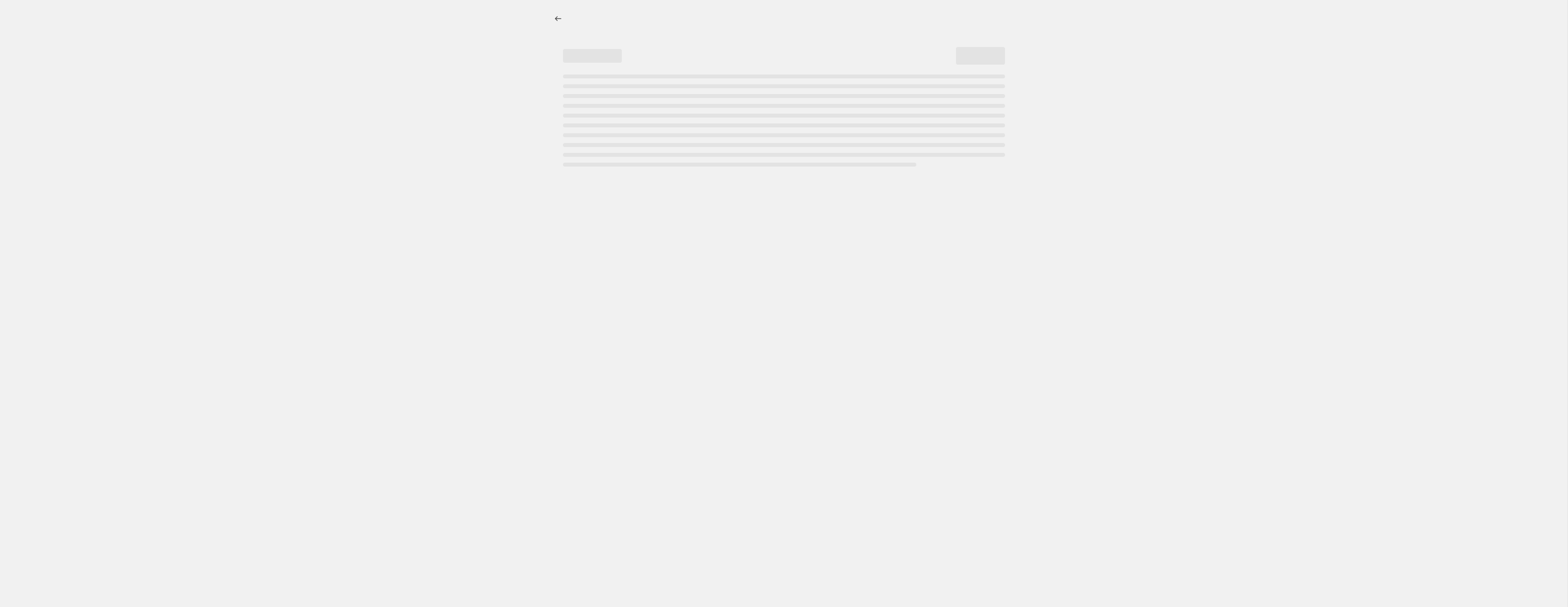
select select "not_equal"
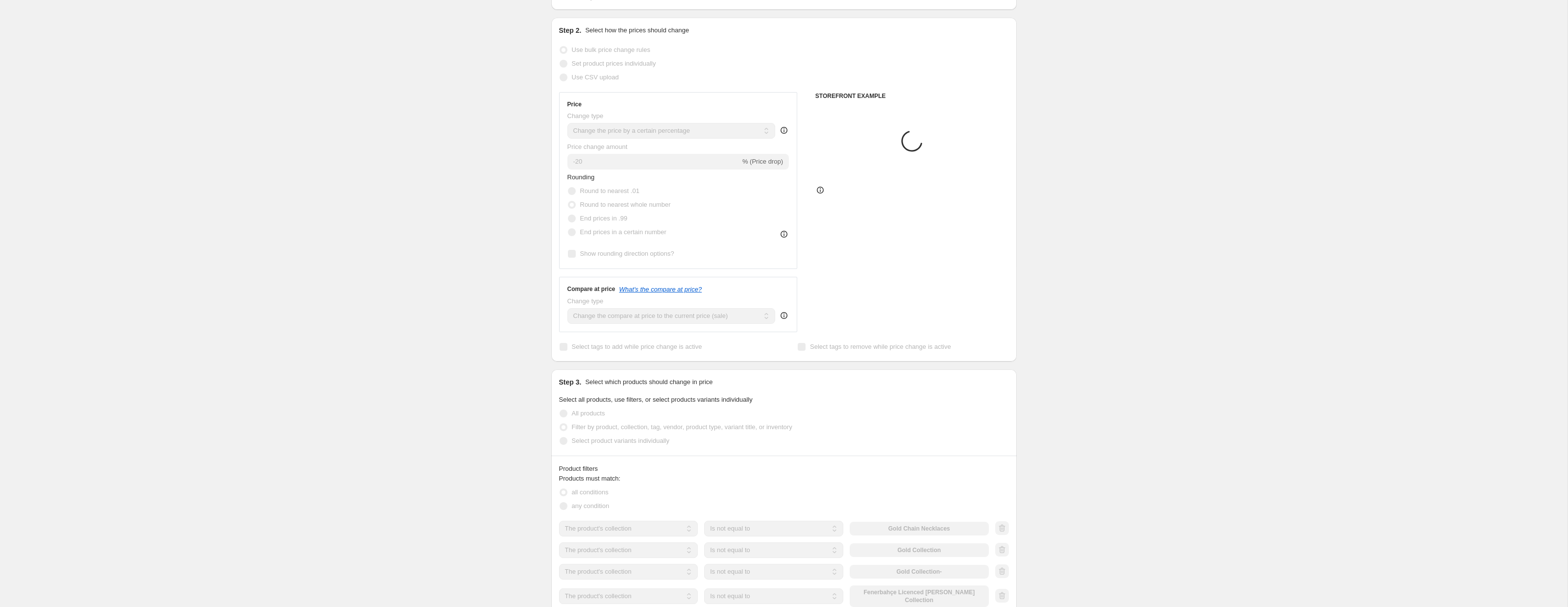
scroll to position [33, 0]
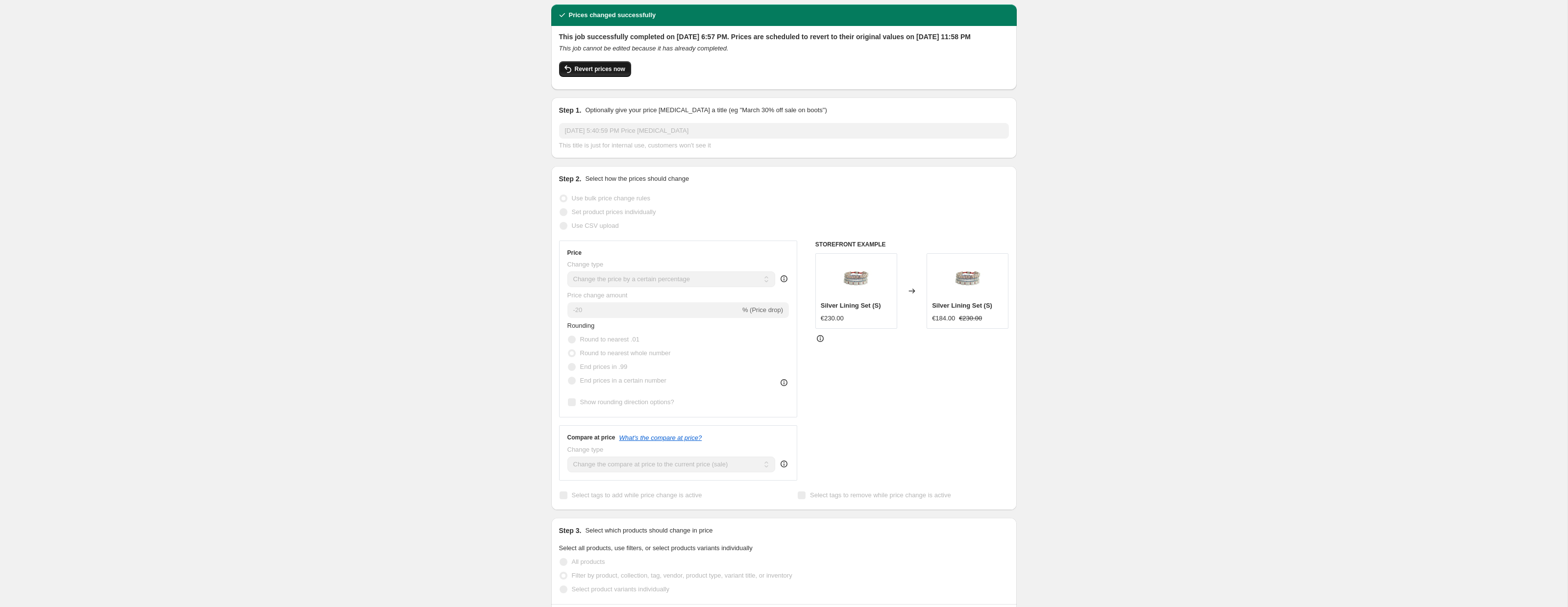
click at [605, 73] on span "Revert prices now" at bounding box center [600, 69] width 51 height 8
checkbox input "false"
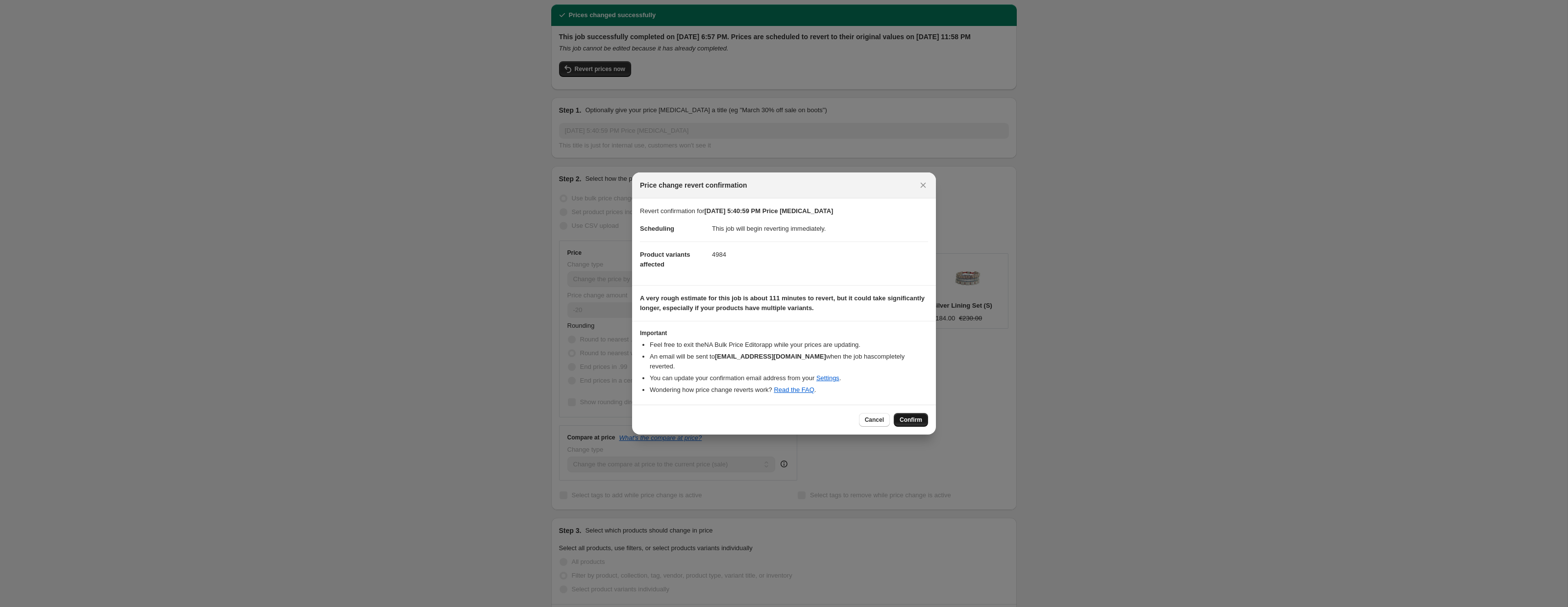
click at [908, 416] on span "Confirm" at bounding box center [911, 419] width 23 height 8
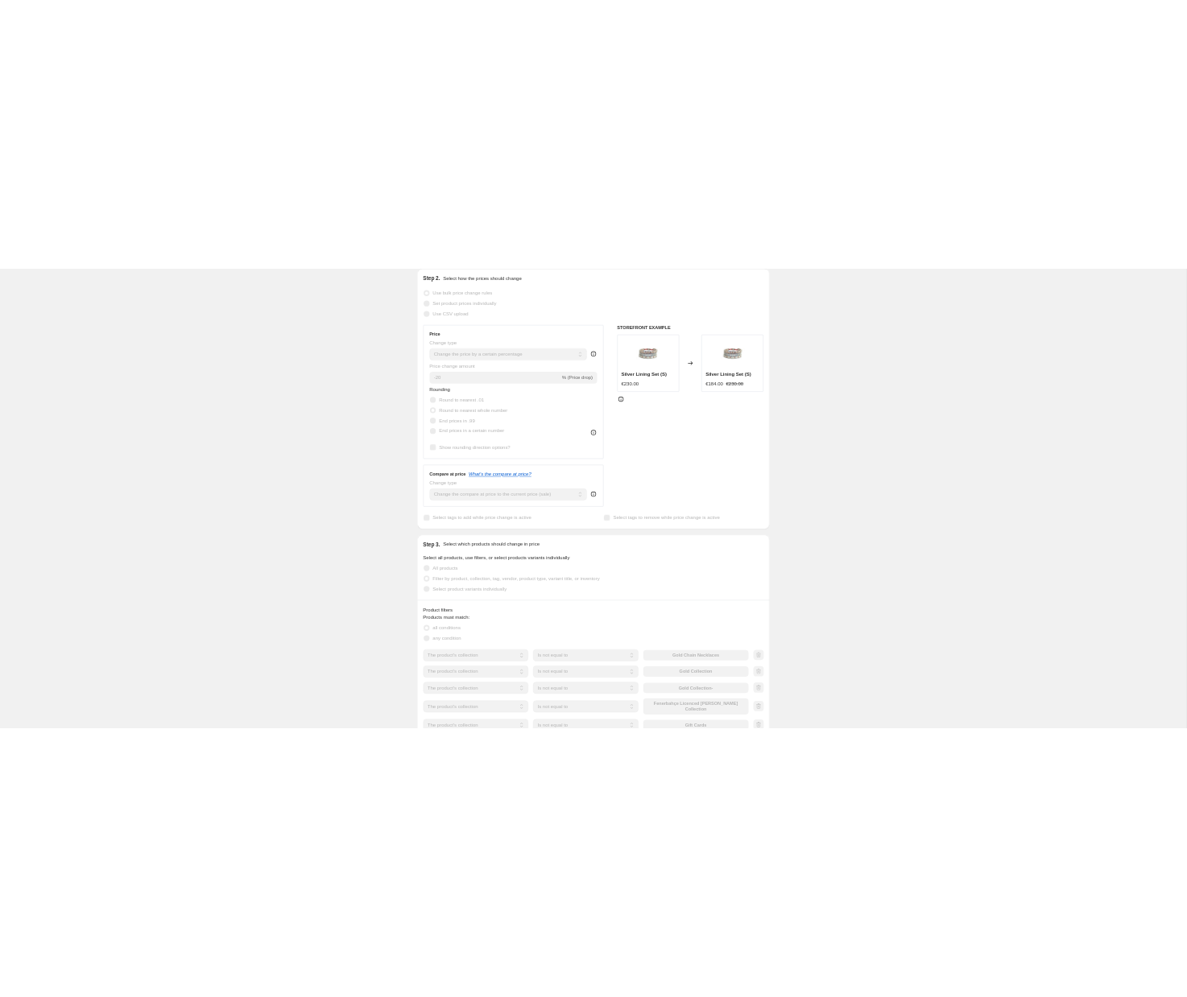
scroll to position [0, 0]
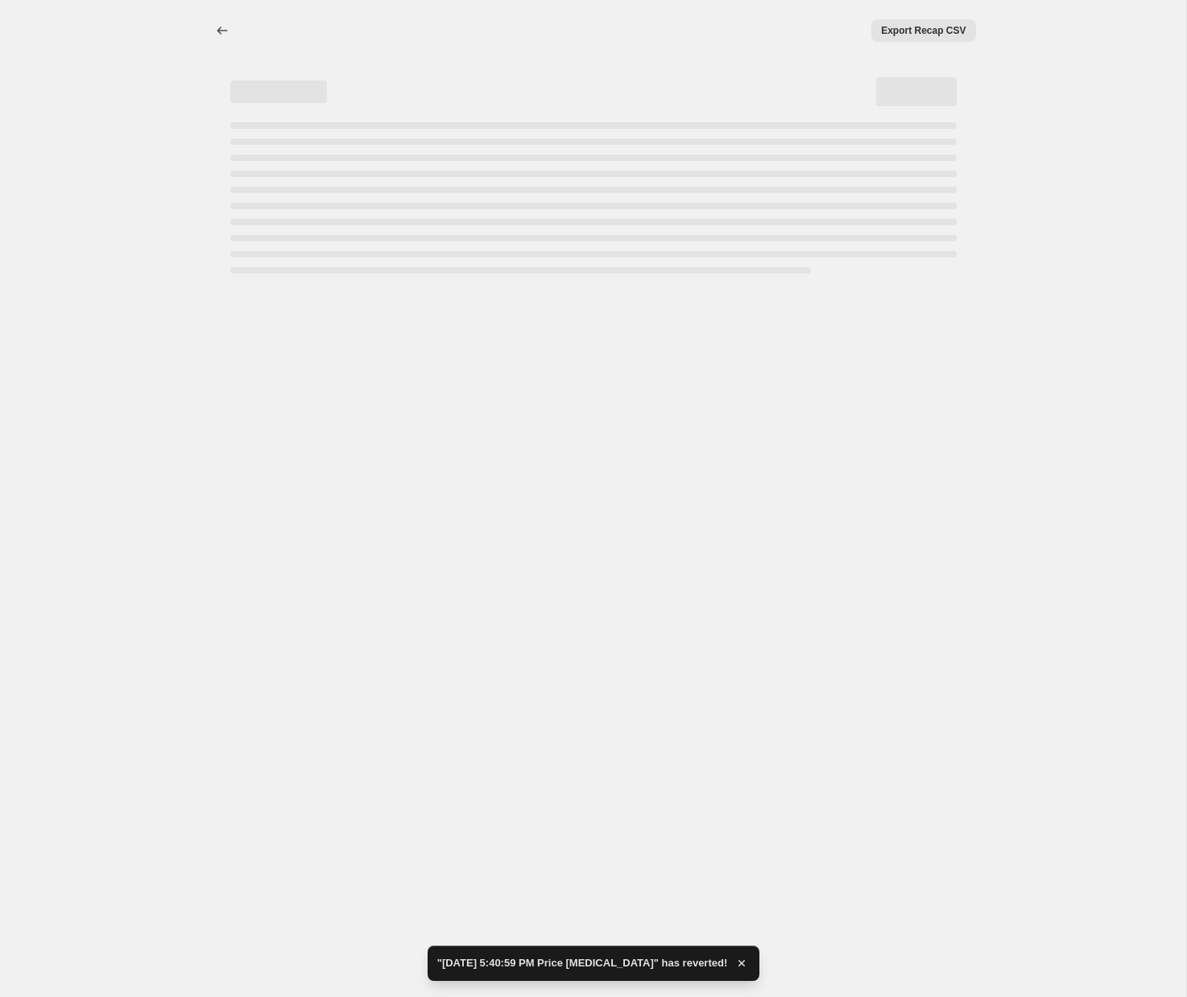
select select "percentage"
select select "collection"
select select "not_equal"
select select "collection"
select select "not_equal"
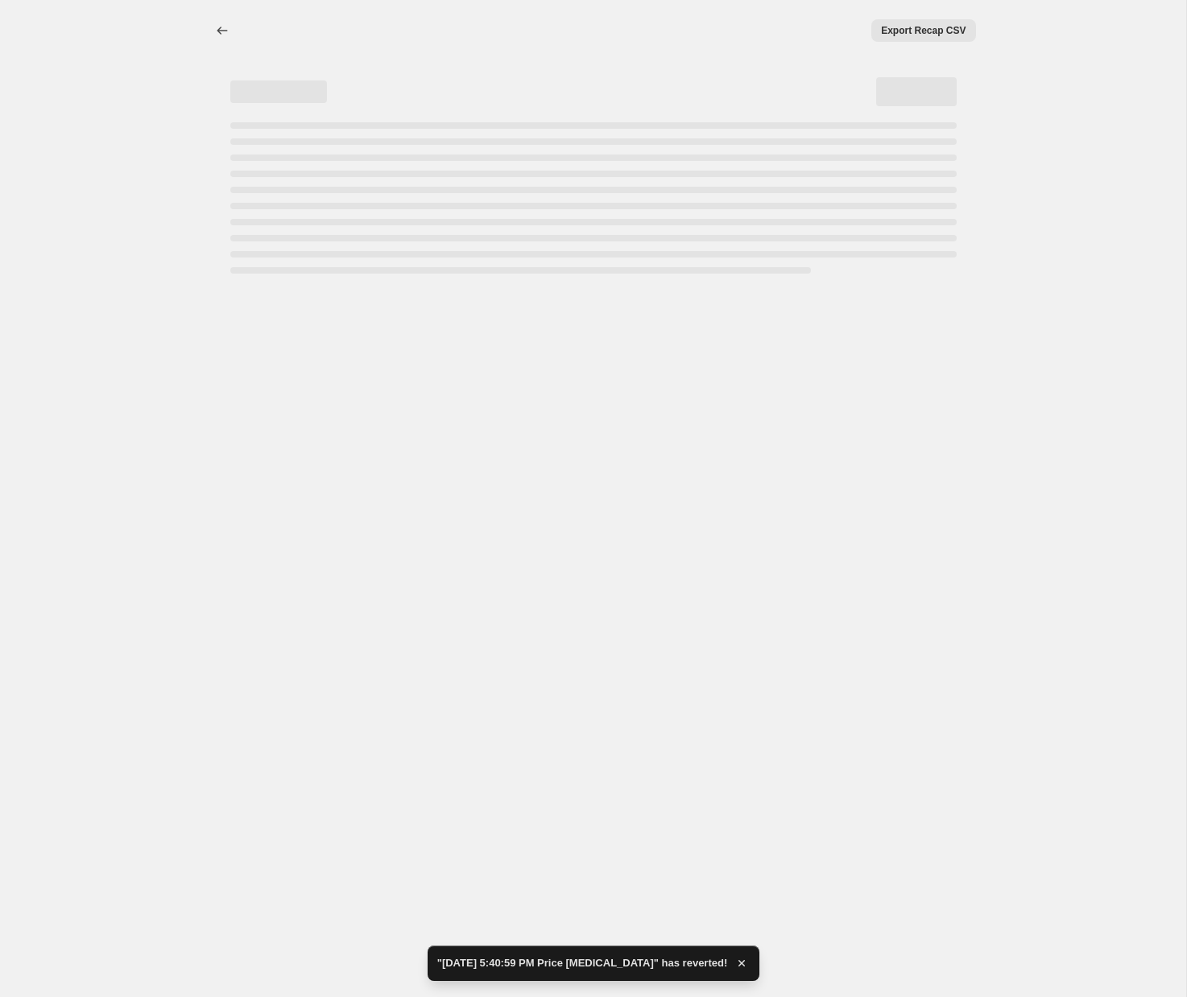
select select "collection"
select select "not_equal"
select select "collection"
select select "not_equal"
select select "collection"
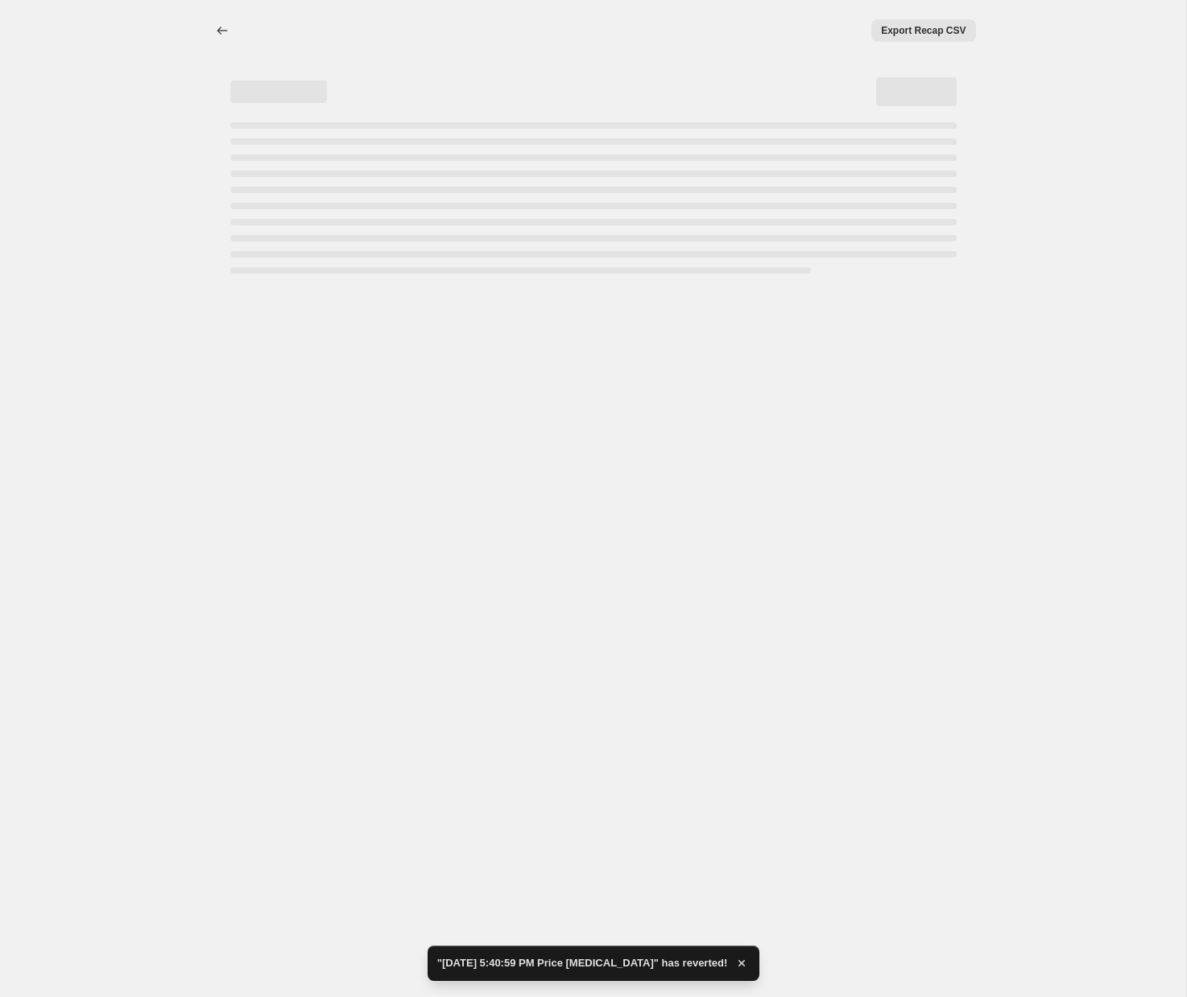
select select "not_equal"
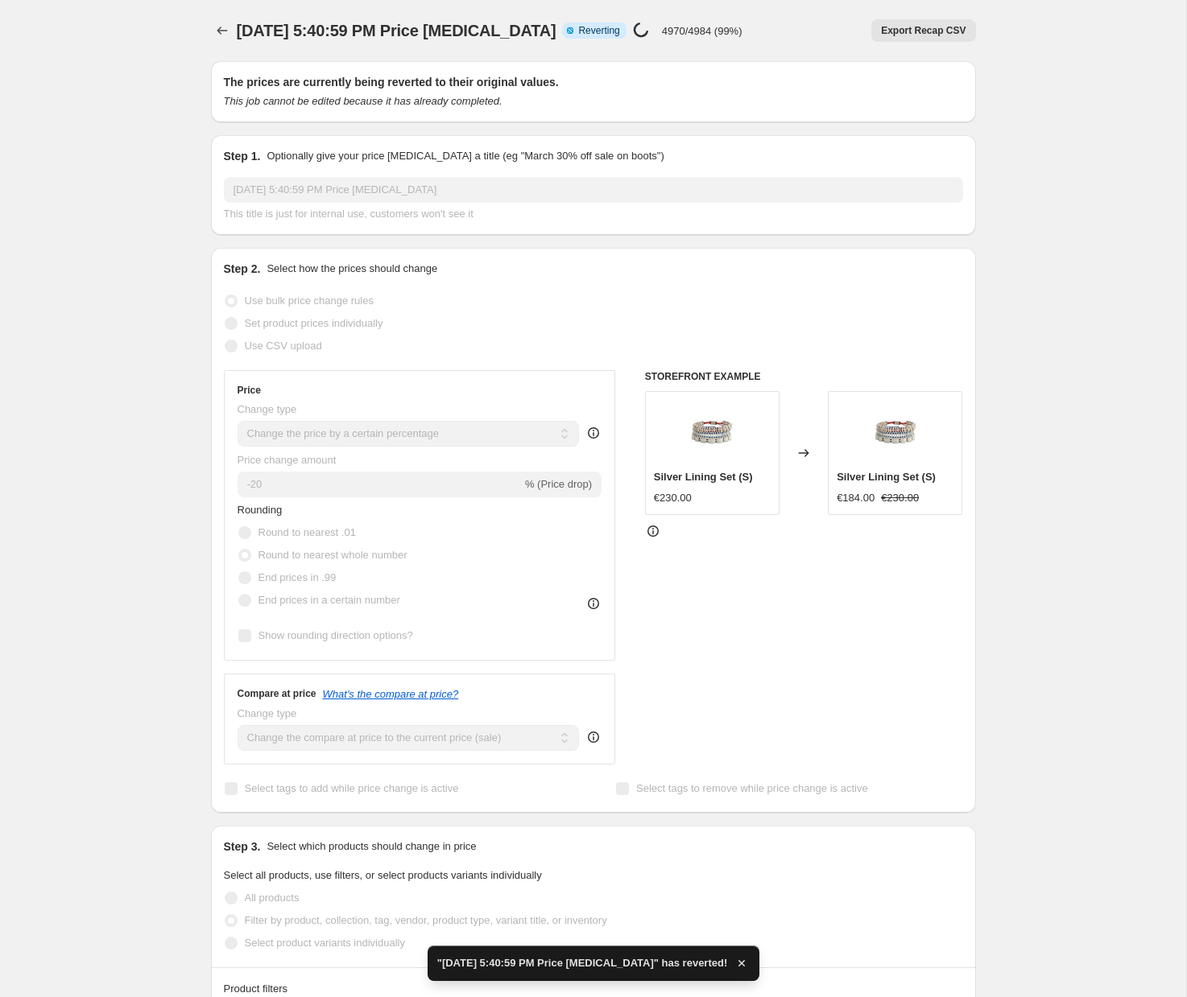
checkbox input "true"
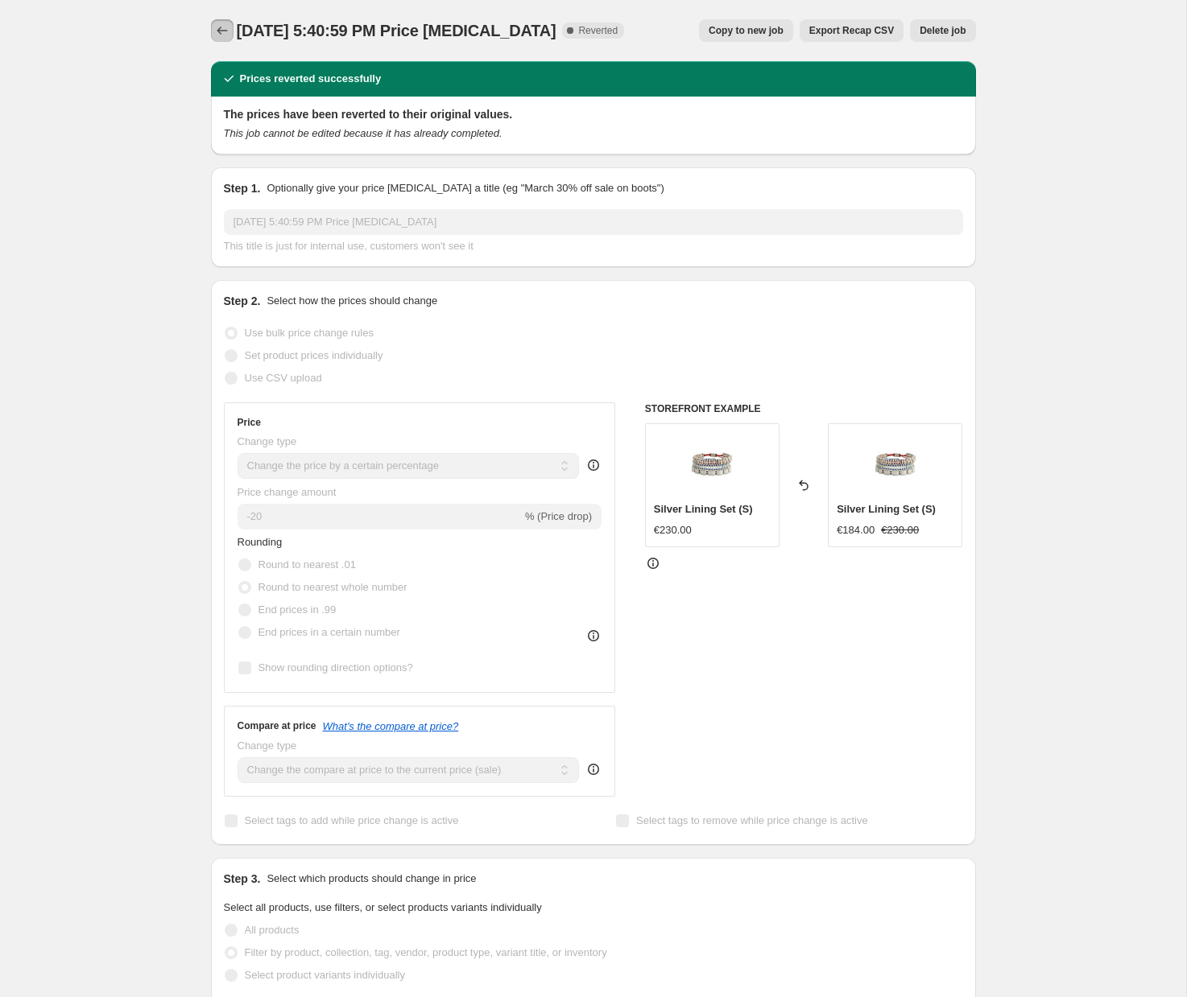
click at [229, 27] on icon "Price change jobs" at bounding box center [222, 31] width 16 height 16
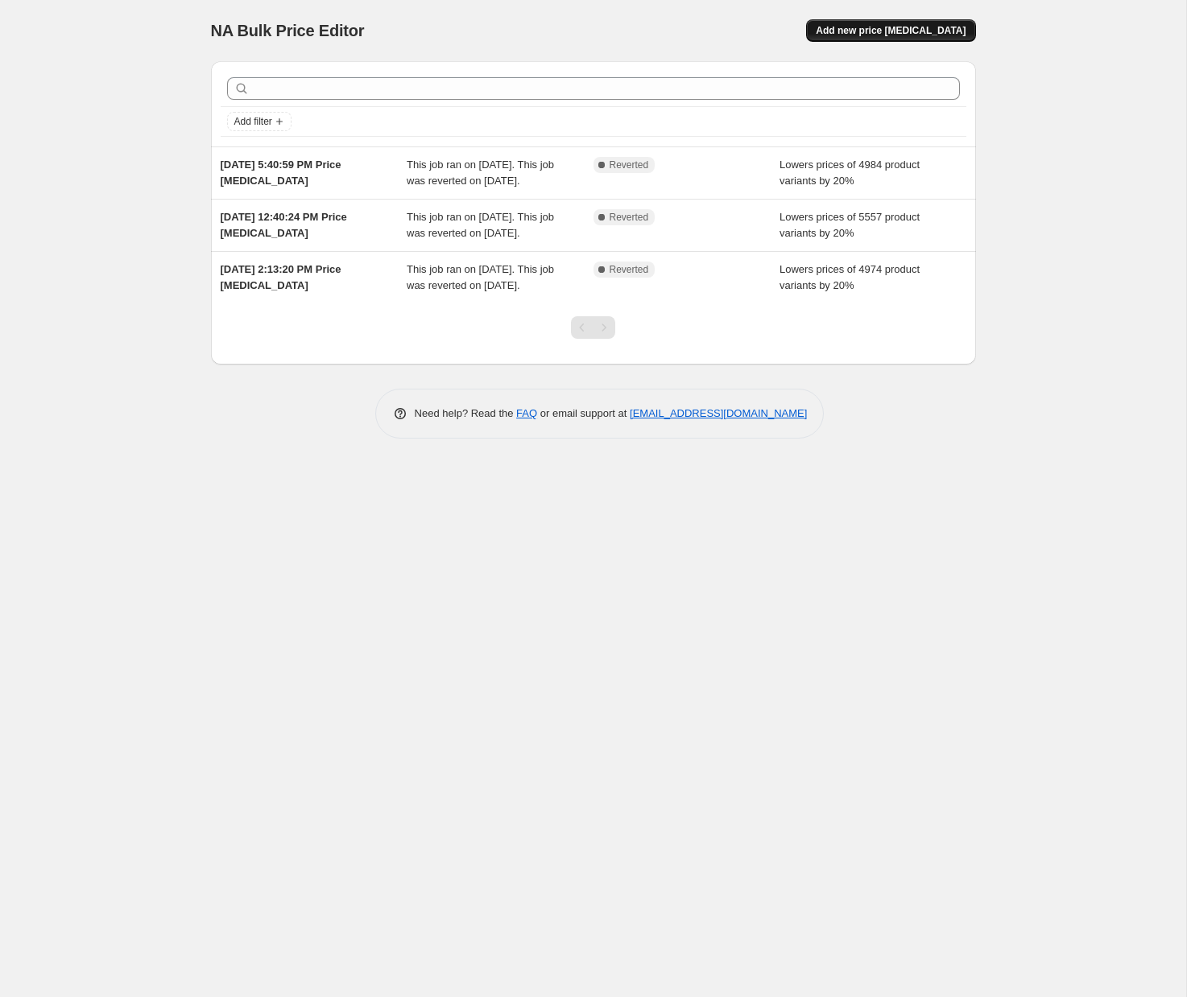
click at [893, 34] on span "Add new price change job" at bounding box center [890, 30] width 150 height 13
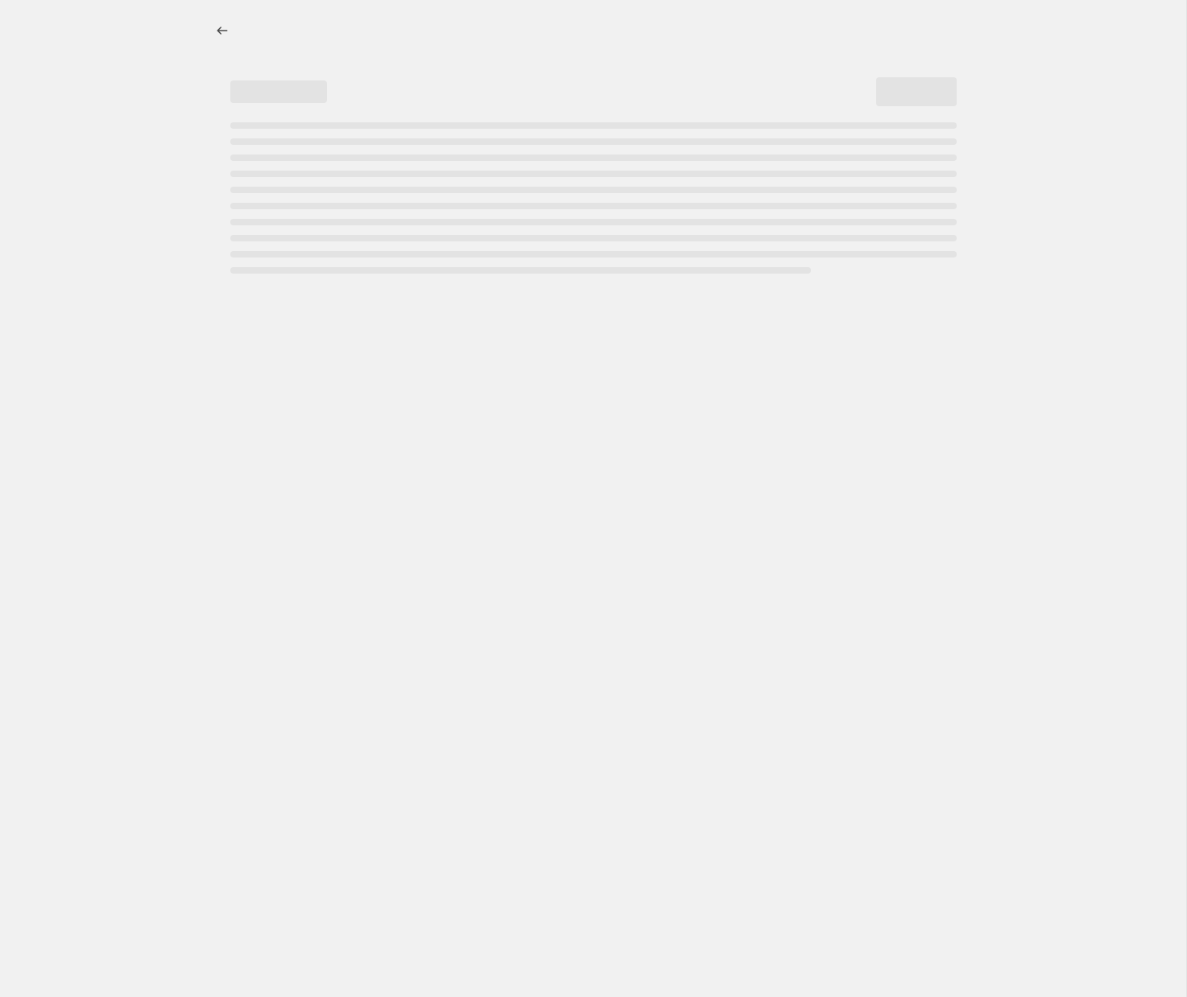
select select "percentage"
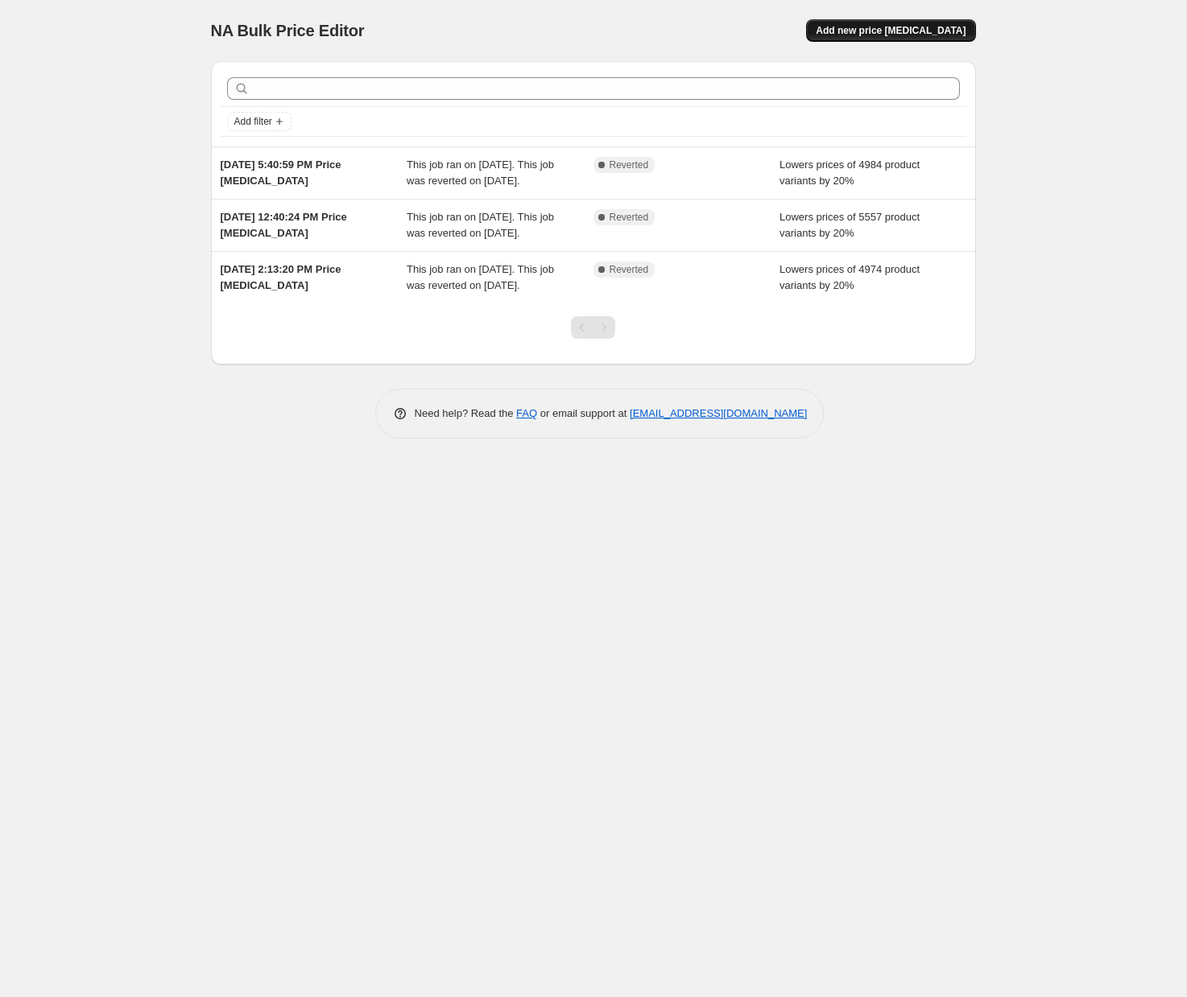
click at [944, 31] on span "Add new price change job" at bounding box center [890, 30] width 150 height 13
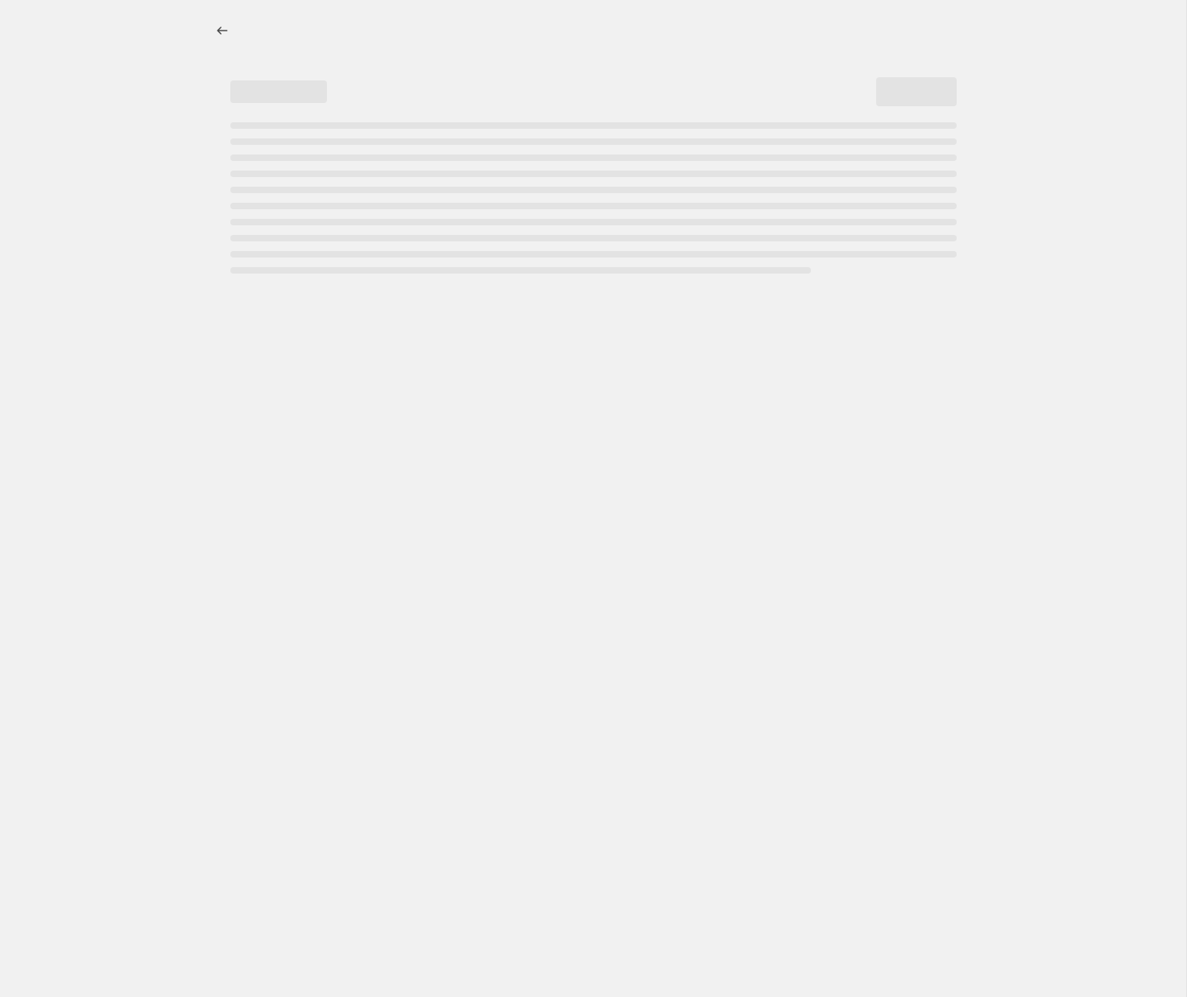
select select "percentage"
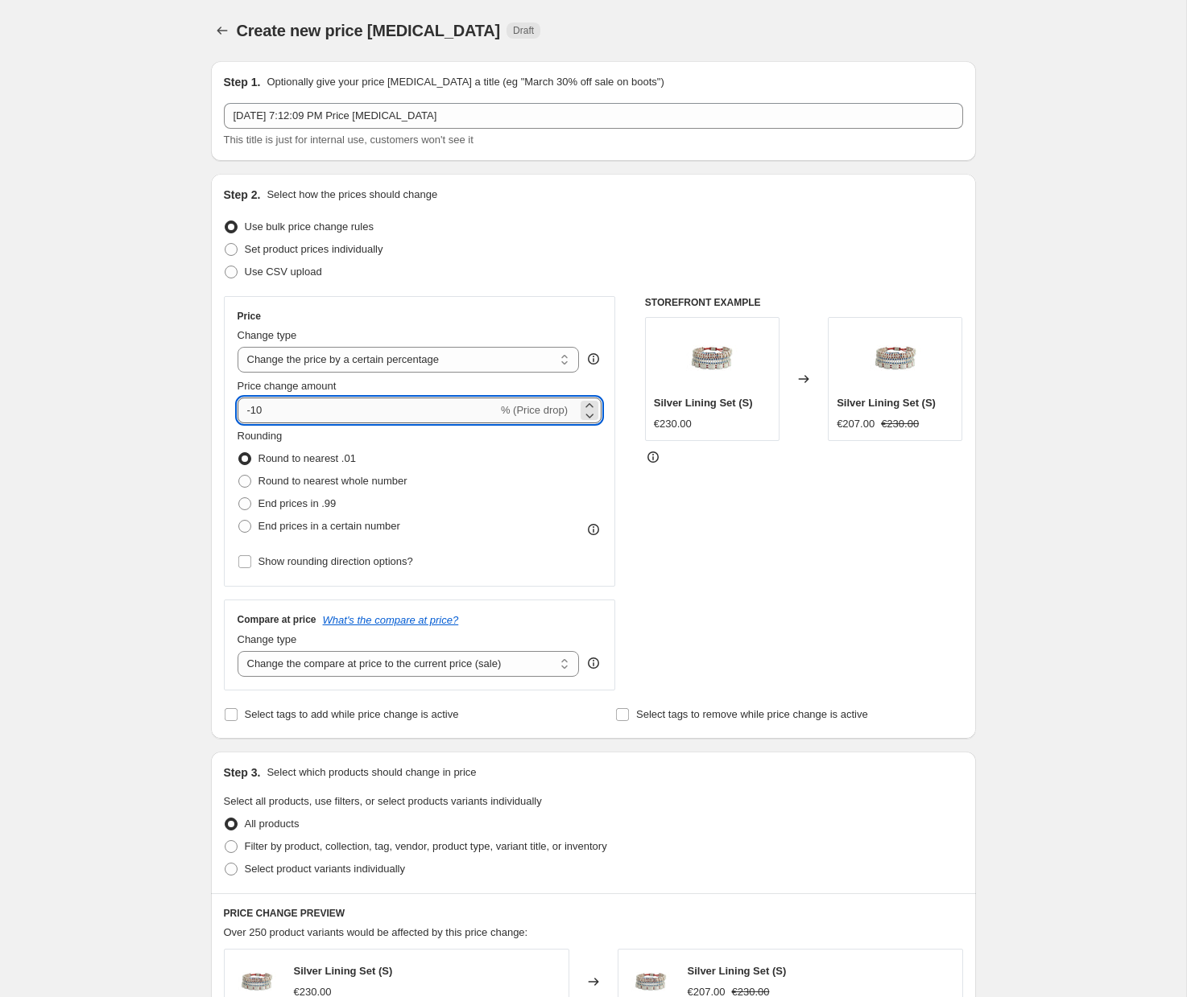
click at [375, 403] on input "-10" at bounding box center [367, 411] width 260 height 26
type input "-1"
type input "-29"
click at [326, 475] on span "Round to nearest whole number" at bounding box center [332, 481] width 149 height 12
click at [239, 475] on input "Round to nearest whole number" at bounding box center [238, 475] width 1 height 1
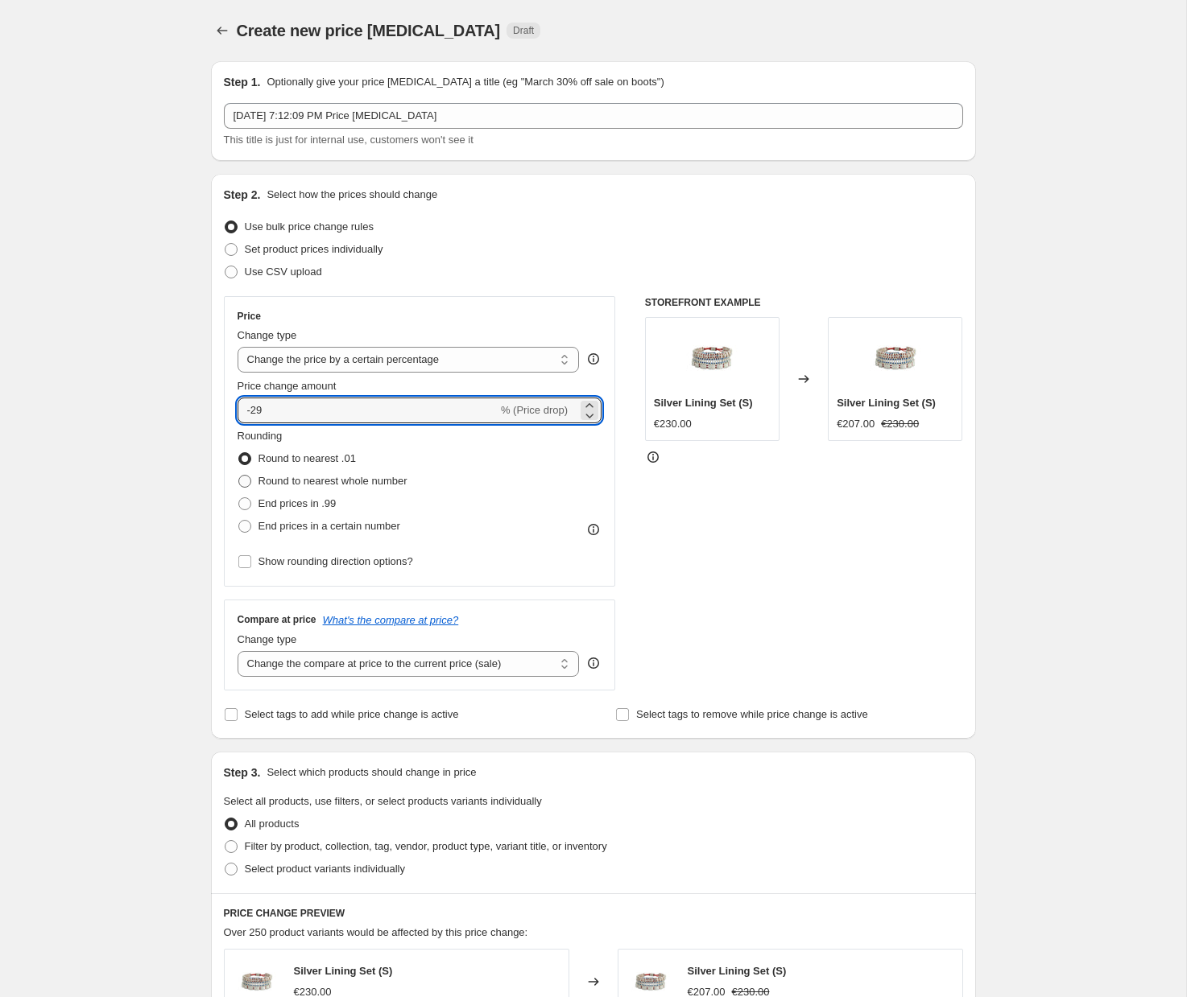
radio input "true"
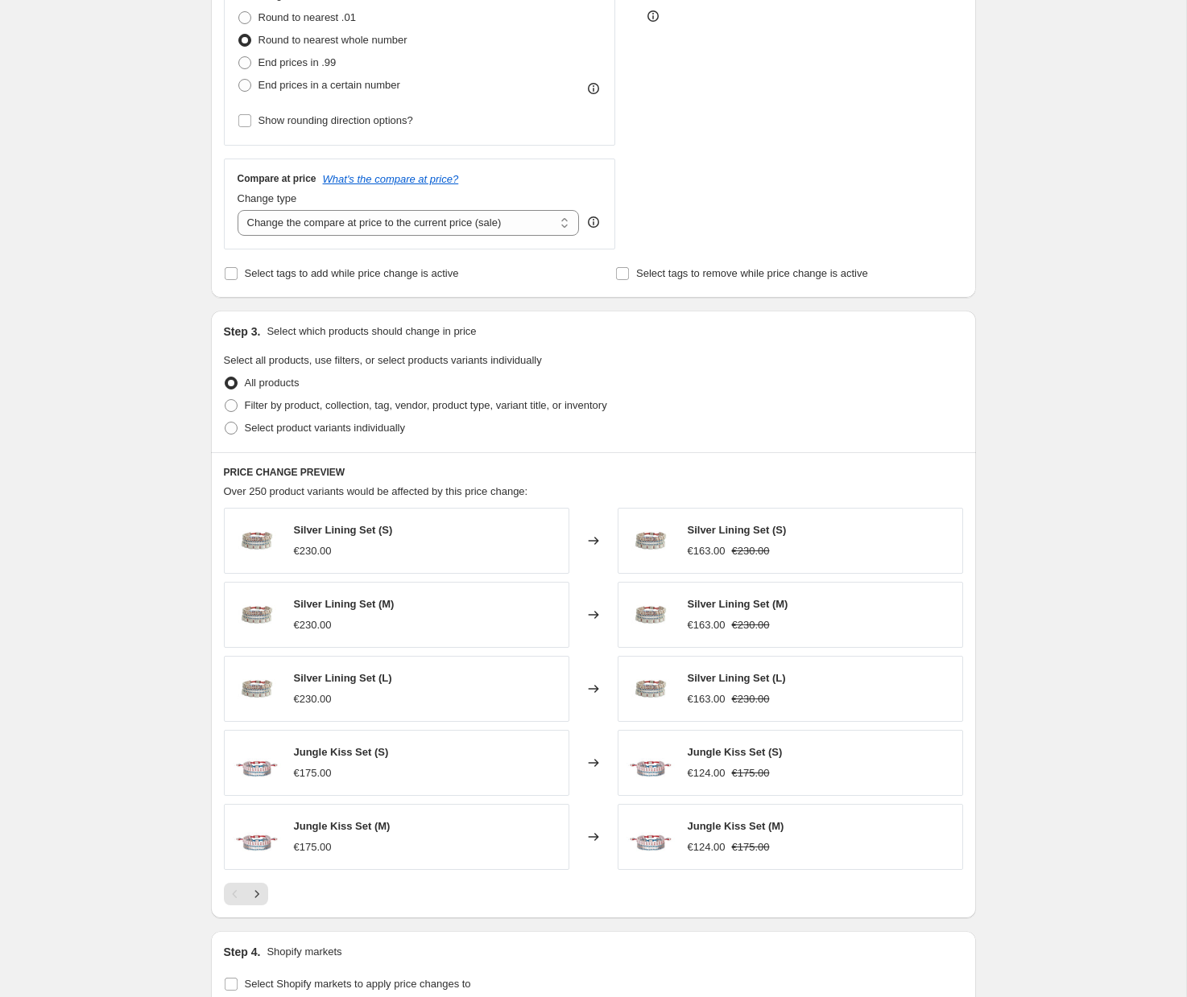
scroll to position [545, 0]
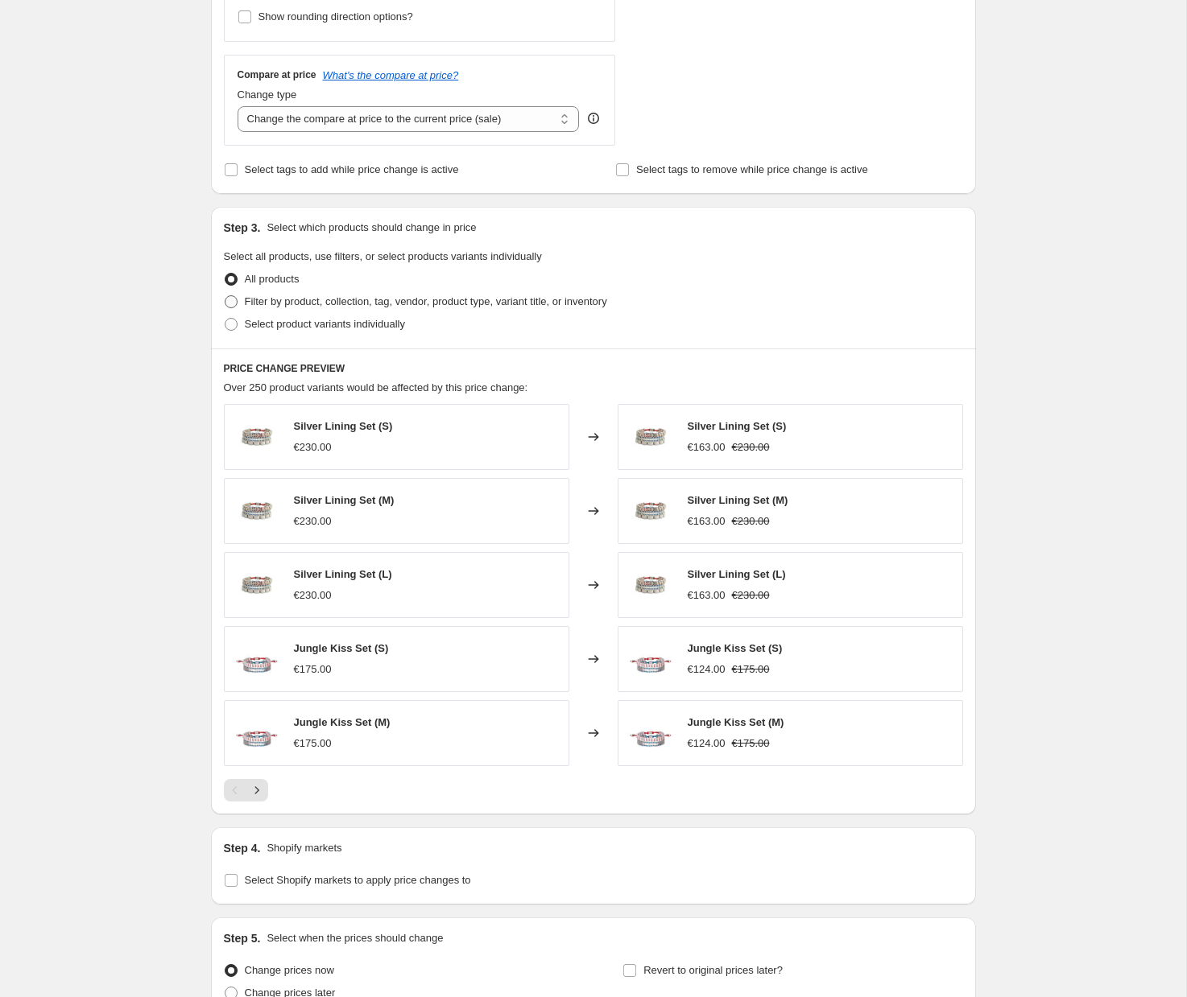
click at [273, 303] on span "Filter by product, collection, tag, vendor, product type, variant title, or inv…" at bounding box center [426, 301] width 362 height 12
click at [225, 296] on input "Filter by product, collection, tag, vendor, product type, variant title, or inv…" at bounding box center [225, 295] width 1 height 1
radio input "true"
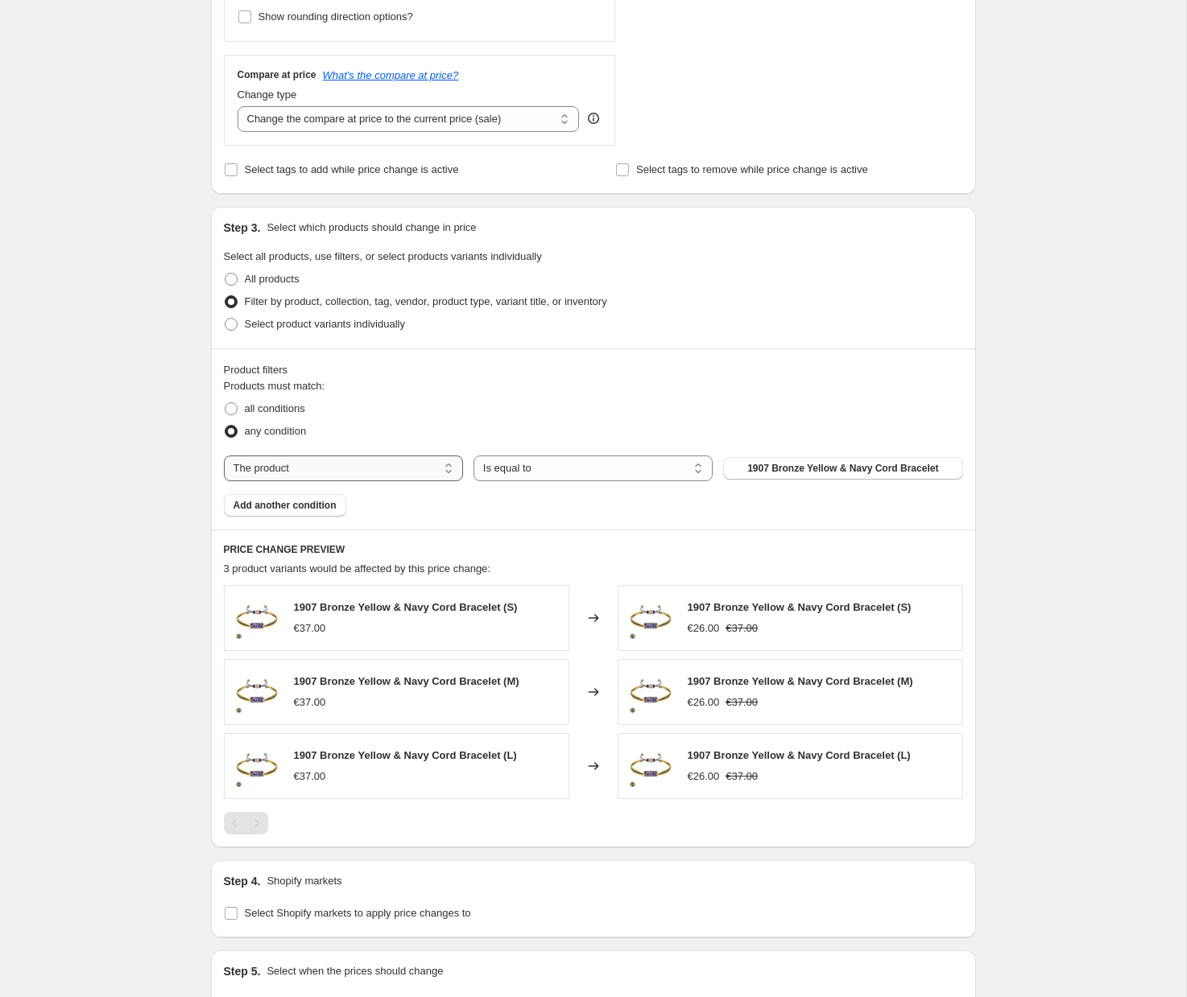
click at [312, 464] on select "The product The product's collection The product's tag The product's vendor The…" at bounding box center [343, 469] width 239 height 26
select select "collection"
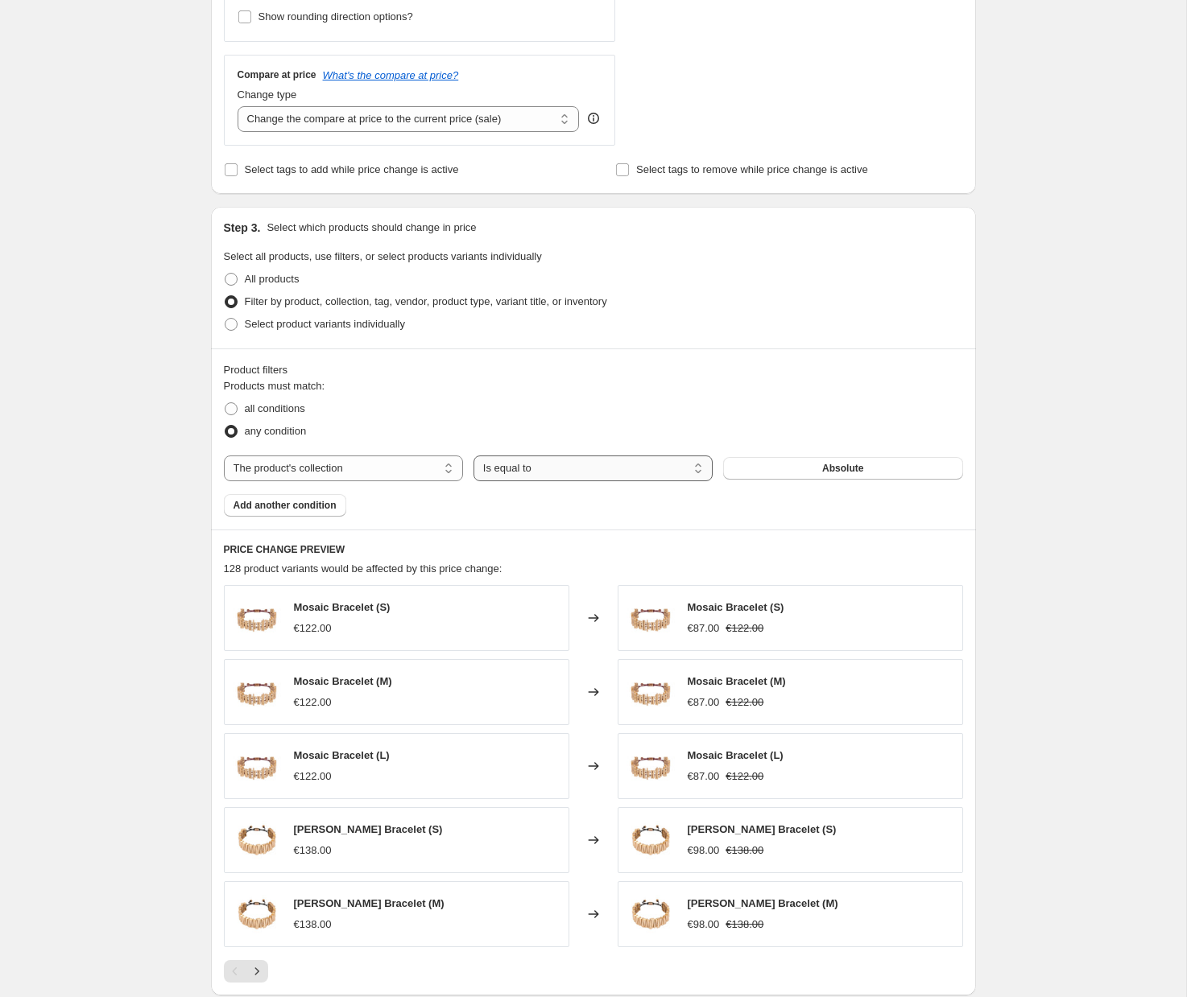
click at [588, 466] on select "Is equal to Is not equal to" at bounding box center [592, 469] width 239 height 26
select select "not_equal"
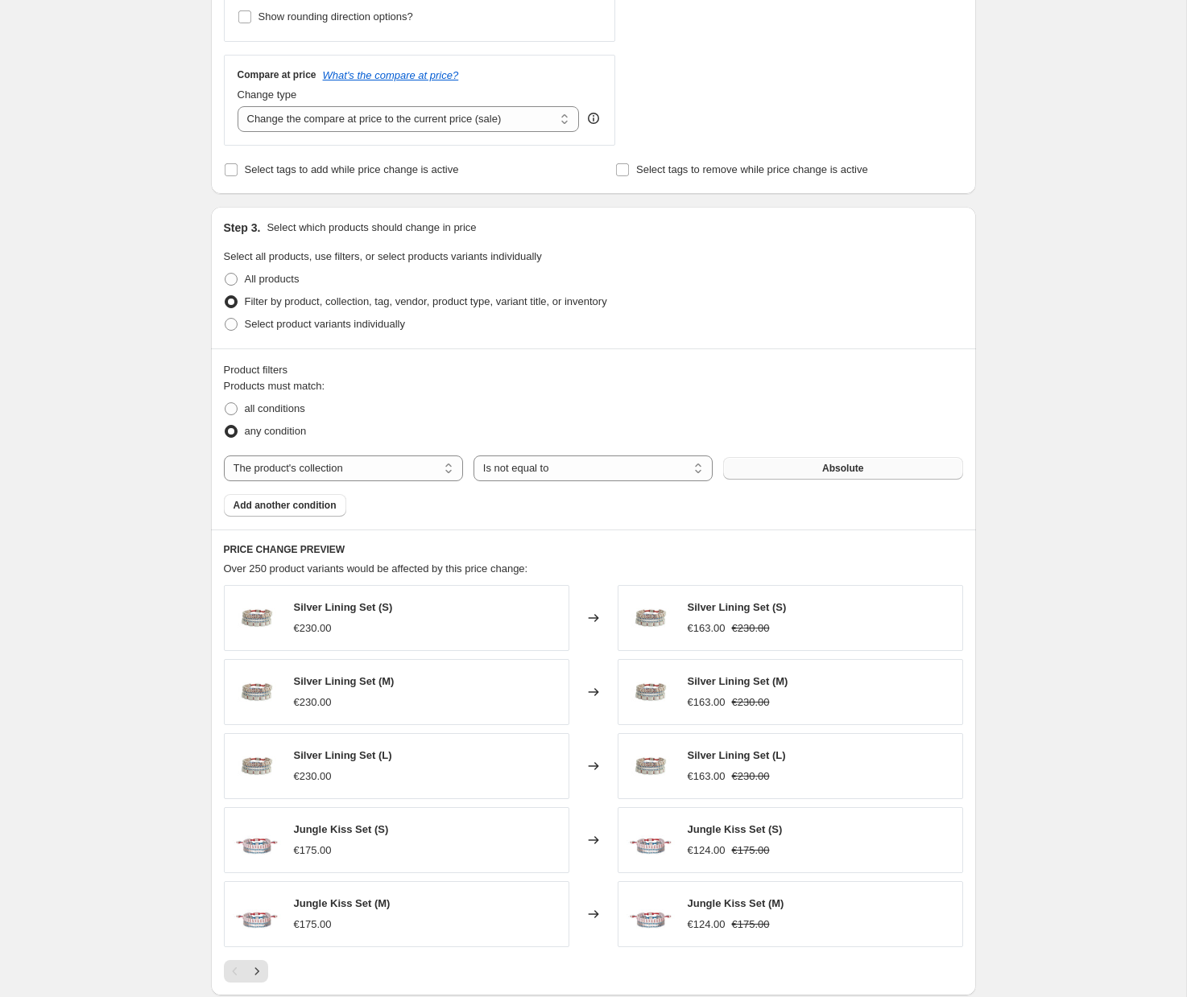
click at [817, 462] on button "Absolute" at bounding box center [842, 468] width 239 height 23
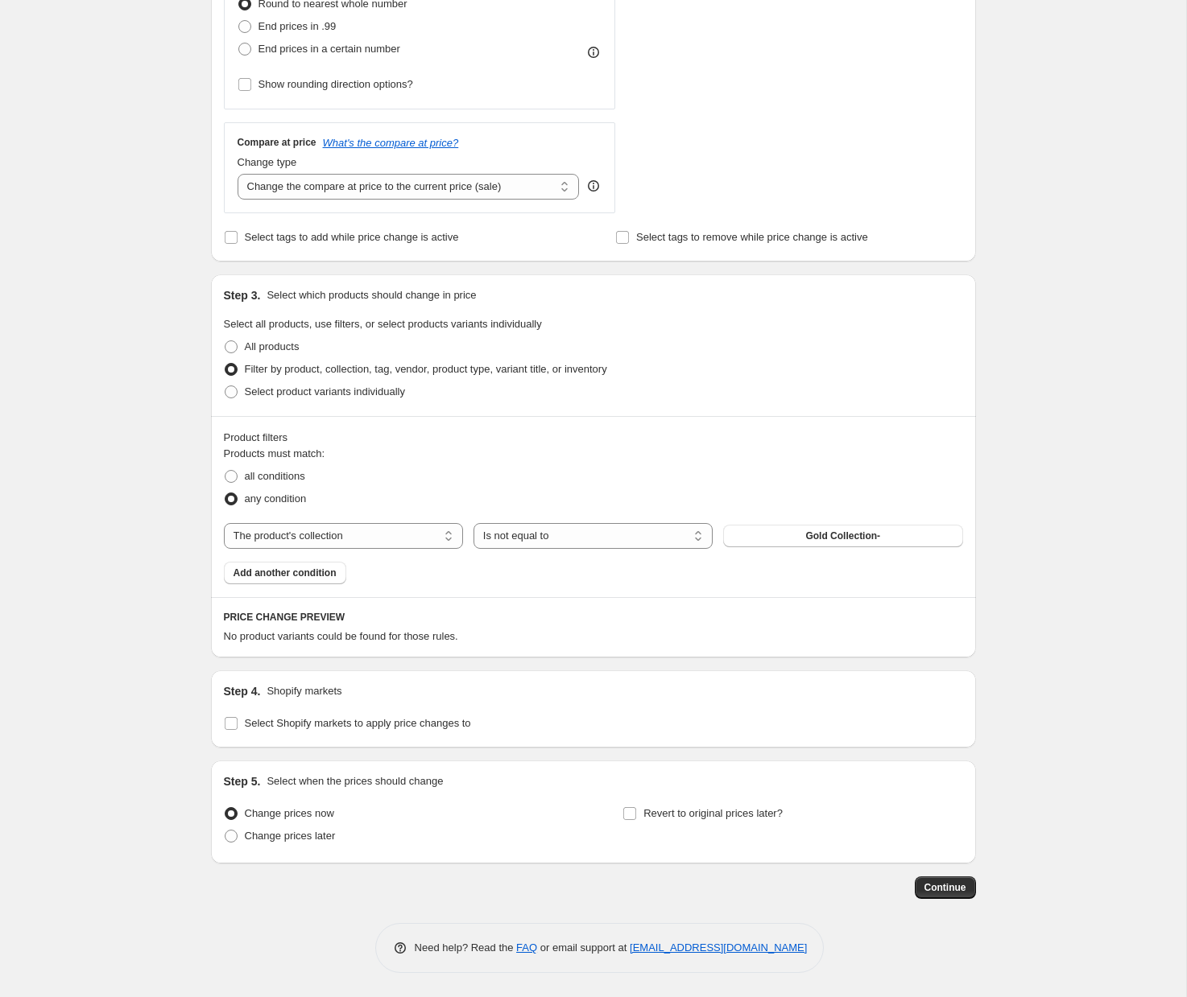
scroll to position [477, 0]
click at [275, 569] on span "Add another condition" at bounding box center [284, 573] width 103 height 13
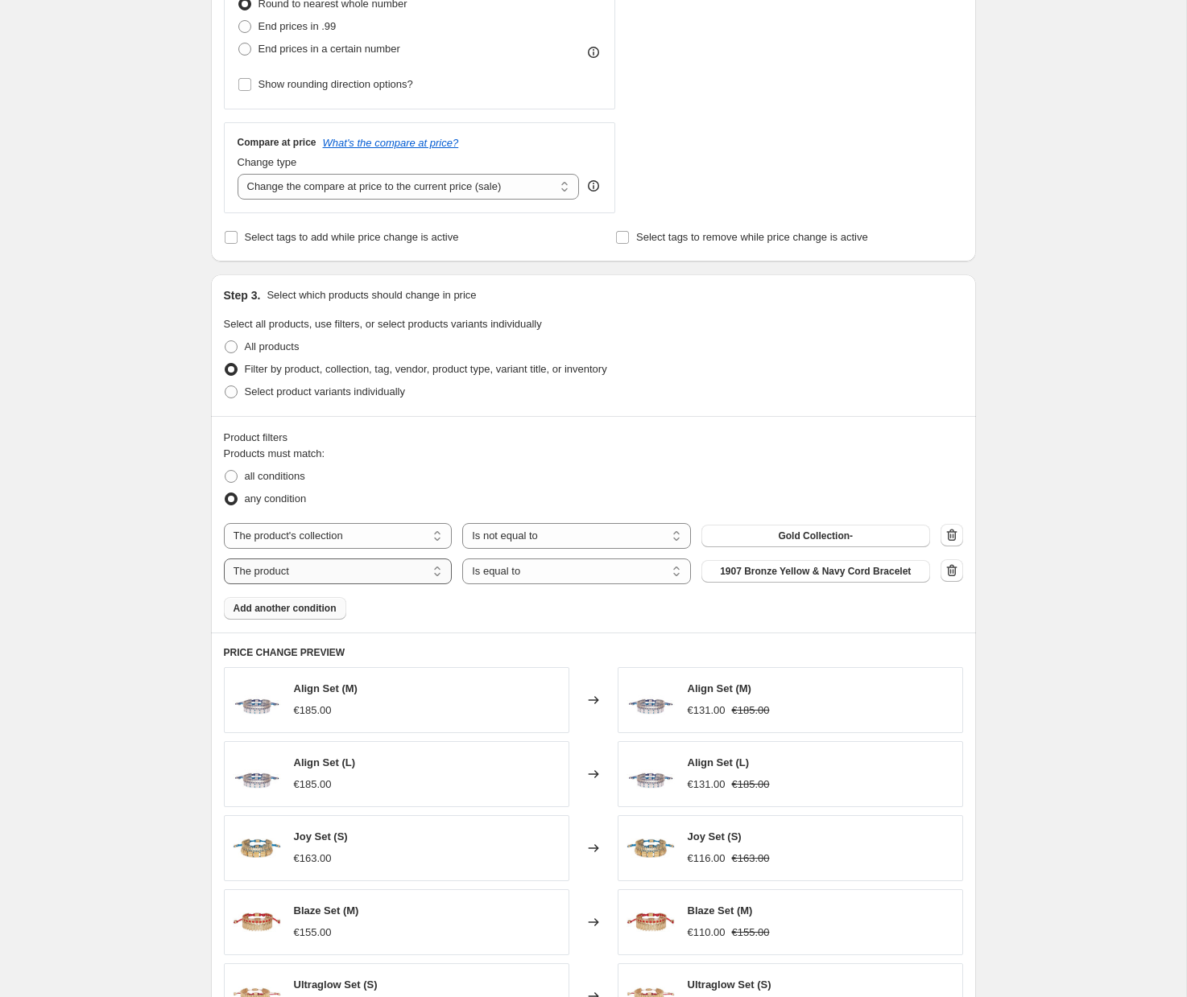
click at [288, 575] on select "The product The product's collection The product's tag The product's vendor The…" at bounding box center [338, 572] width 229 height 26
select select "collection"
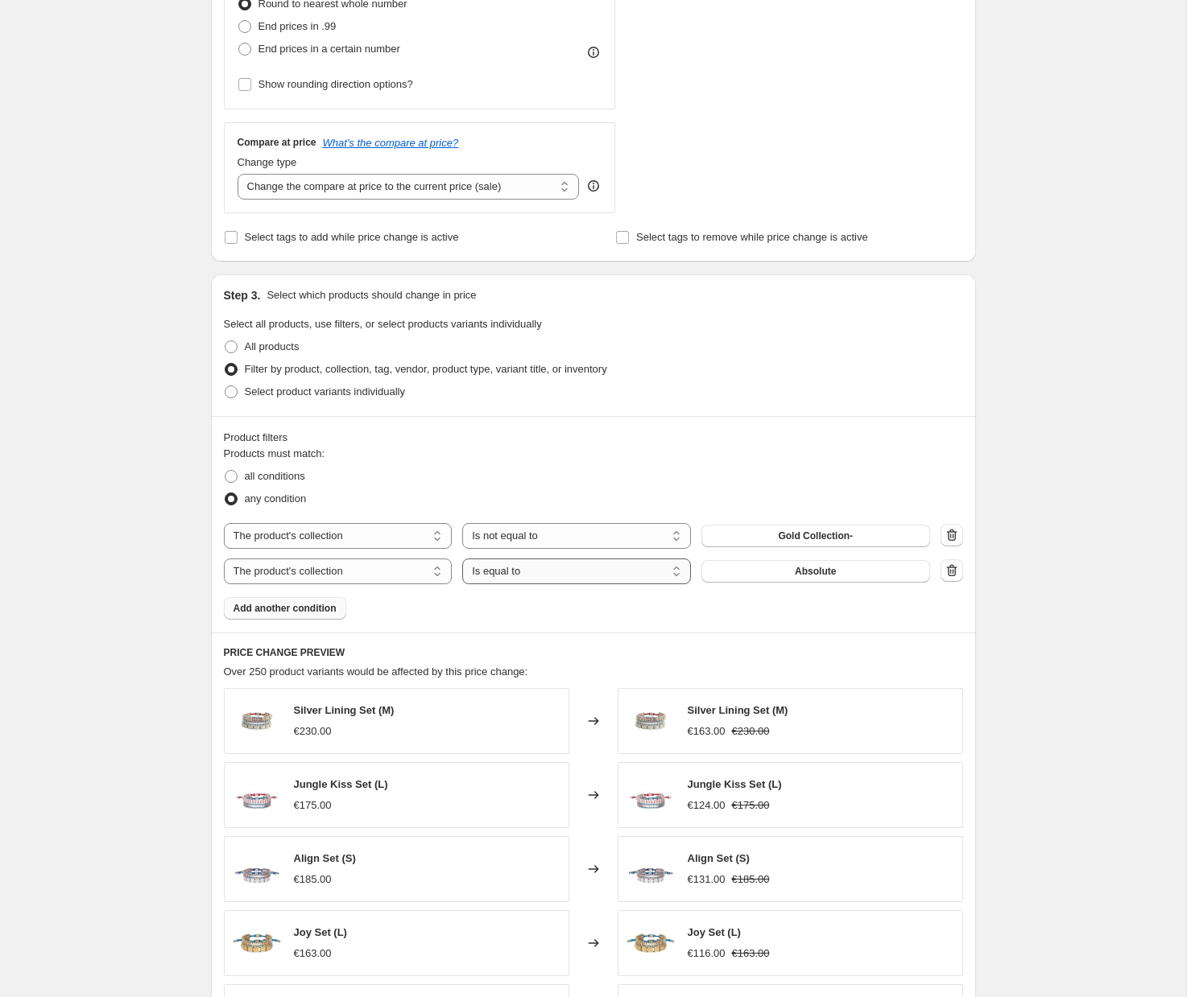
click at [586, 573] on select "Is equal to Is not equal to" at bounding box center [576, 572] width 229 height 26
select select "not_equal"
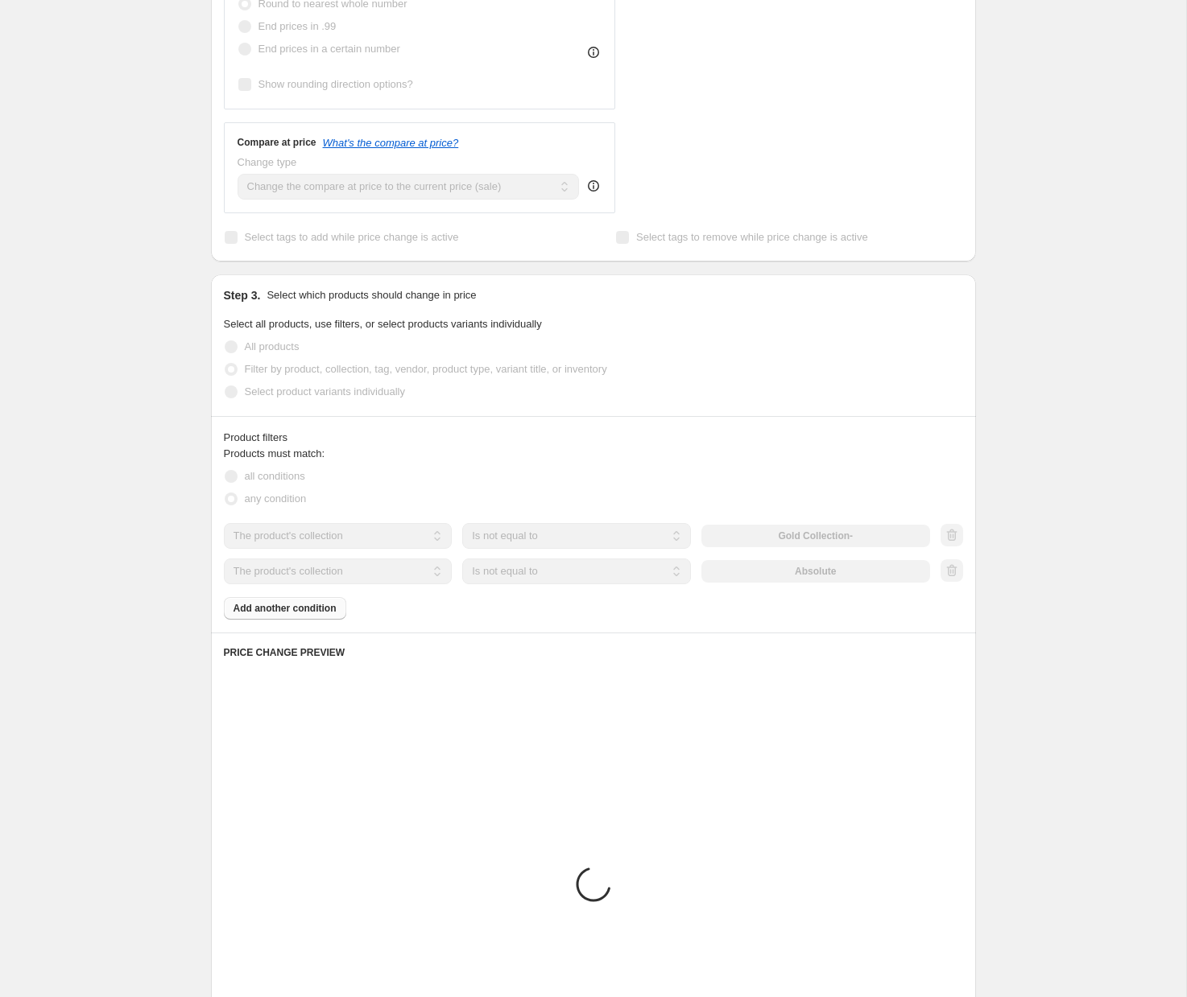
click at [817, 564] on div "The product The product's collection The product's tag The product's vendor The…" at bounding box center [577, 572] width 706 height 26
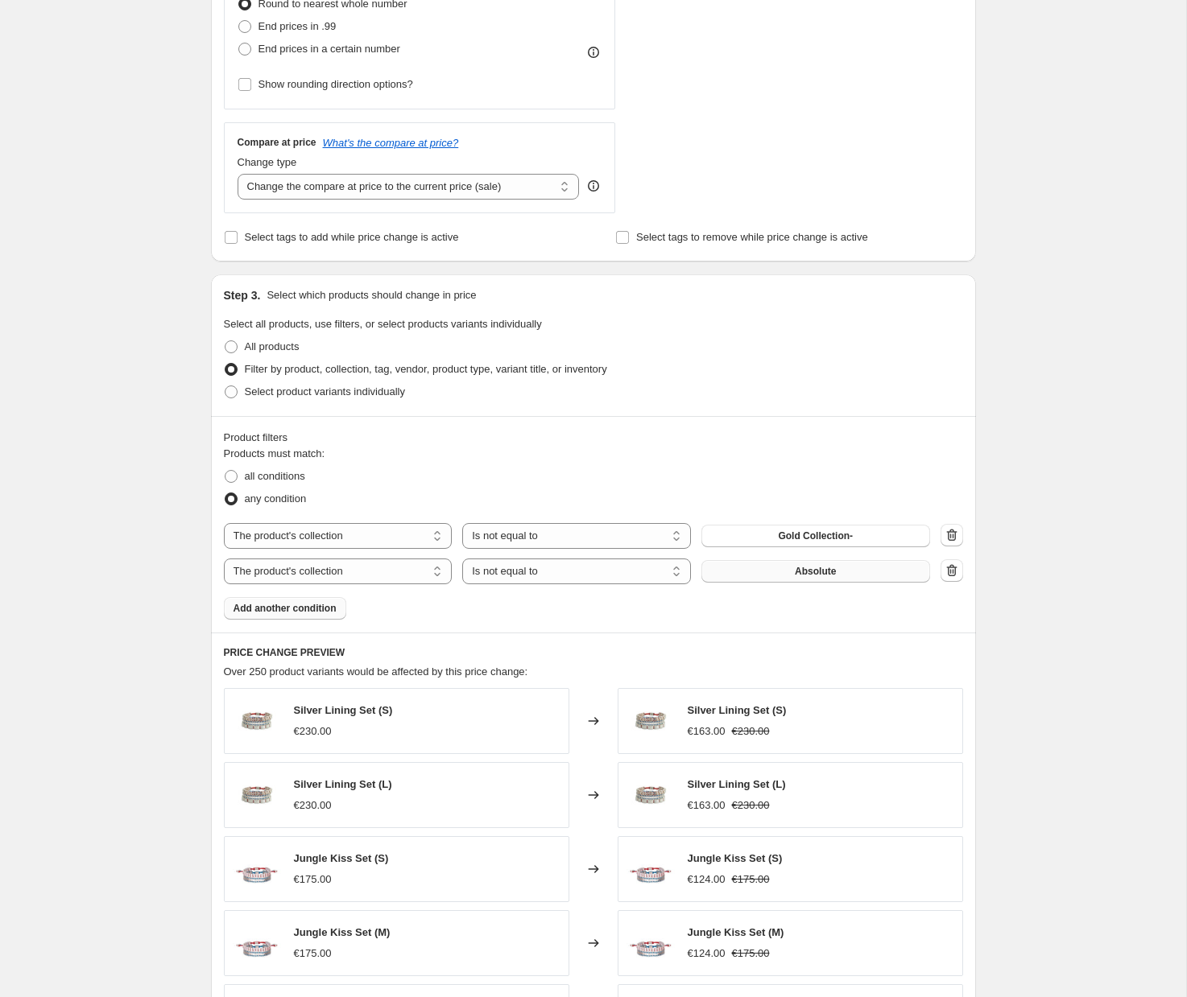
click at [795, 573] on span "Absolute" at bounding box center [815, 571] width 41 height 13
click at [312, 612] on span "Add another condition" at bounding box center [284, 608] width 103 height 13
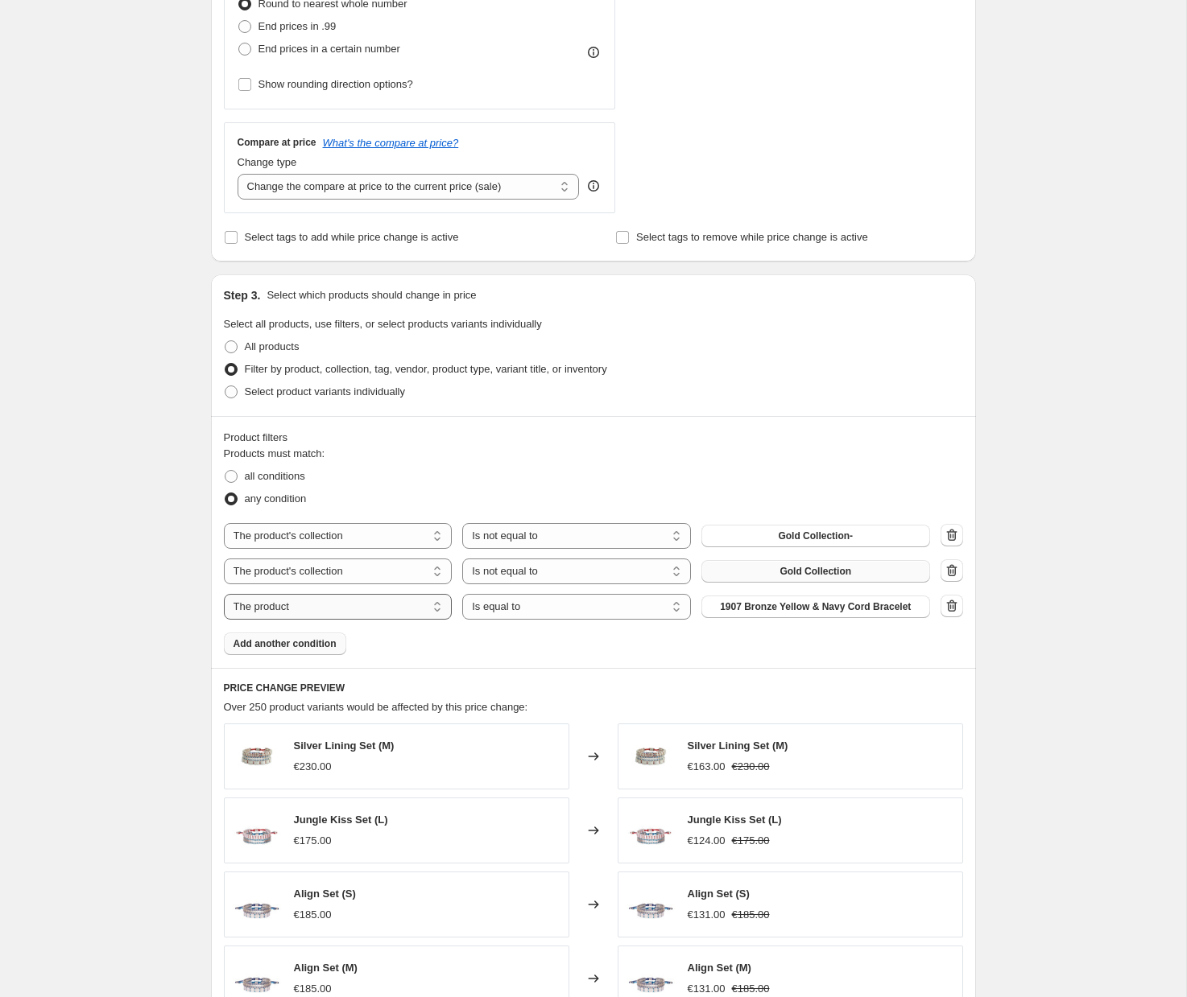
click at [336, 610] on select "The product The product's collection The product's tag The product's vendor The…" at bounding box center [338, 607] width 229 height 26
select select "collection"
click at [549, 613] on select "Is equal to Is not equal to" at bounding box center [576, 607] width 229 height 26
select select "not_equal"
click at [797, 603] on span "Absolute" at bounding box center [815, 607] width 41 height 13
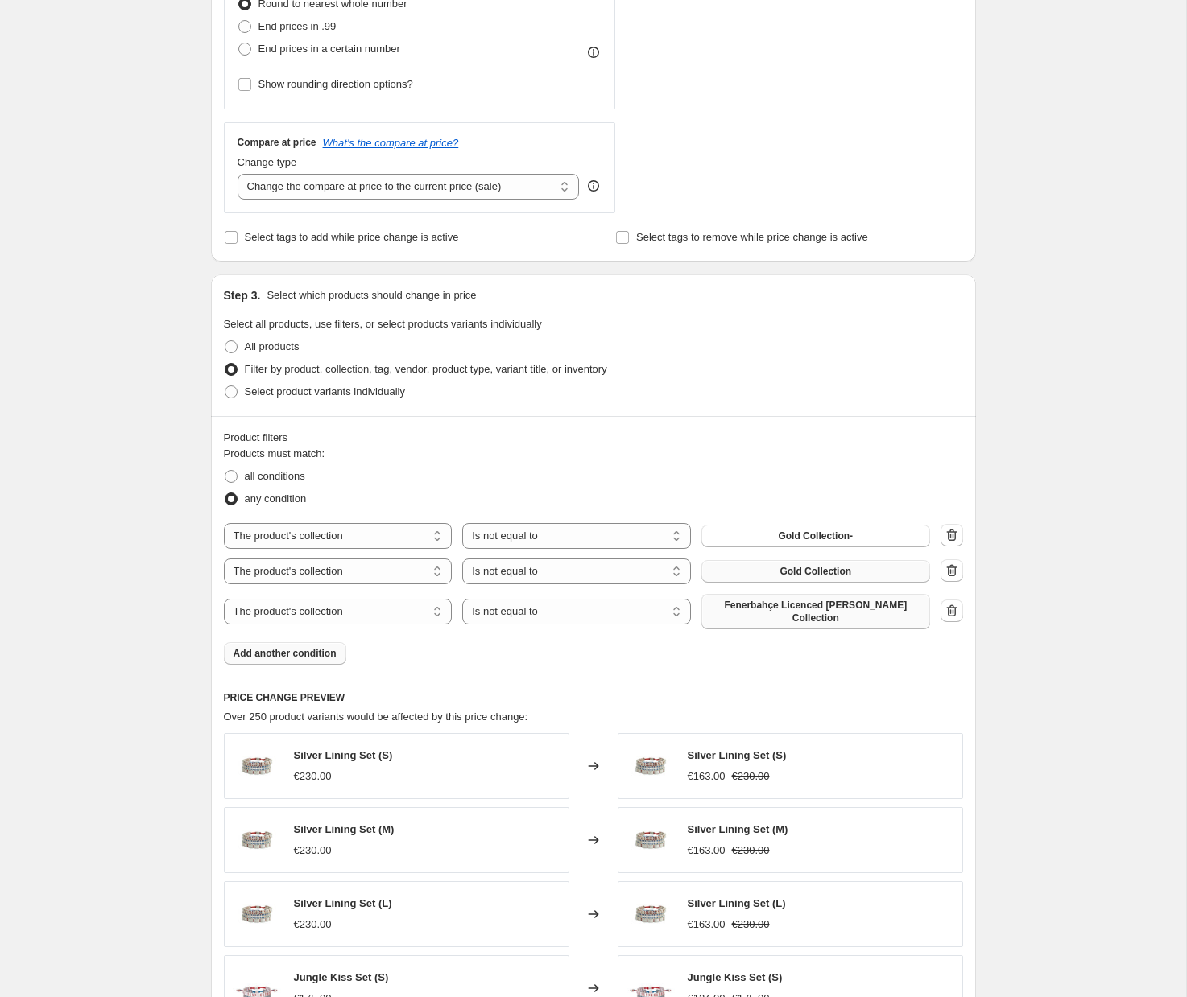
click at [274, 656] on span "Add another condition" at bounding box center [284, 653] width 103 height 13
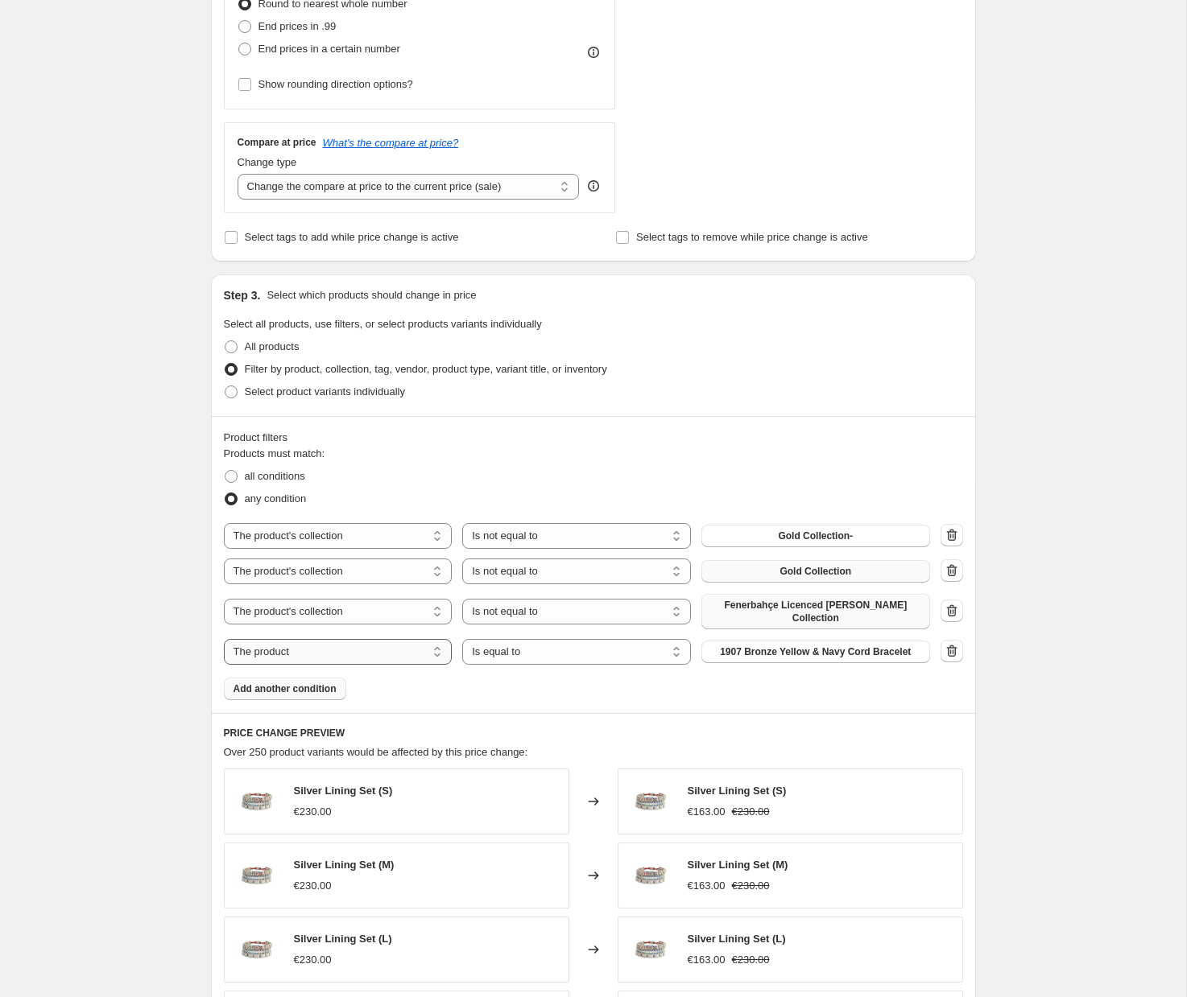
click at [328, 652] on select "The product The product's collection The product's tag The product's vendor The…" at bounding box center [338, 652] width 229 height 26
select select "collection"
click at [803, 649] on span "Absolute" at bounding box center [815, 652] width 41 height 13
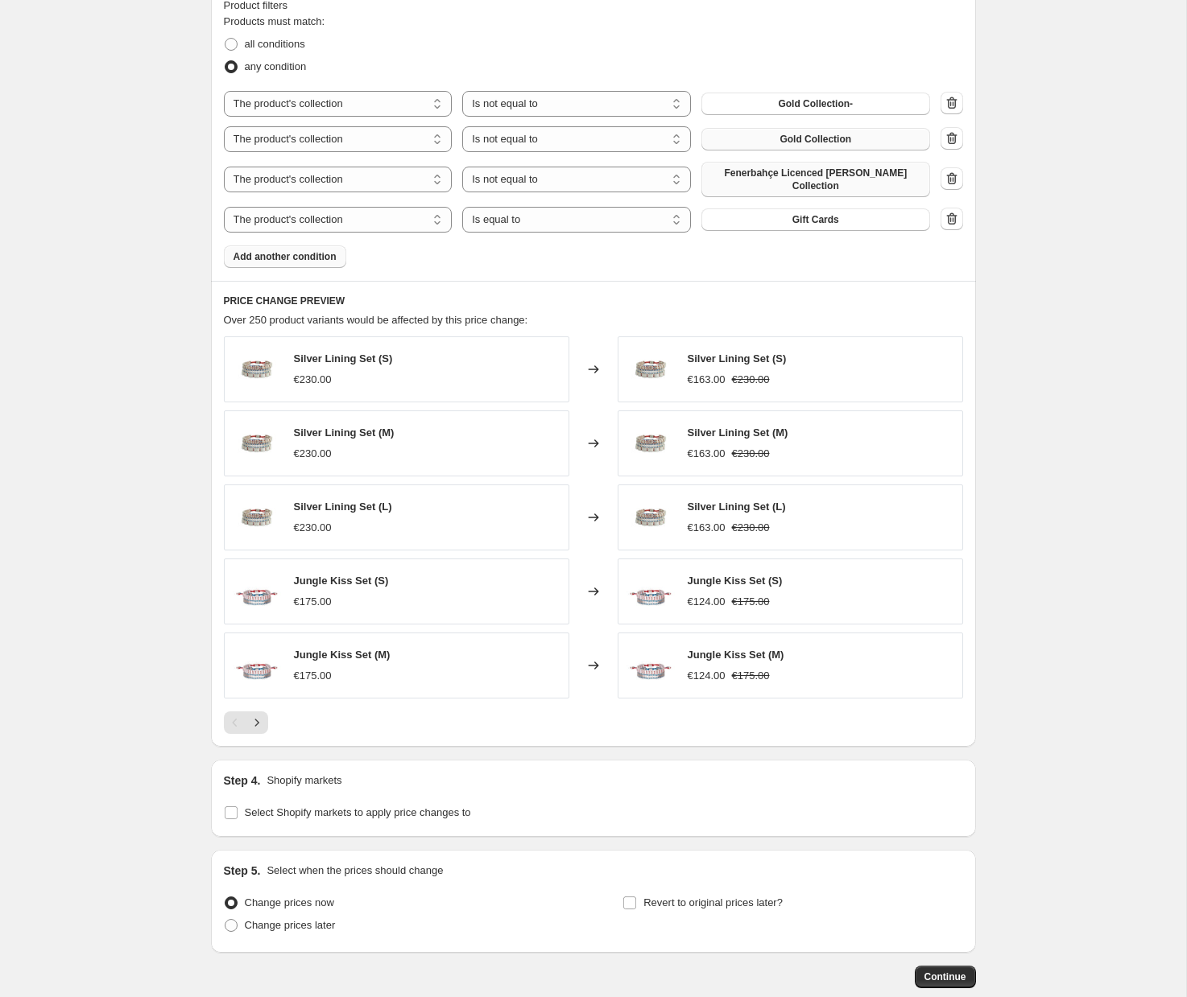
scroll to position [999, 0]
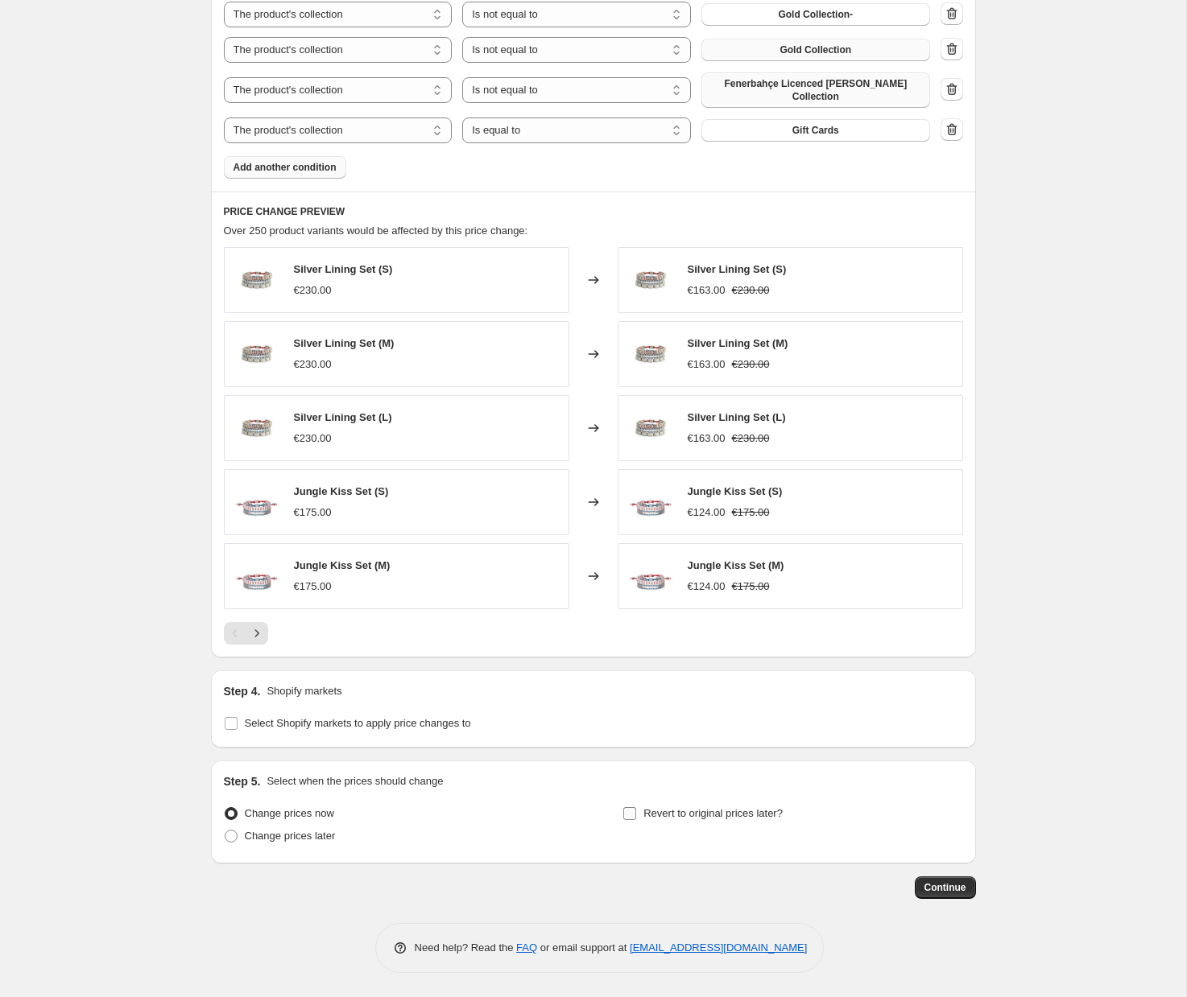
click at [636, 815] on span at bounding box center [629, 814] width 14 height 14
click at [636, 815] on input "Revert to original prices later?" at bounding box center [629, 813] width 13 height 13
checkbox input "true"
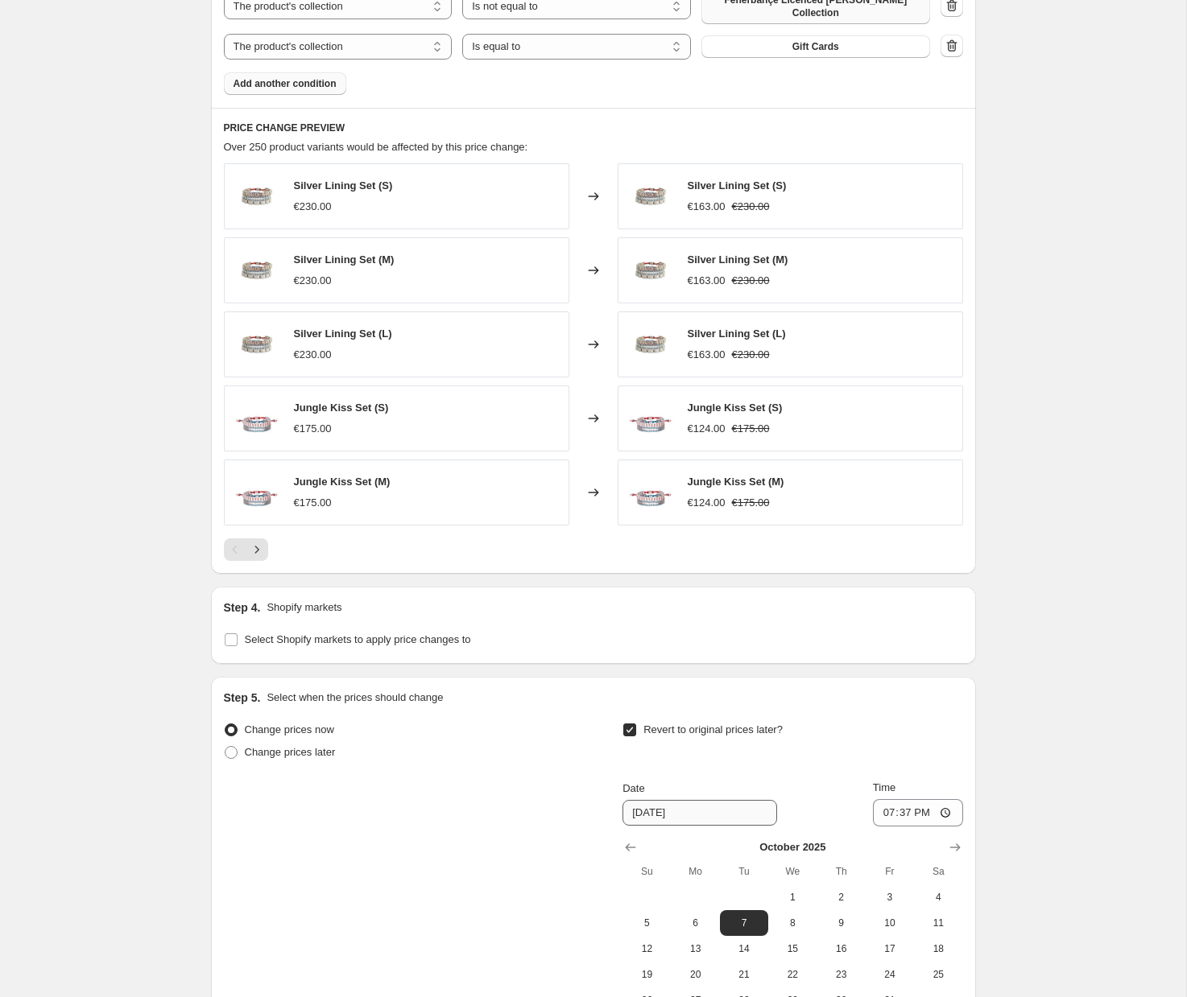
scroll to position [1274, 0]
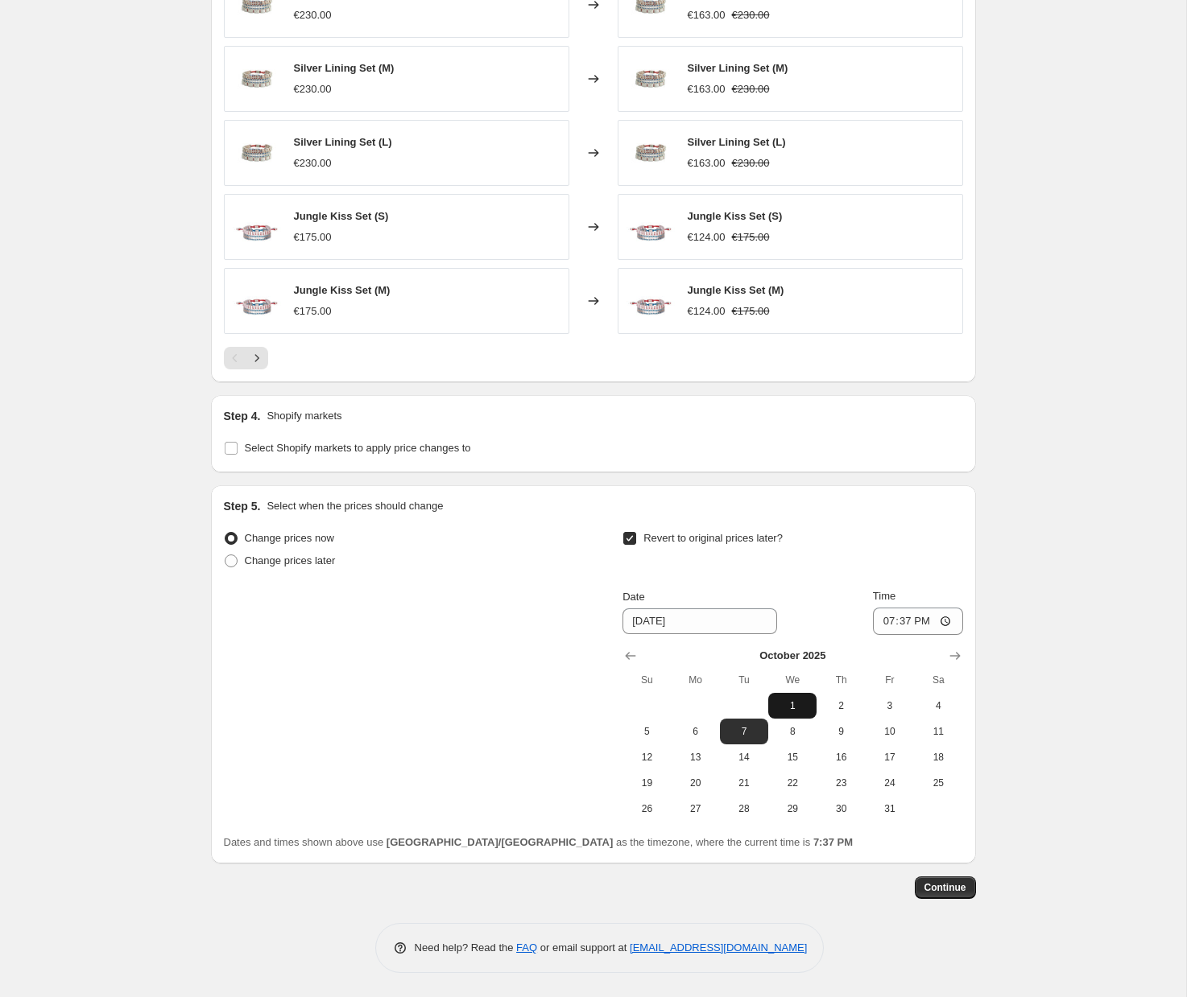
click at [800, 706] on span "1" at bounding box center [791, 706] width 35 height 13
type input "10/1/2025"
click at [902, 619] on input "19:37" at bounding box center [918, 621] width 90 height 27
click at [948, 621] on input "19:37" at bounding box center [918, 621] width 90 height 27
type input "23:59"
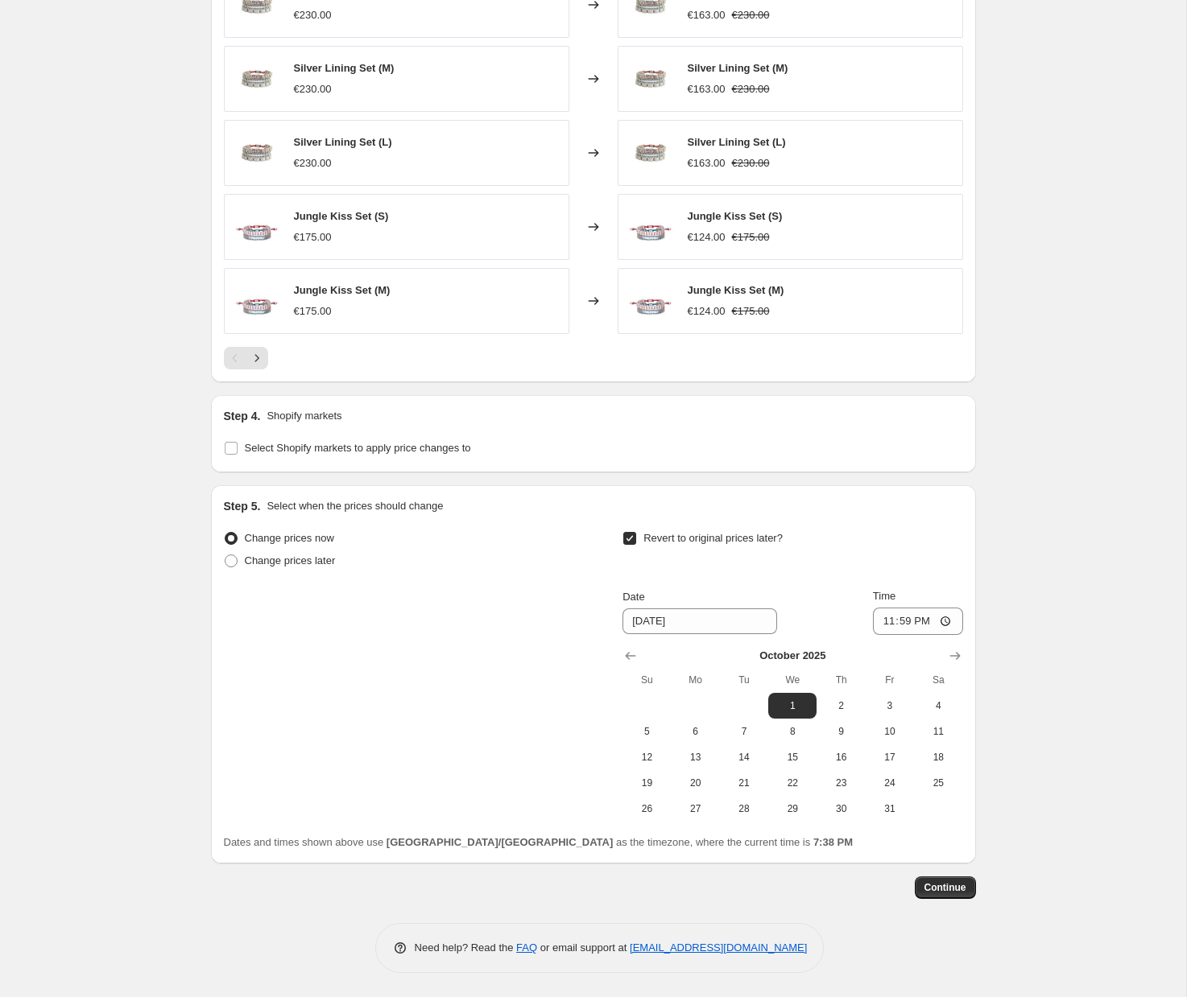
click at [465, 716] on div "Change prices now Change prices later Revert to original prices later? Date 10/…" at bounding box center [593, 674] width 739 height 295
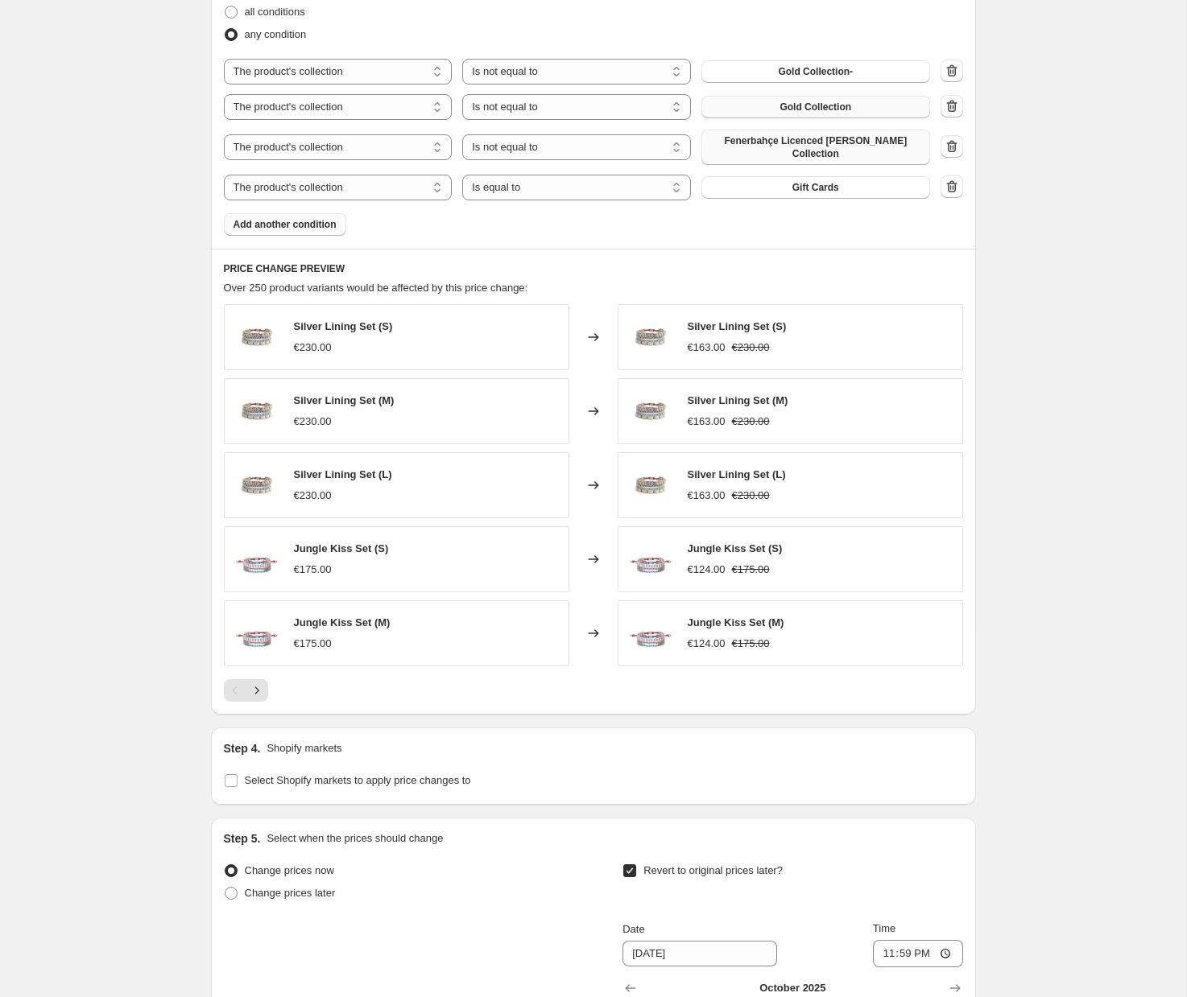
scroll to position [856, 0]
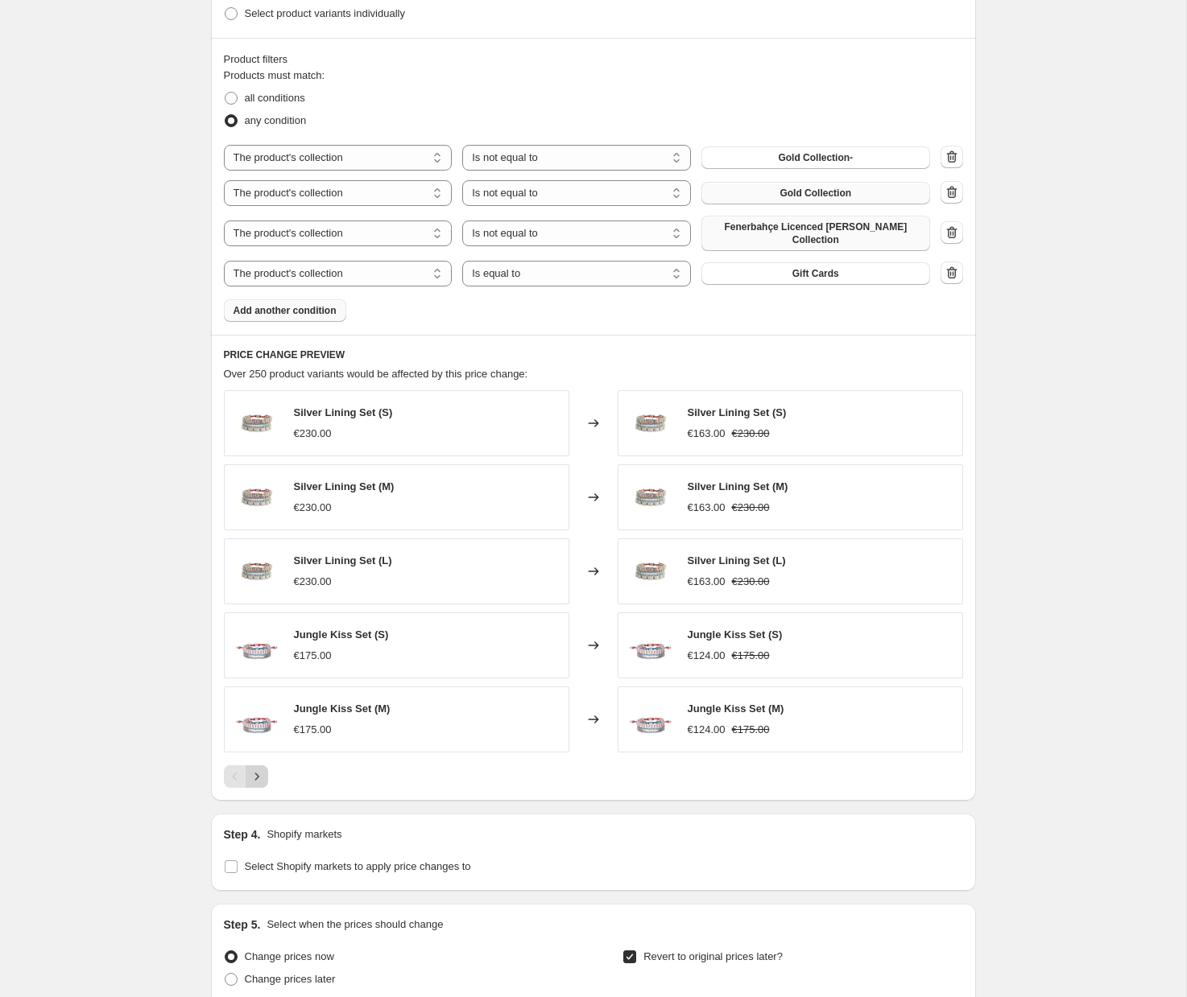
click at [254, 776] on icon "Next" at bounding box center [257, 777] width 16 height 16
click at [255, 775] on icon "Next" at bounding box center [257, 777] width 16 height 16
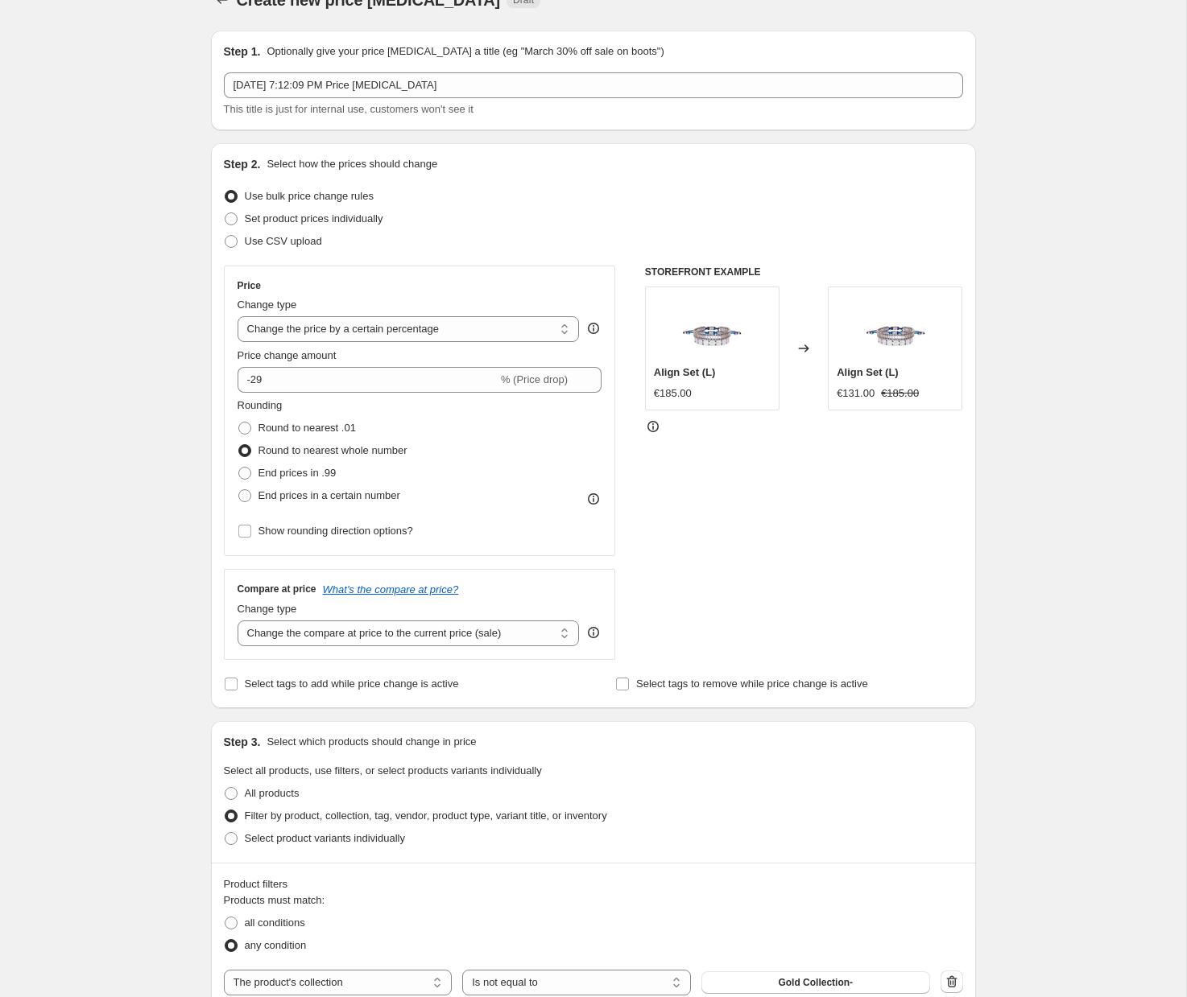
scroll to position [0, 0]
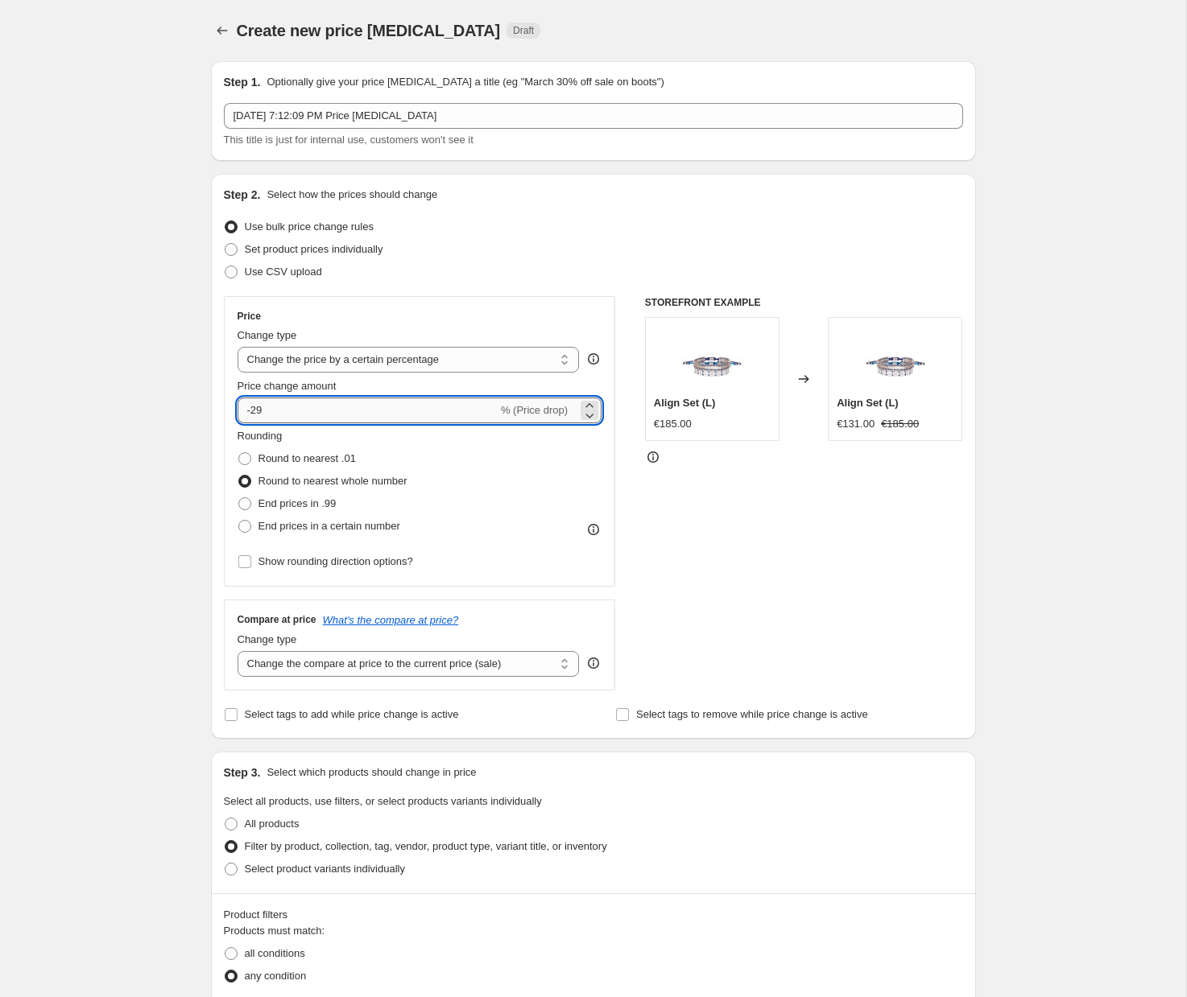
click at [333, 412] on input "-29" at bounding box center [367, 411] width 260 height 26
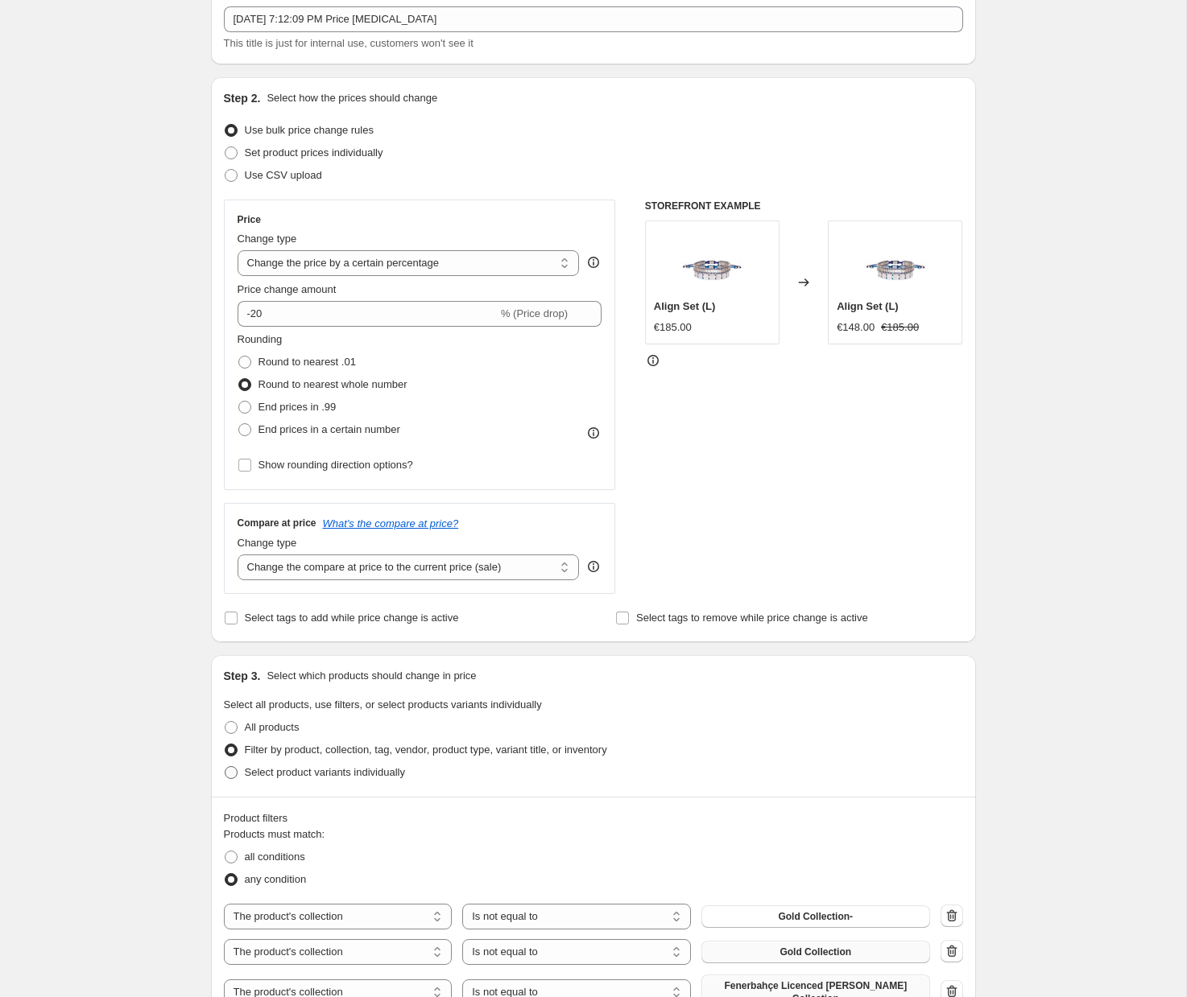
scroll to position [56, 0]
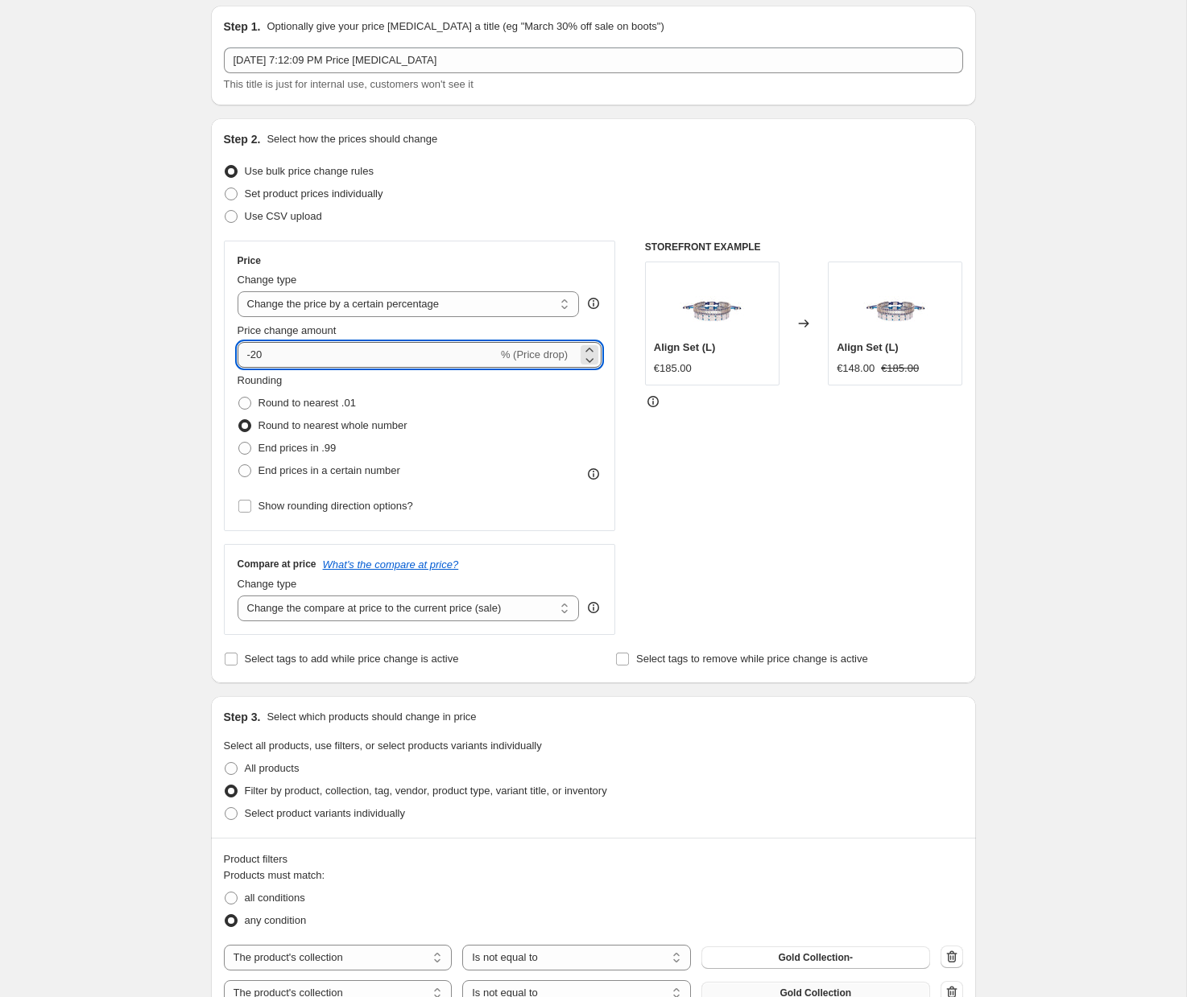
click at [328, 360] on input "-20" at bounding box center [367, 355] width 260 height 26
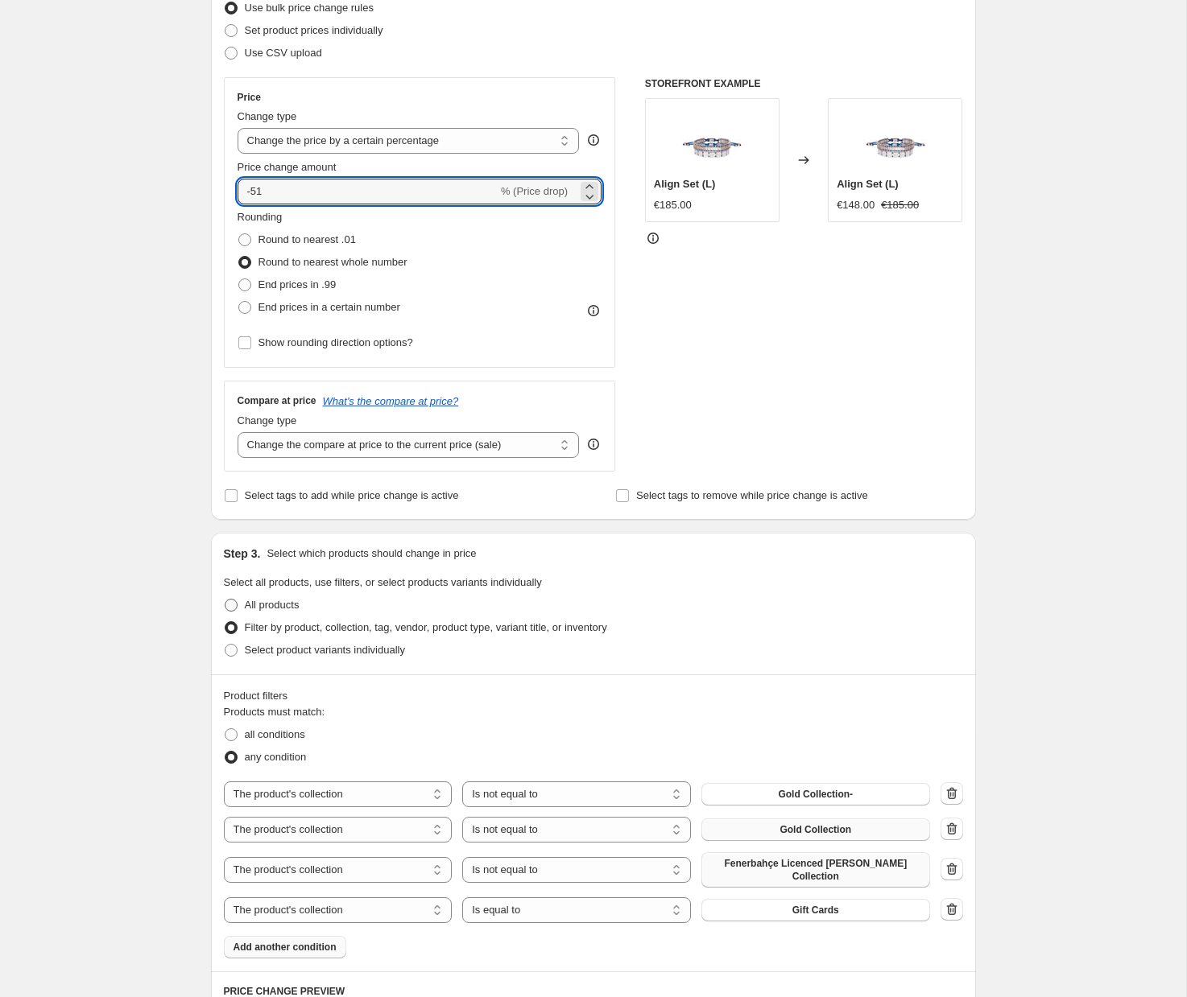
scroll to position [316, 0]
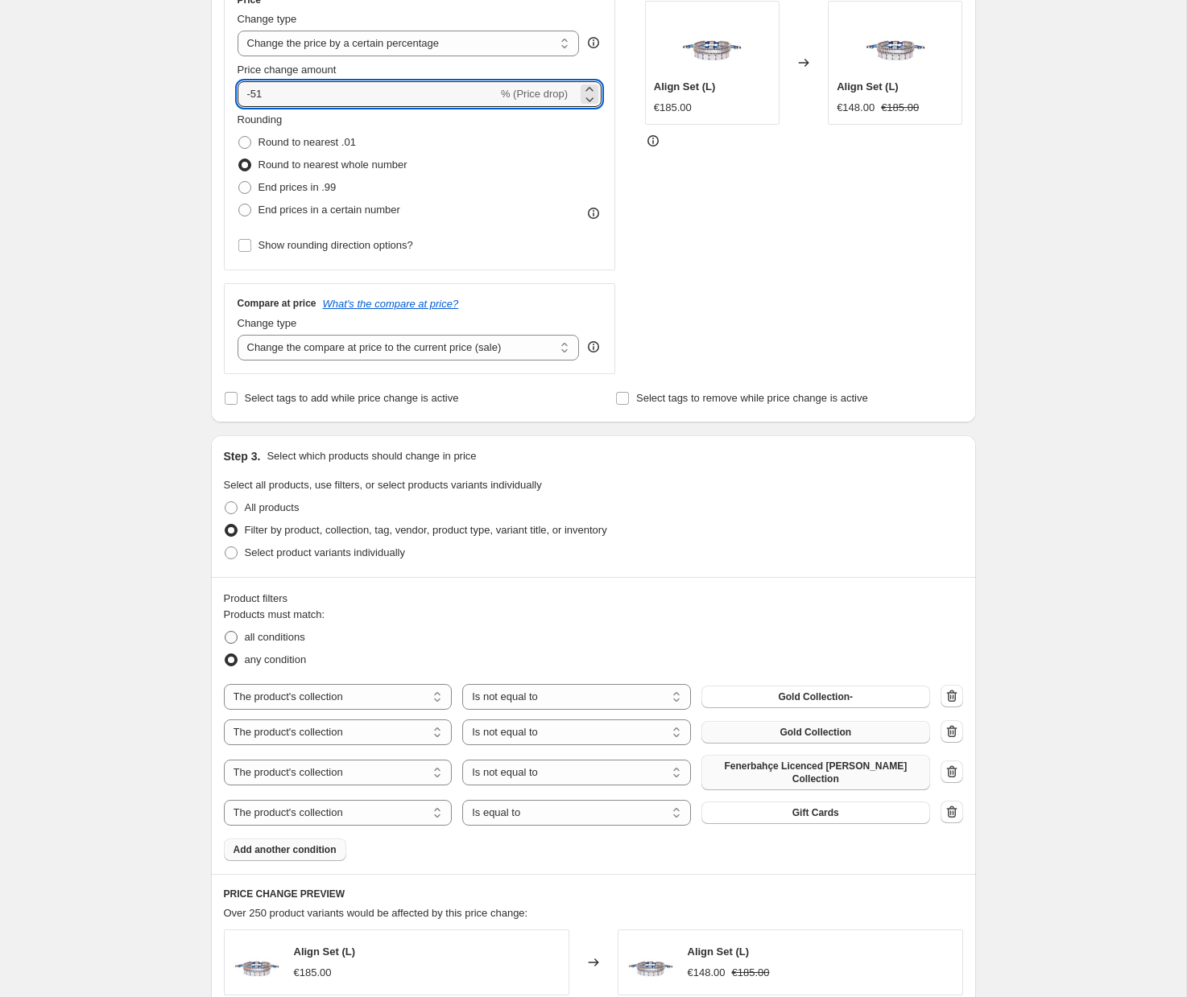
type input "-51"
click at [229, 638] on span at bounding box center [231, 637] width 13 height 13
click at [225, 632] on input "all conditions" at bounding box center [225, 631] width 1 height 1
radio input "true"
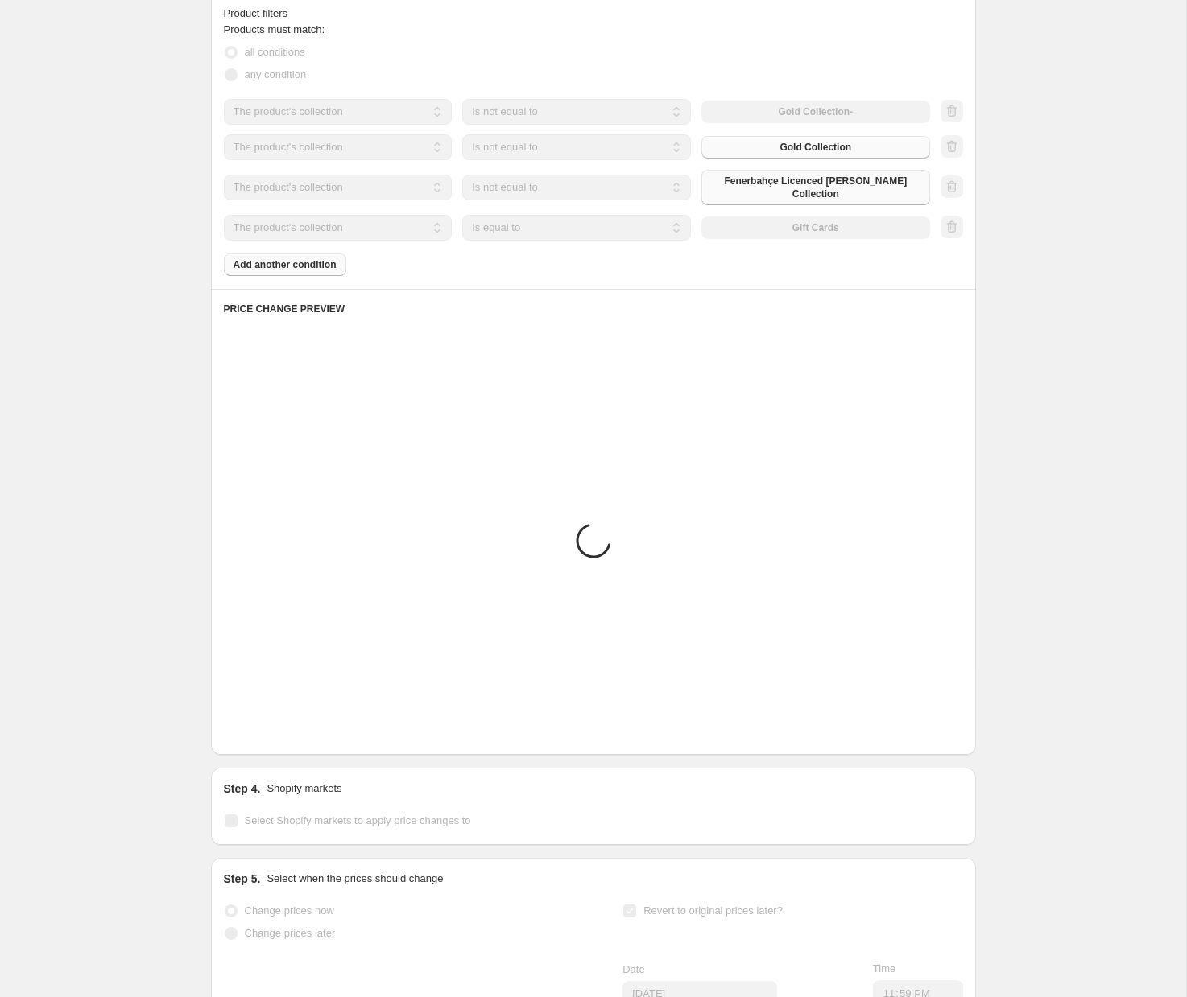
scroll to position [858, 0]
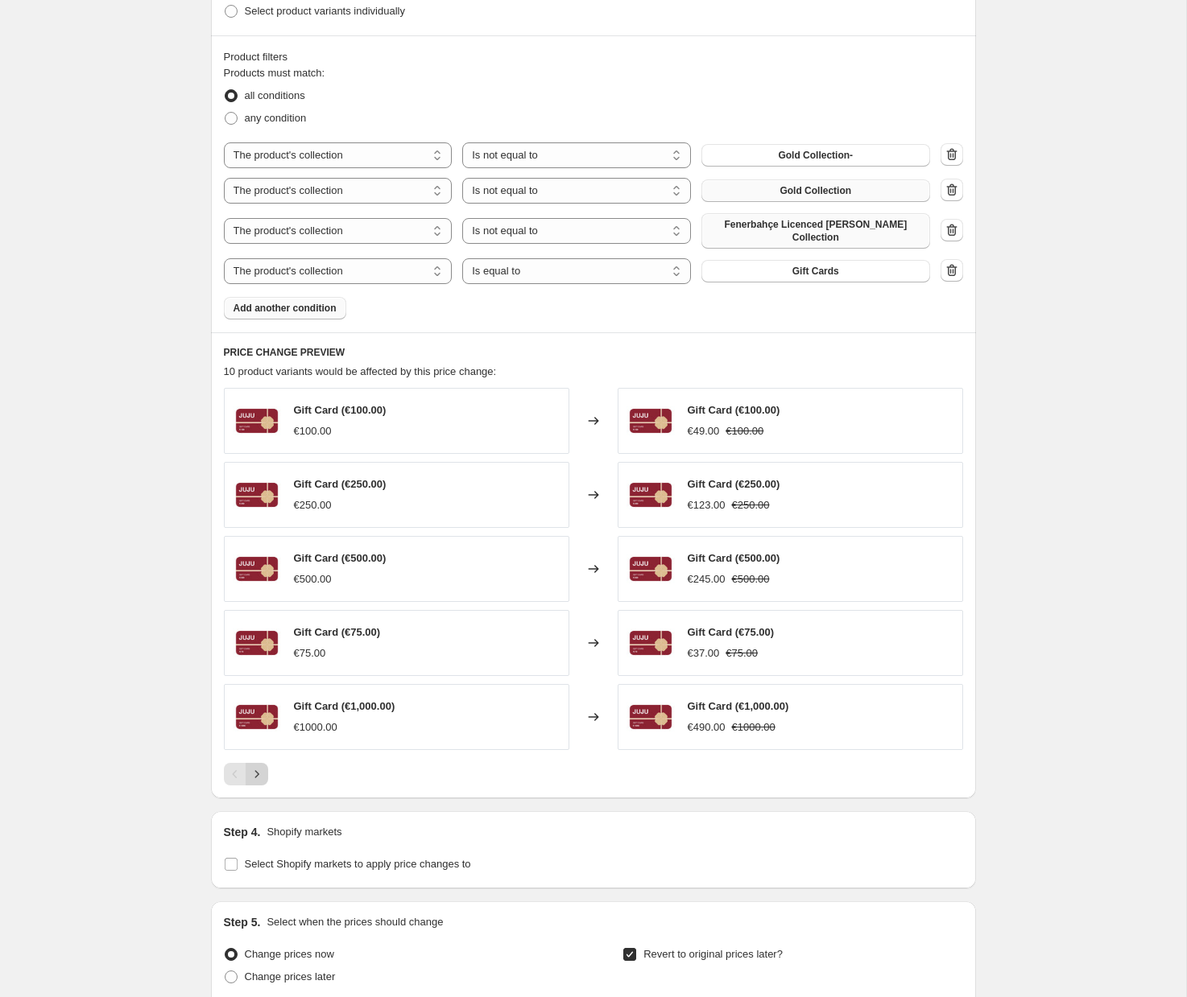
click at [264, 772] on button "Next" at bounding box center [257, 774] width 23 height 23
click at [556, 277] on select "Is equal to Is not equal to" at bounding box center [576, 271] width 229 height 26
select select "not_equal"
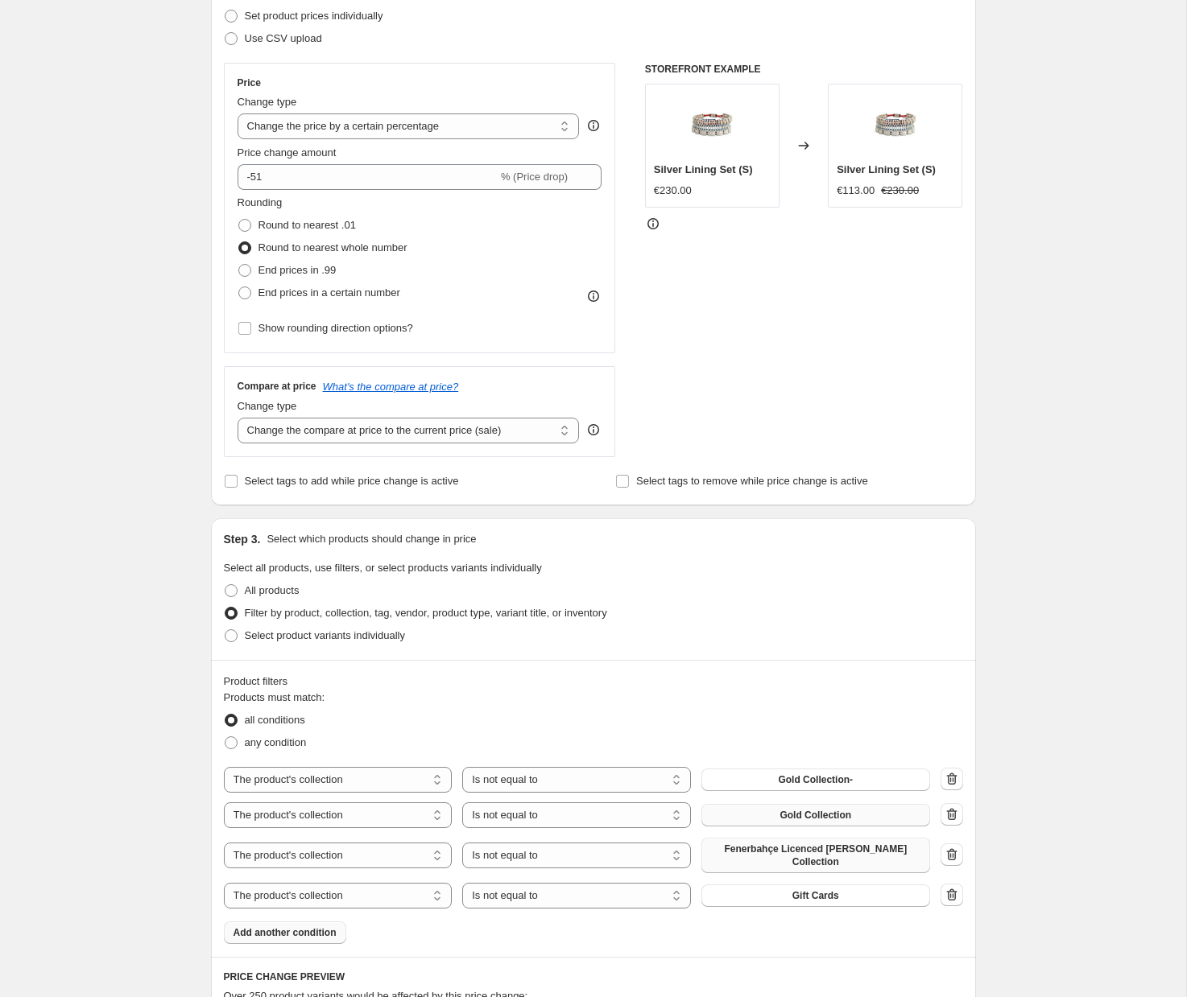
scroll to position [0, 0]
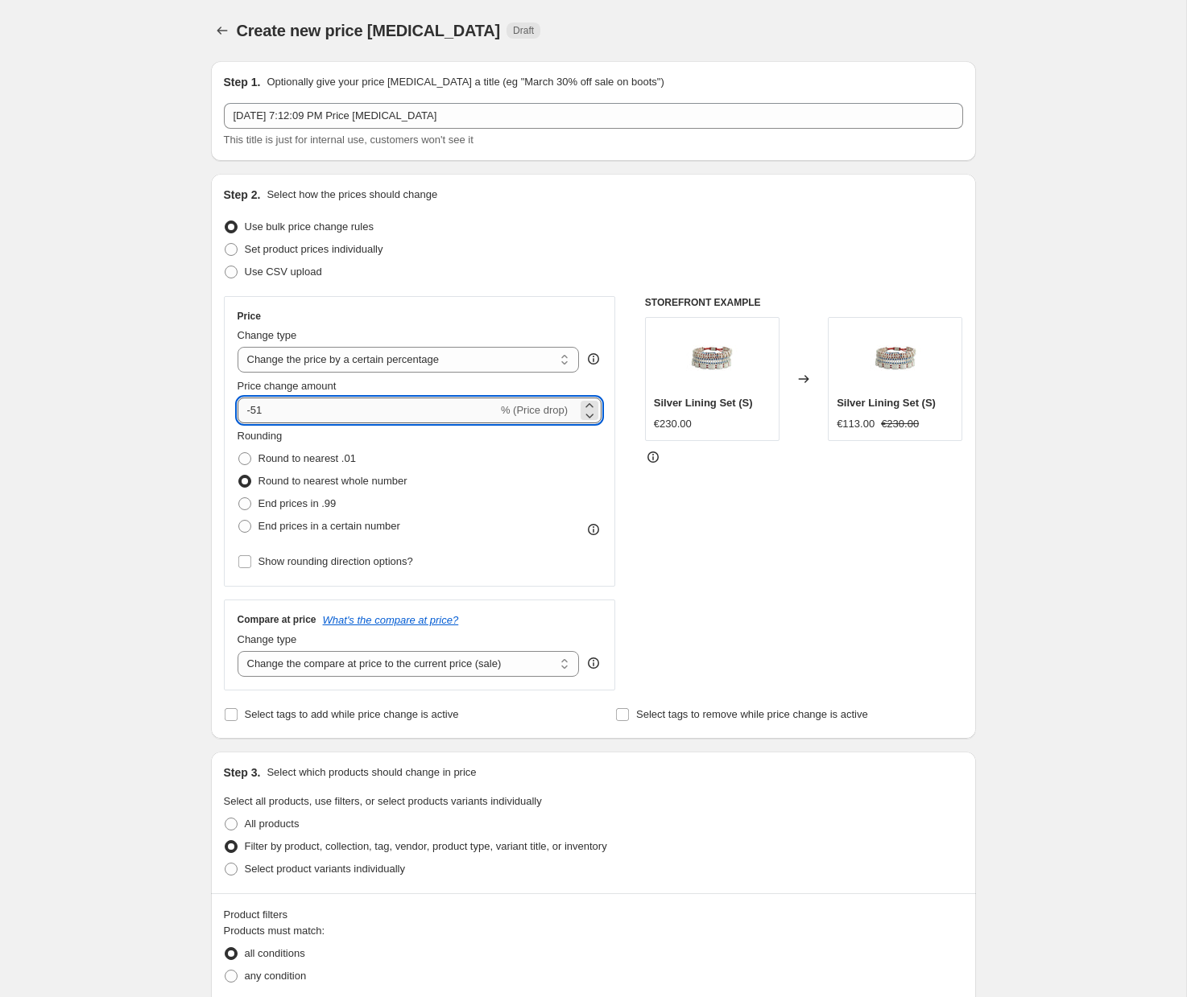
click at [328, 412] on input "-51" at bounding box center [367, 411] width 260 height 26
type input "-5"
type input "-20"
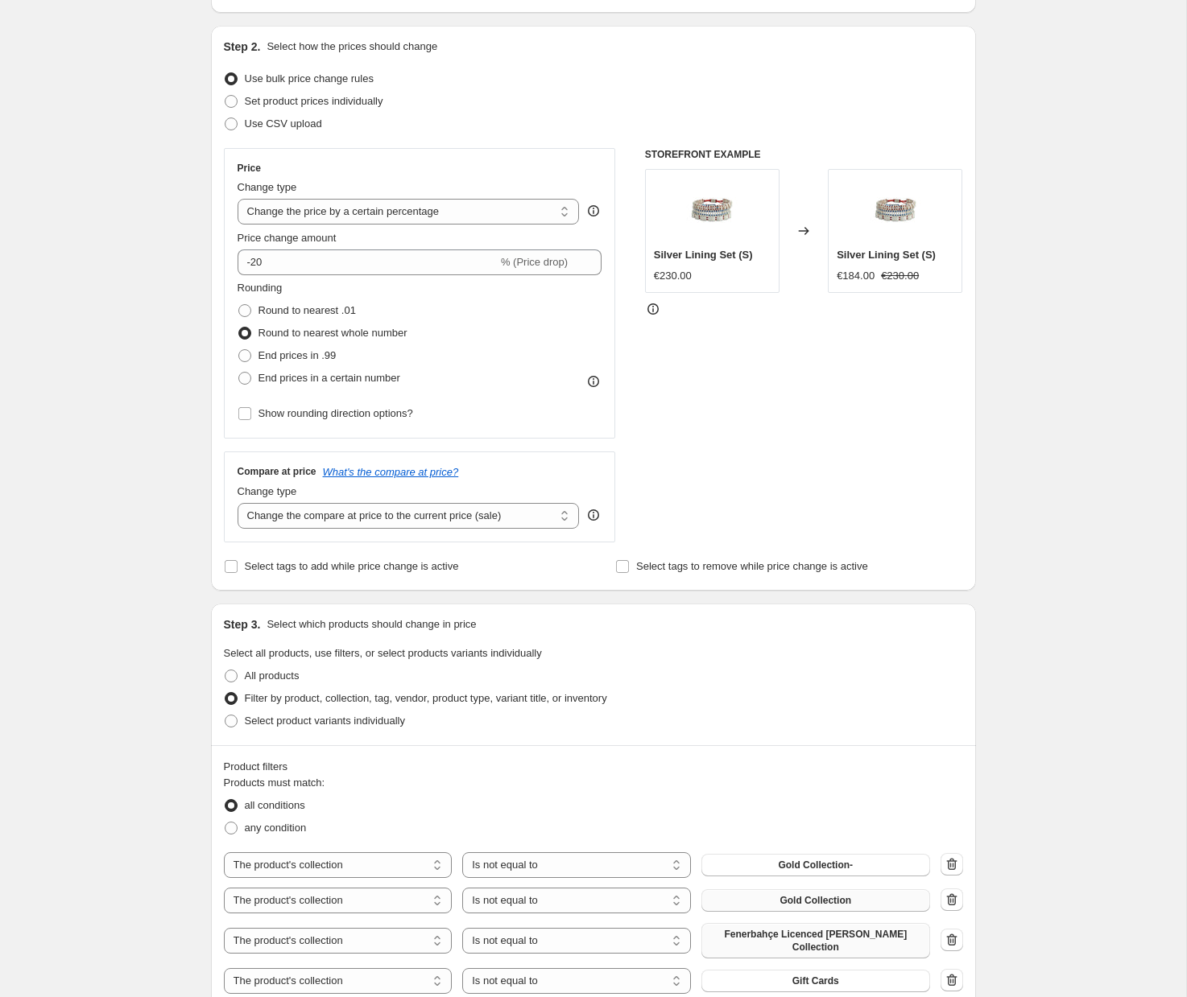
scroll to position [129, 0]
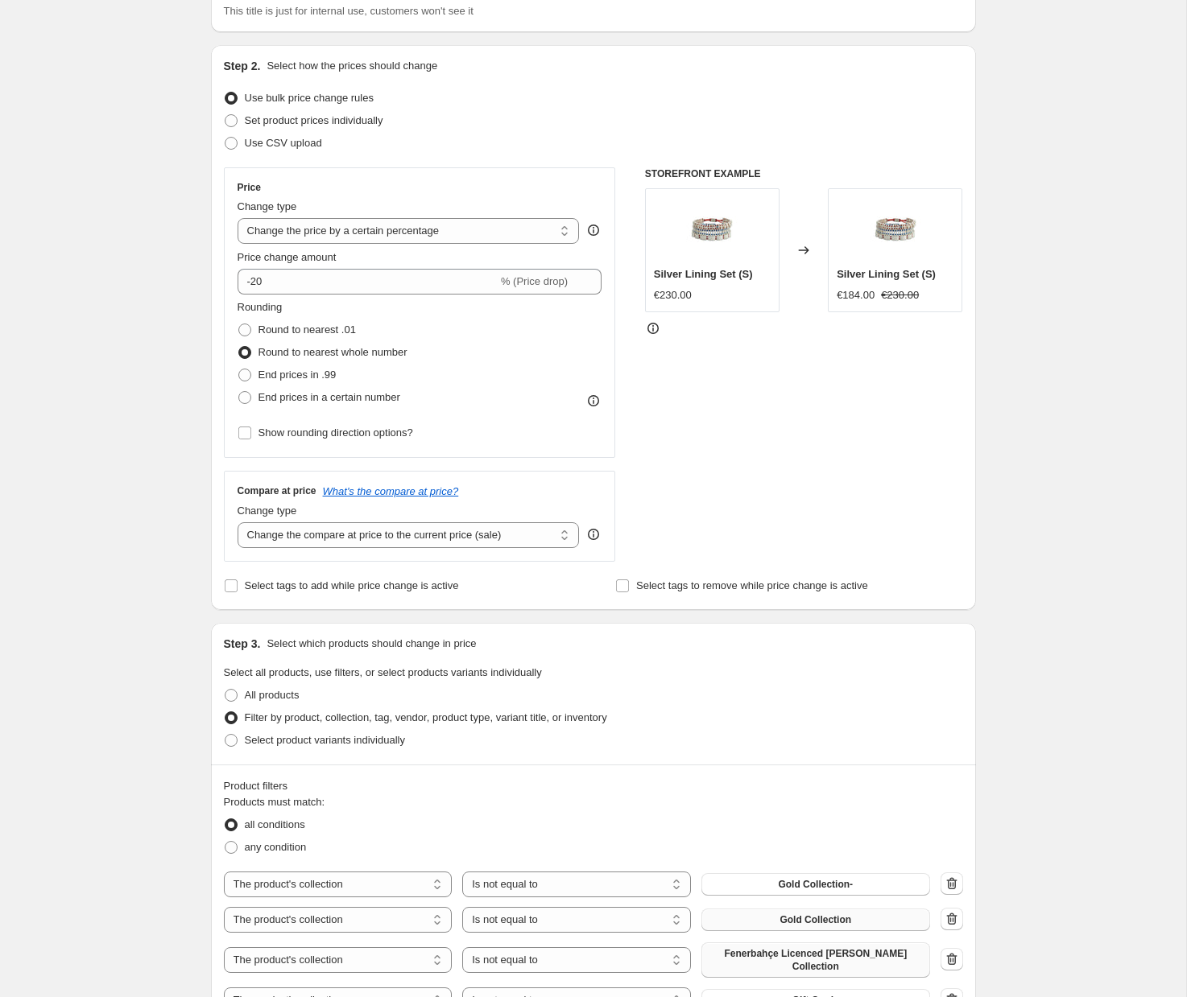
click at [136, 505] on div "Create new price change job. This page is ready Create new price change job Dra…" at bounding box center [593, 1007] width 1186 height 2272
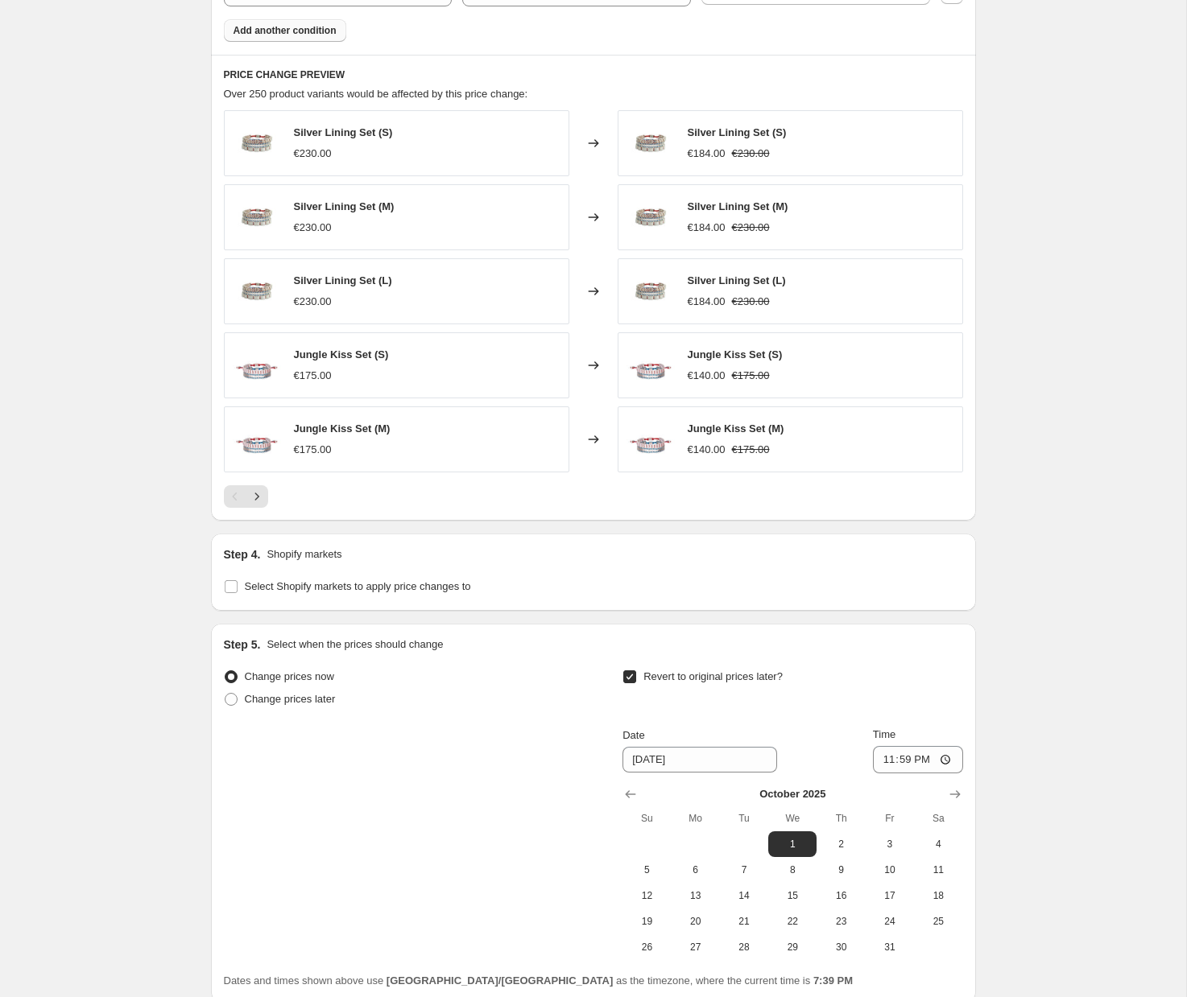
scroll to position [1091, 0]
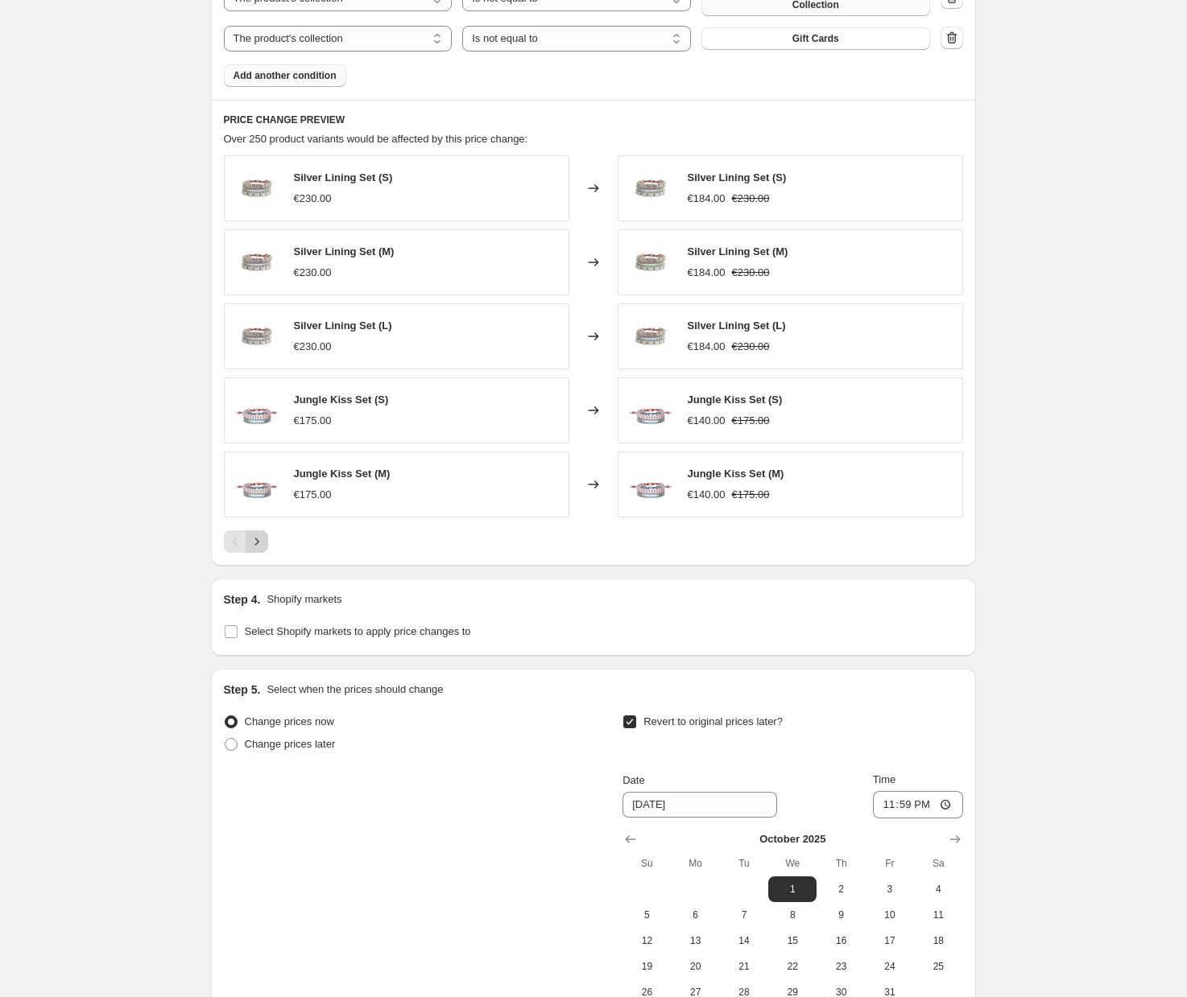
click at [256, 538] on icon "Next" at bounding box center [257, 542] width 16 height 16
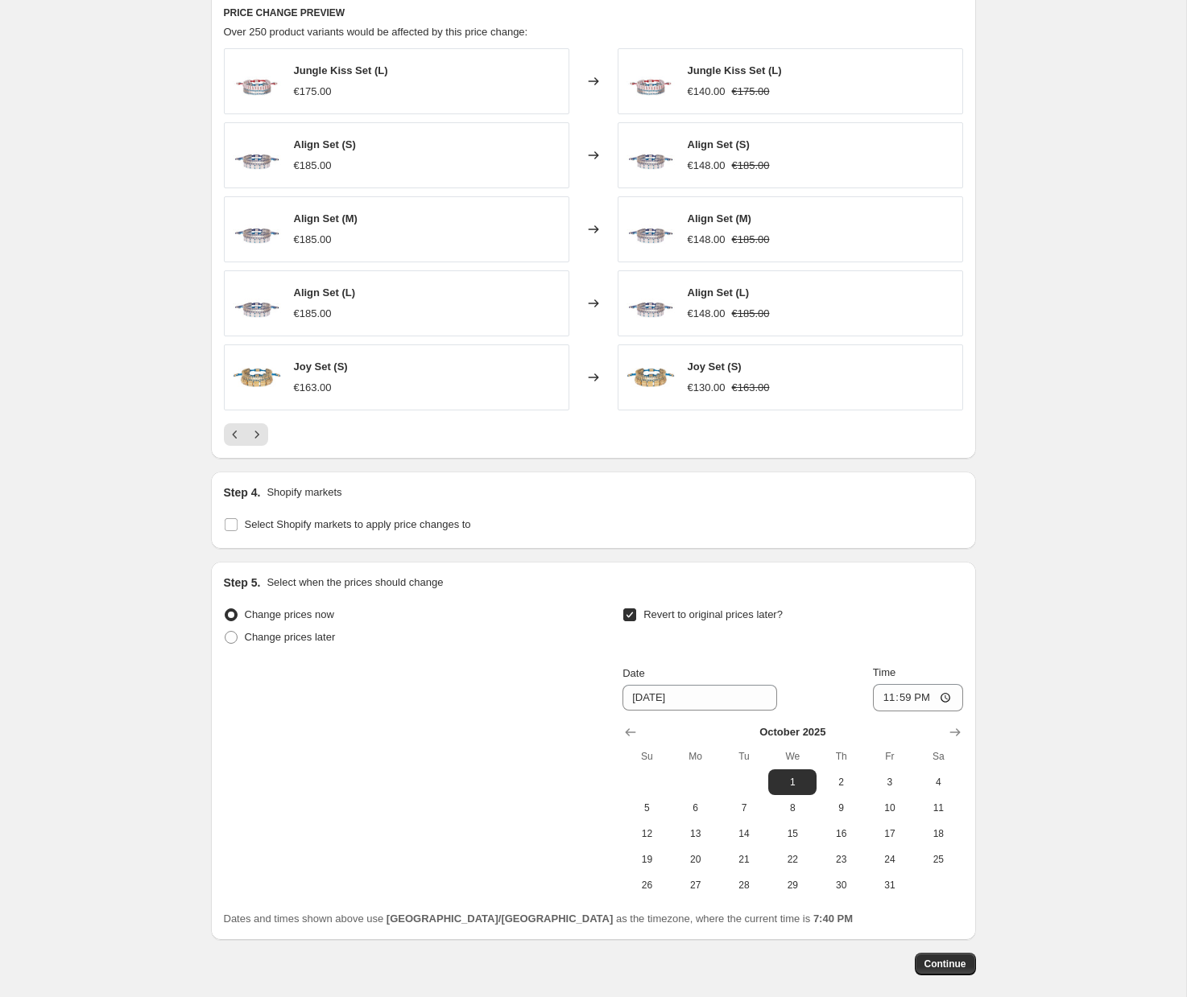
scroll to position [1274, 0]
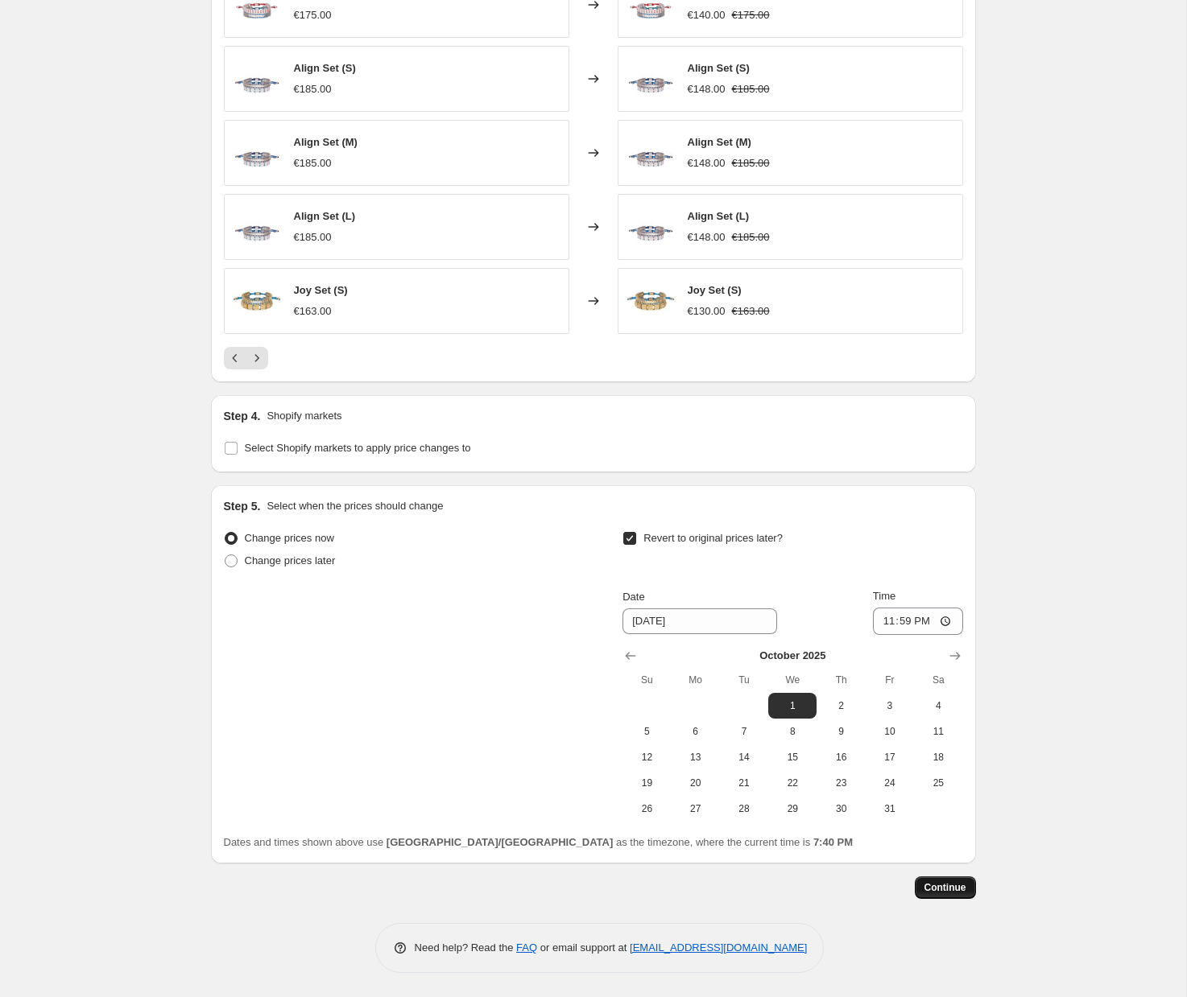
click at [952, 891] on span "Continue" at bounding box center [945, 887] width 42 height 13
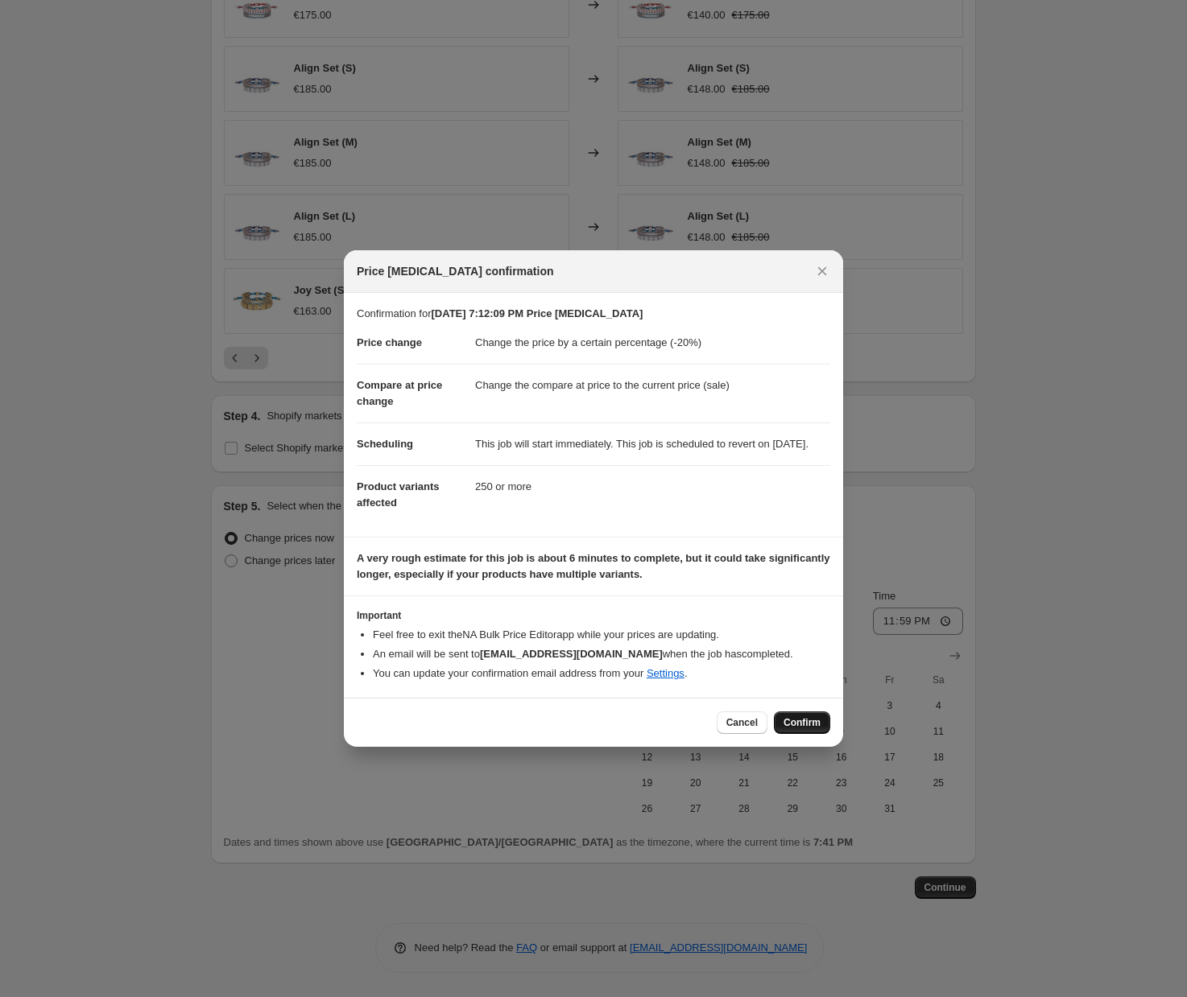
click at [798, 729] on span "Confirm" at bounding box center [801, 722] width 37 height 13
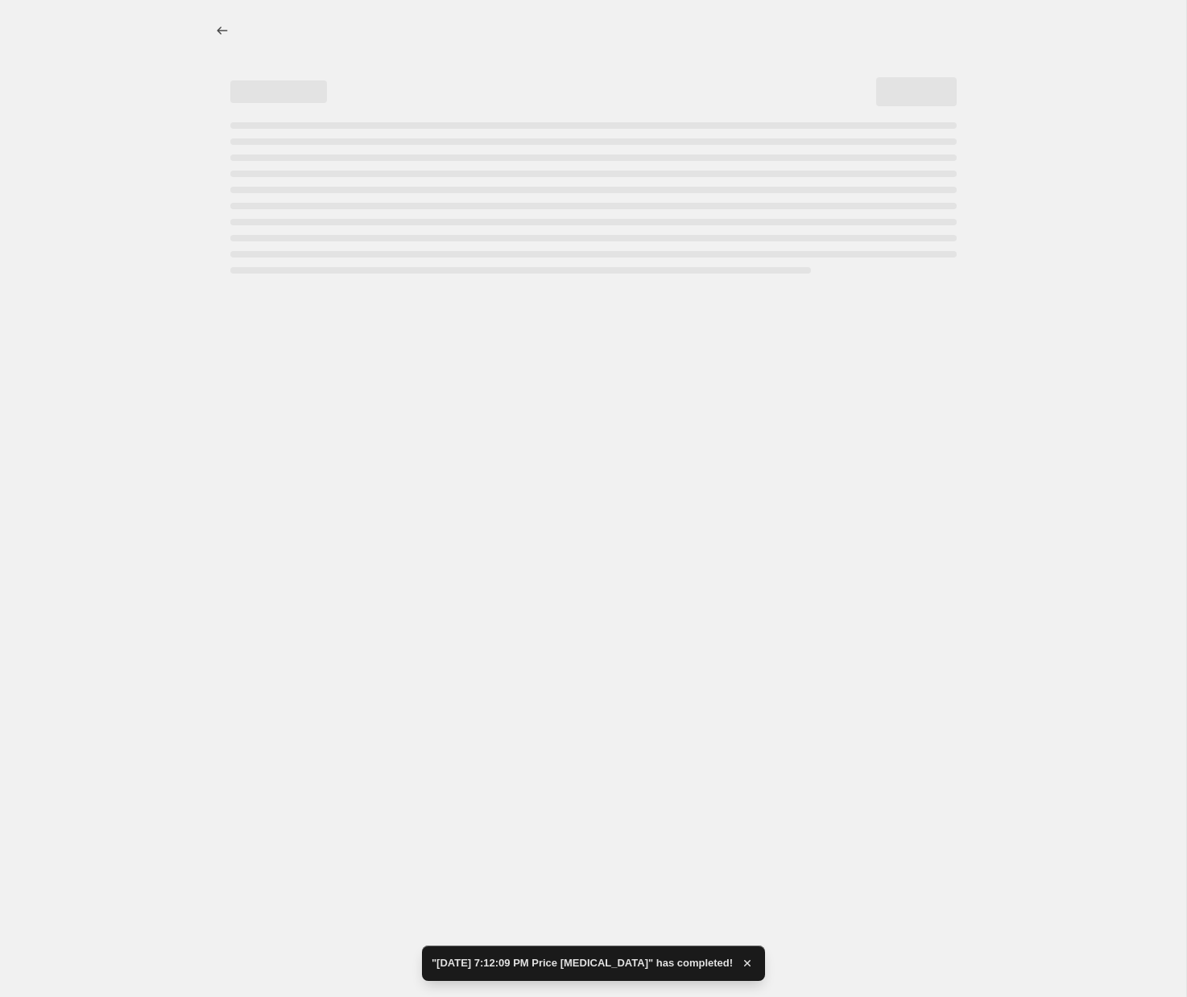
select select "percentage"
select select "collection"
select select "not_equal"
select select "collection"
select select "not_equal"
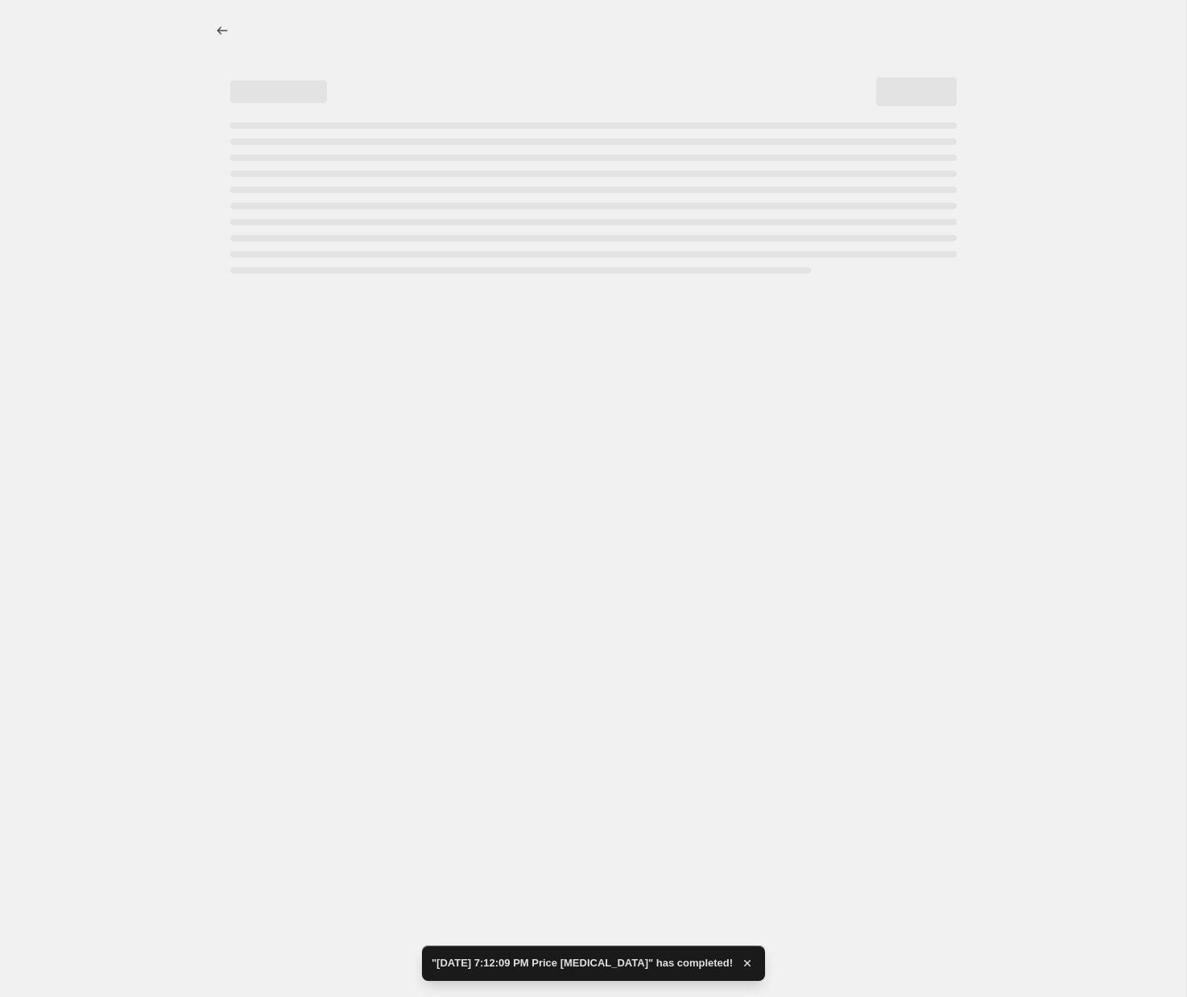
select select "collection"
select select "not_equal"
select select "collection"
select select "not_equal"
